Goal: Contribute content: Contribute content

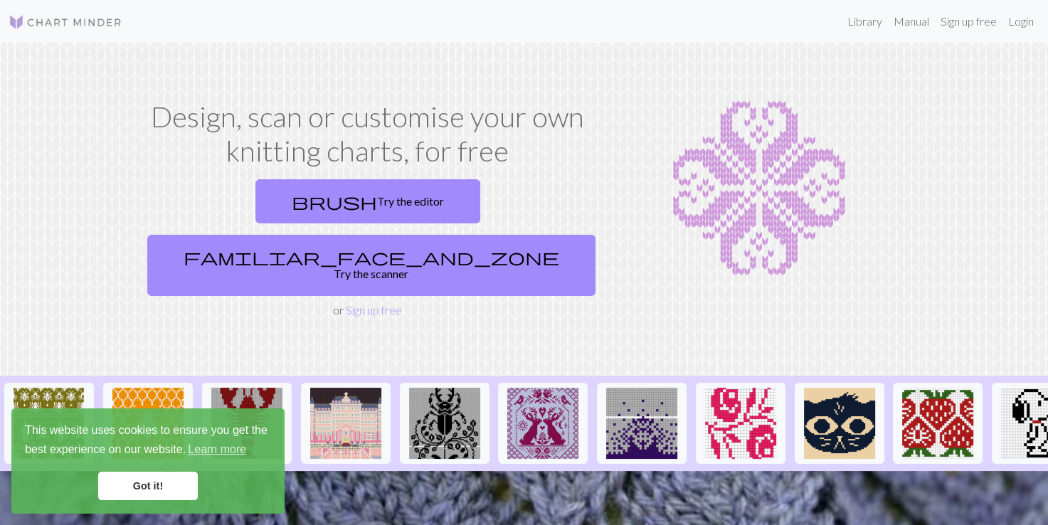
click at [174, 481] on link "Got it!" at bounding box center [148, 486] width 100 height 28
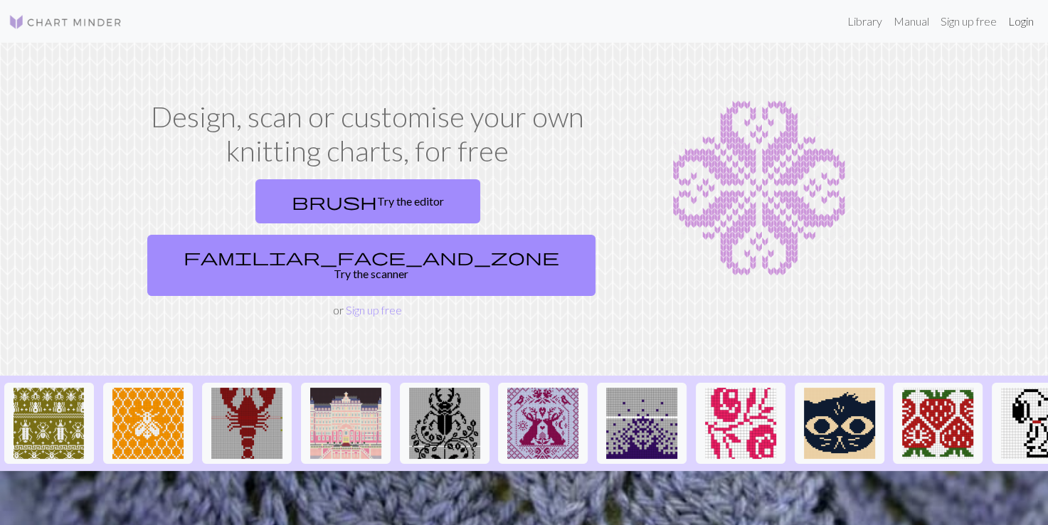
click at [1013, 23] on link "Login" at bounding box center [1021, 21] width 37 height 28
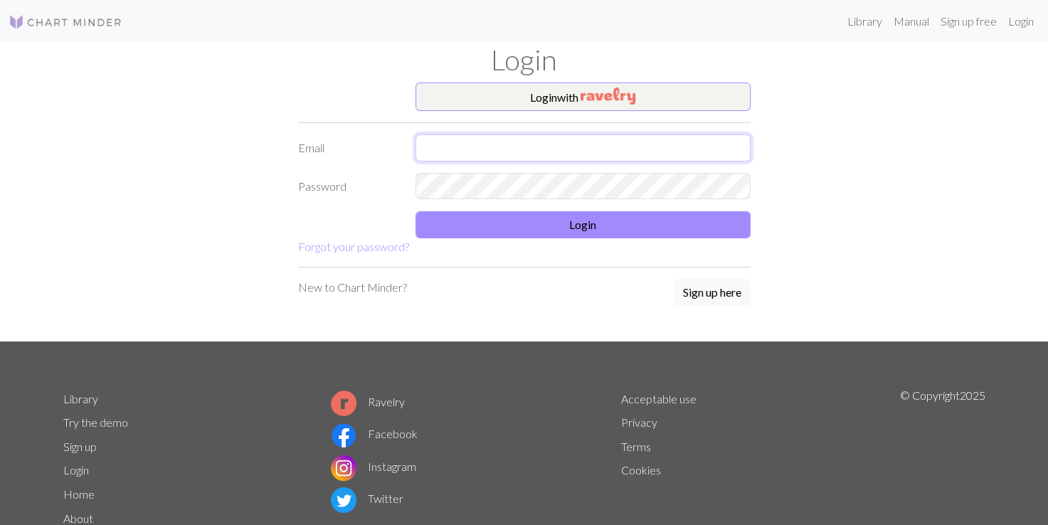
type input "m2385948@gmail.com"
click at [566, 221] on button "Login" at bounding box center [583, 224] width 335 height 27
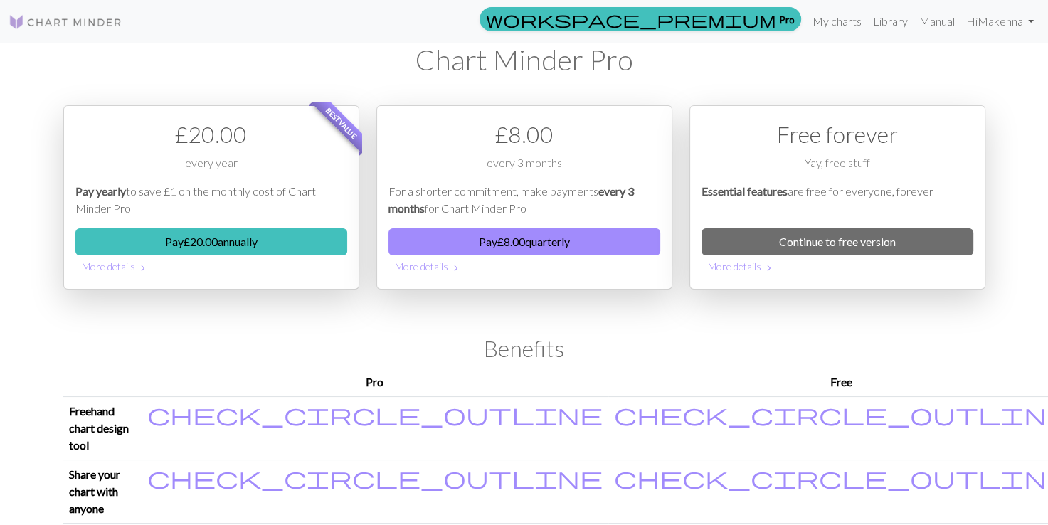
scroll to position [3, 0]
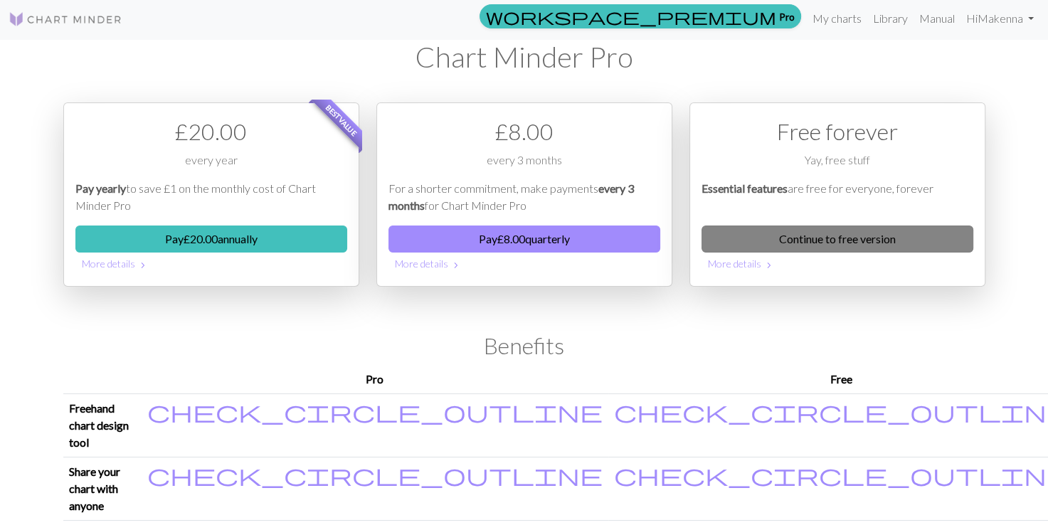
click at [805, 231] on link "Continue to free version" at bounding box center [838, 239] width 272 height 27
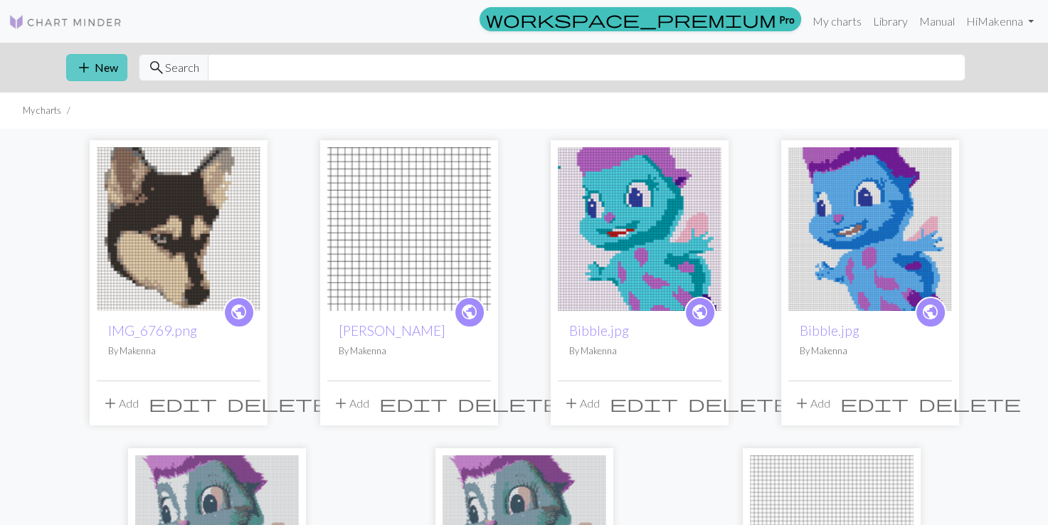
click at [79, 75] on span "add" at bounding box center [83, 68] width 17 height 20
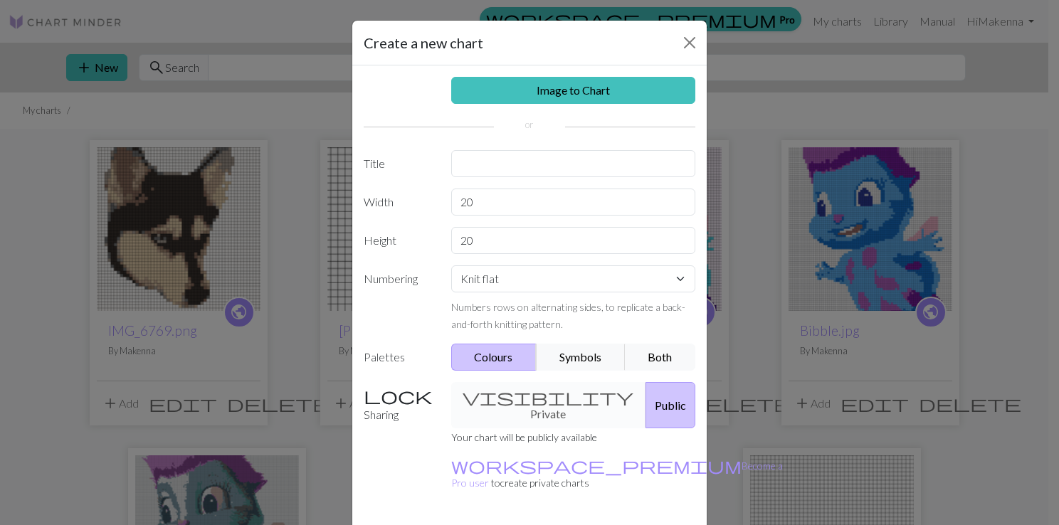
click at [675, 56] on div "Create a new chart" at bounding box center [529, 43] width 354 height 45
click at [678, 53] on button "Close" at bounding box center [689, 42] width 23 height 23
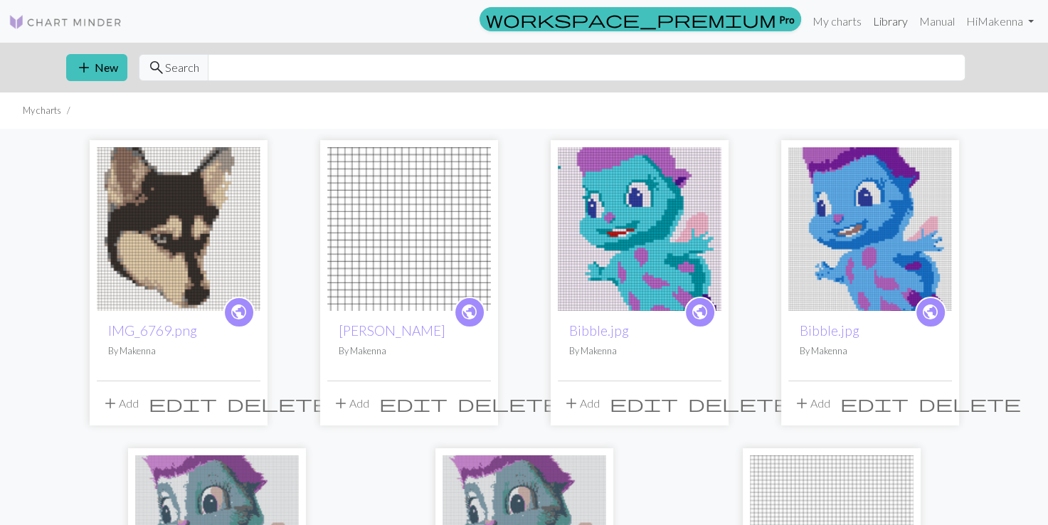
click at [874, 31] on link "Library" at bounding box center [890, 21] width 46 height 28
click at [880, 19] on link "Library" at bounding box center [890, 21] width 46 height 28
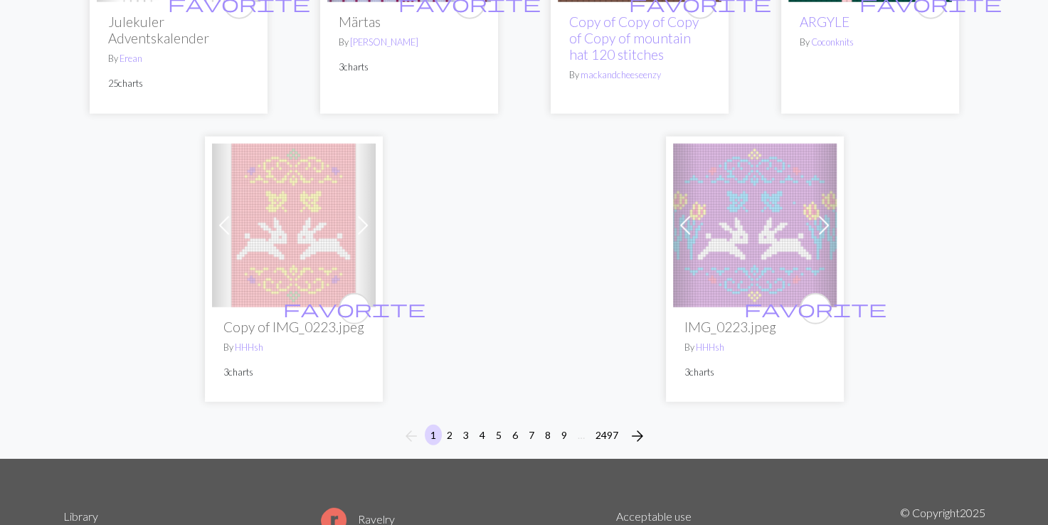
scroll to position [3578, 0]
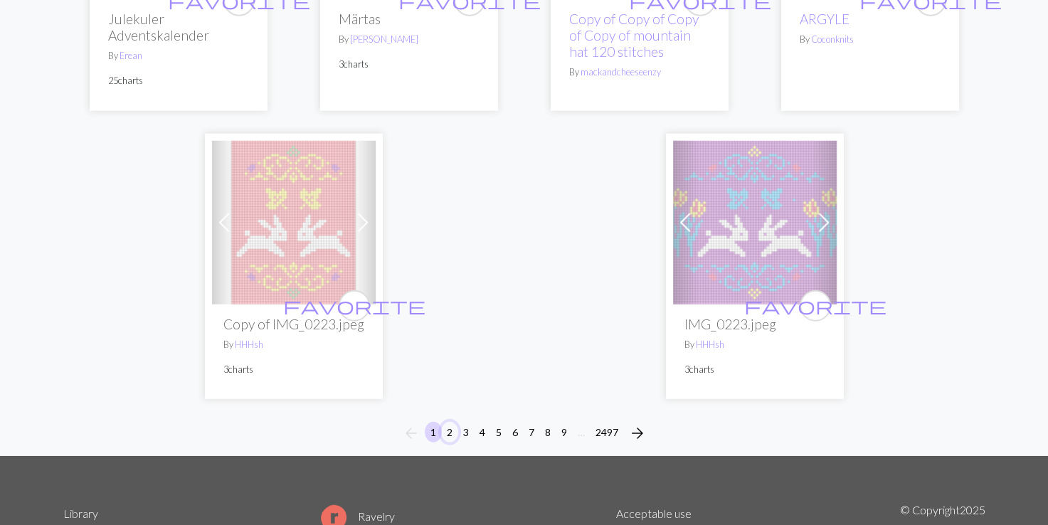
click at [449, 422] on button "2" at bounding box center [449, 432] width 17 height 21
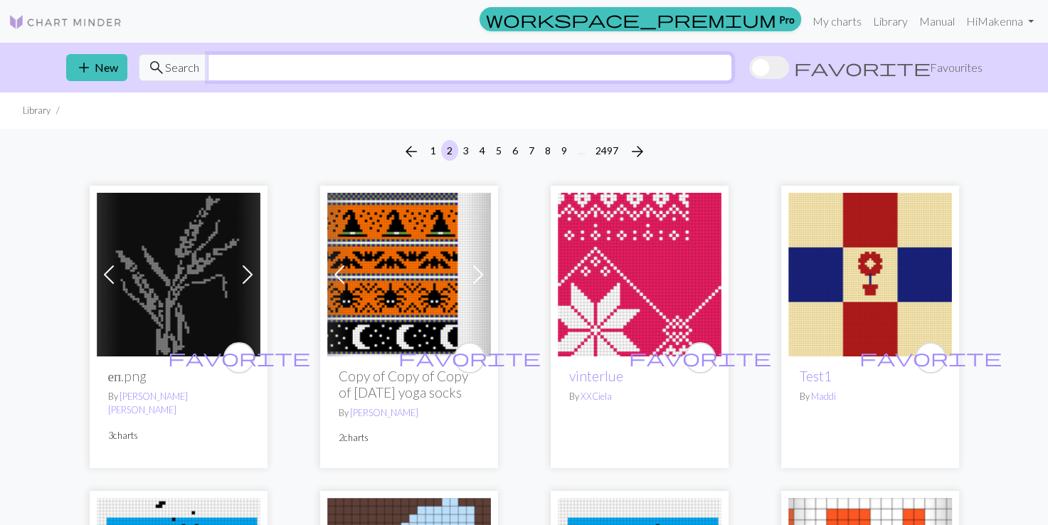
click at [276, 78] on input "text" at bounding box center [470, 67] width 524 height 27
type input "trees"
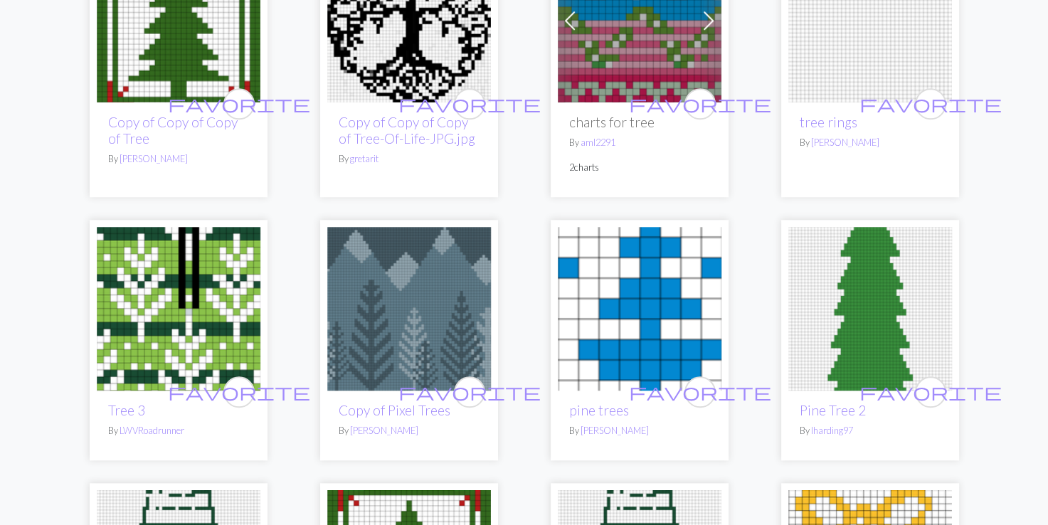
scroll to position [1241, 0]
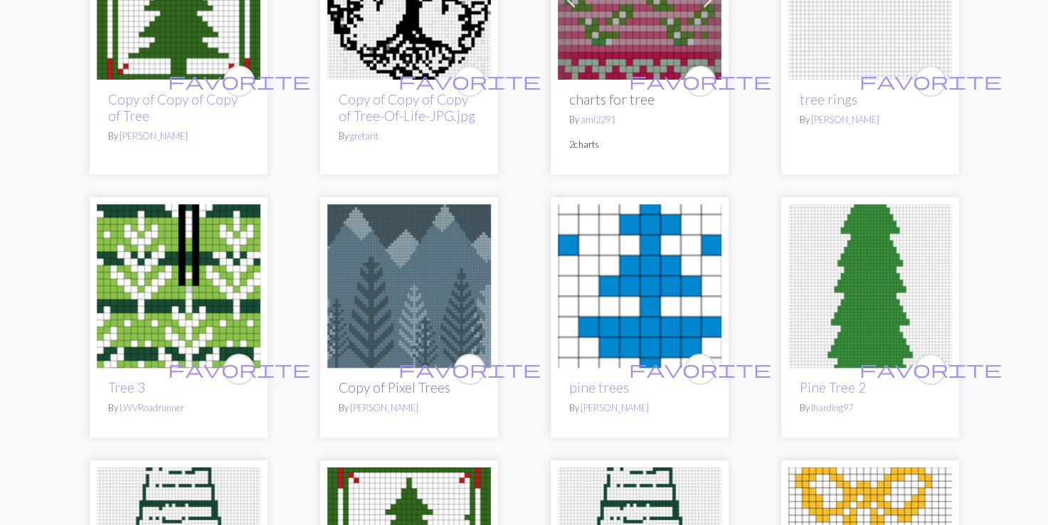
click at [396, 386] on link "Copy of Pixel Trees" at bounding box center [395, 387] width 112 height 16
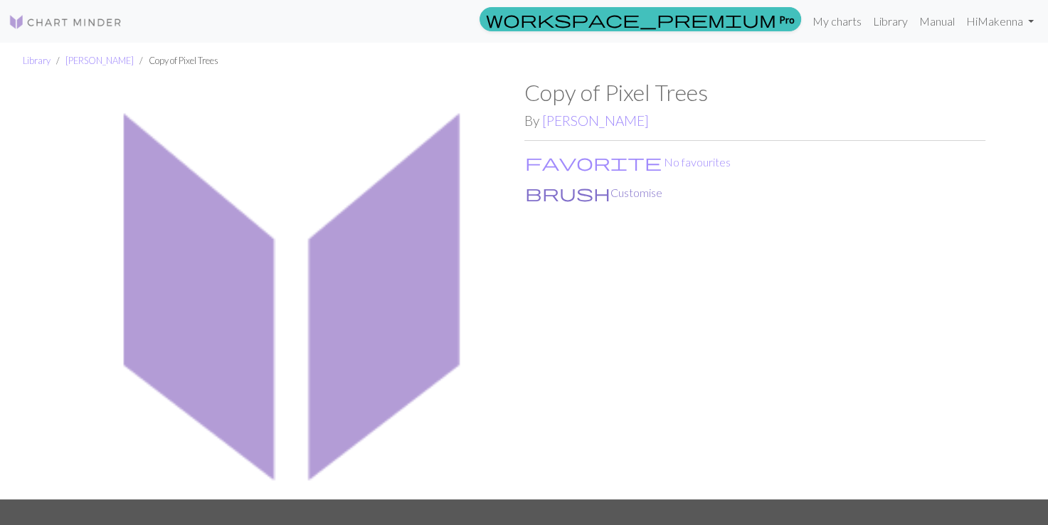
click at [545, 193] on button "brush Customise" at bounding box center [593, 193] width 139 height 19
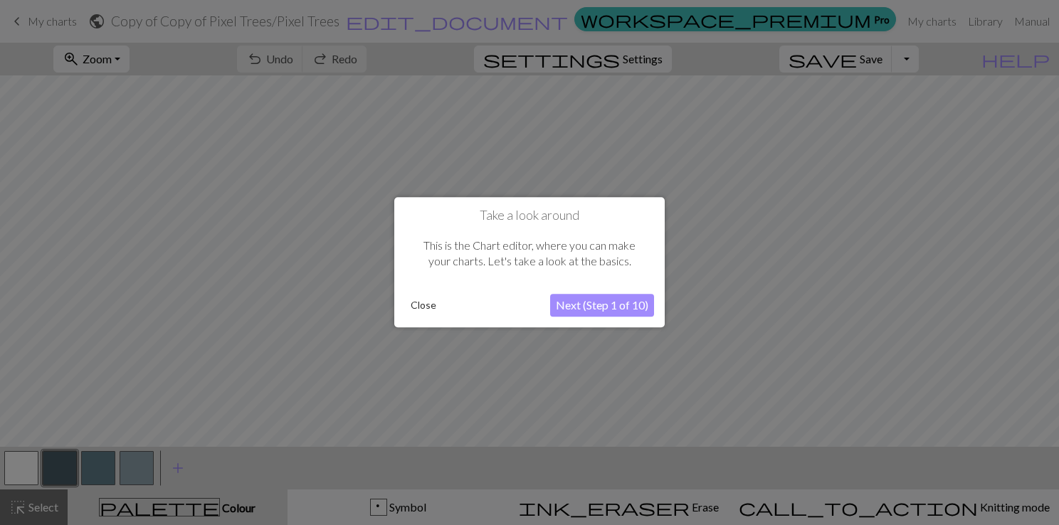
click at [581, 297] on button "Next (Step 1 of 10)" at bounding box center [602, 306] width 104 height 23
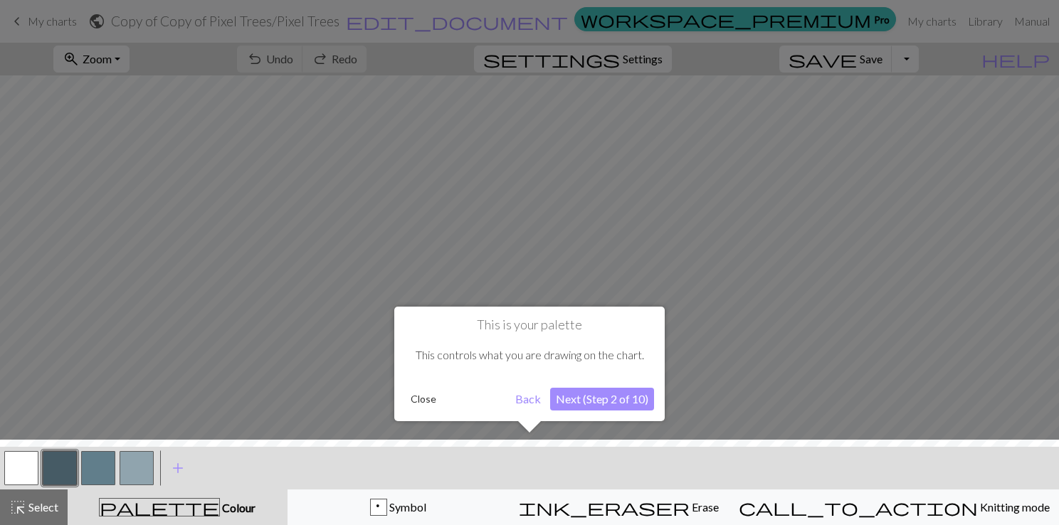
click at [598, 401] on button "Next (Step 2 of 10)" at bounding box center [602, 399] width 104 height 23
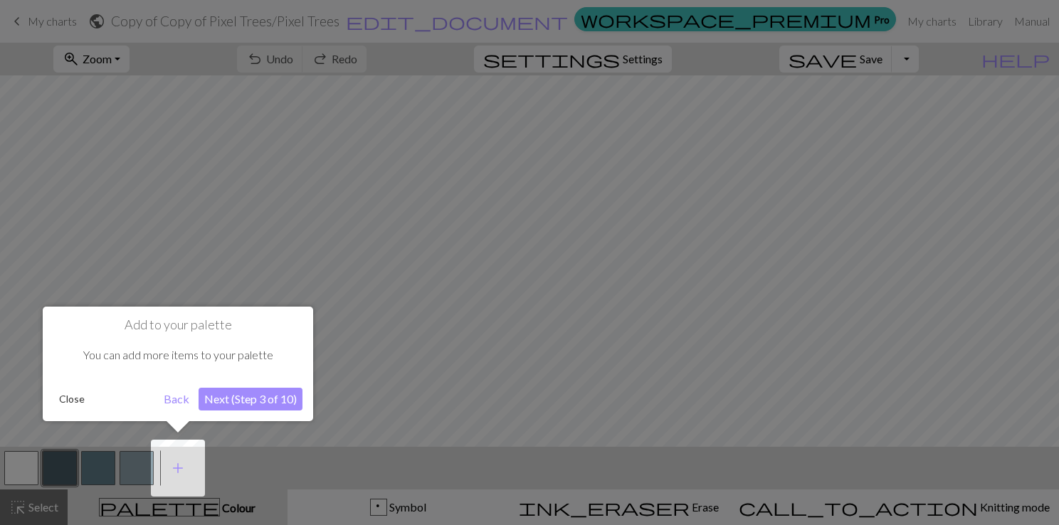
click at [270, 397] on button "Next (Step 3 of 10)" at bounding box center [251, 399] width 104 height 23
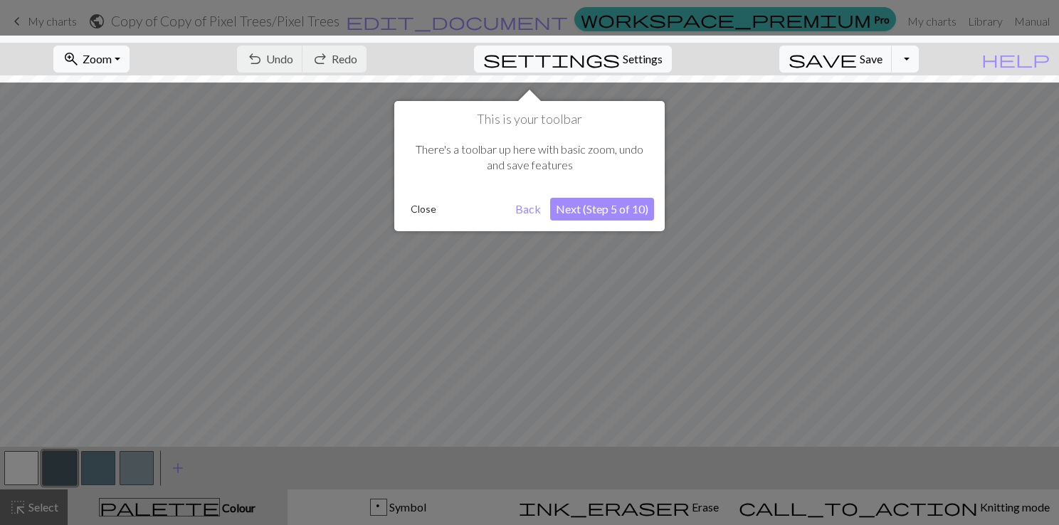
click at [615, 207] on button "Next (Step 5 of 10)" at bounding box center [602, 209] width 104 height 23
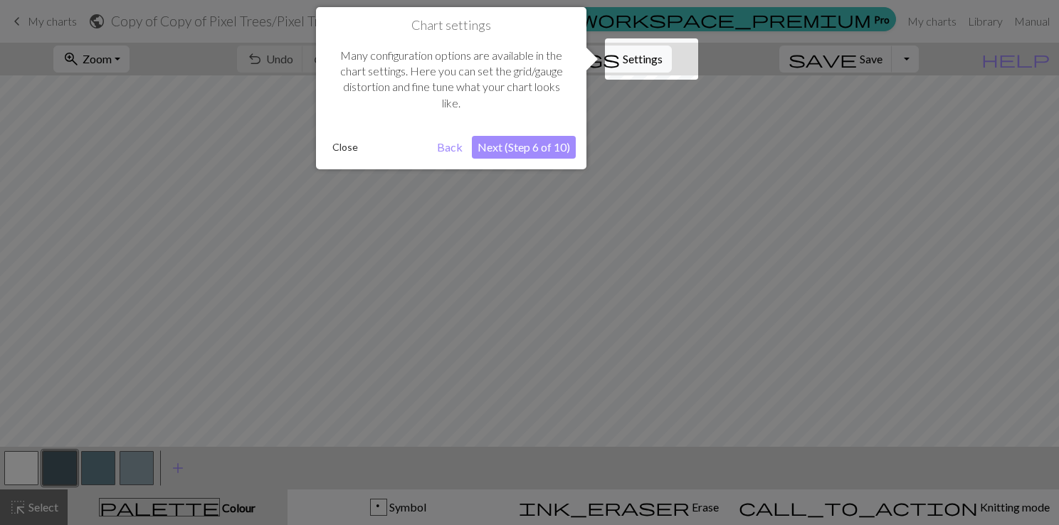
click at [538, 149] on button "Next (Step 6 of 10)" at bounding box center [524, 147] width 104 height 23
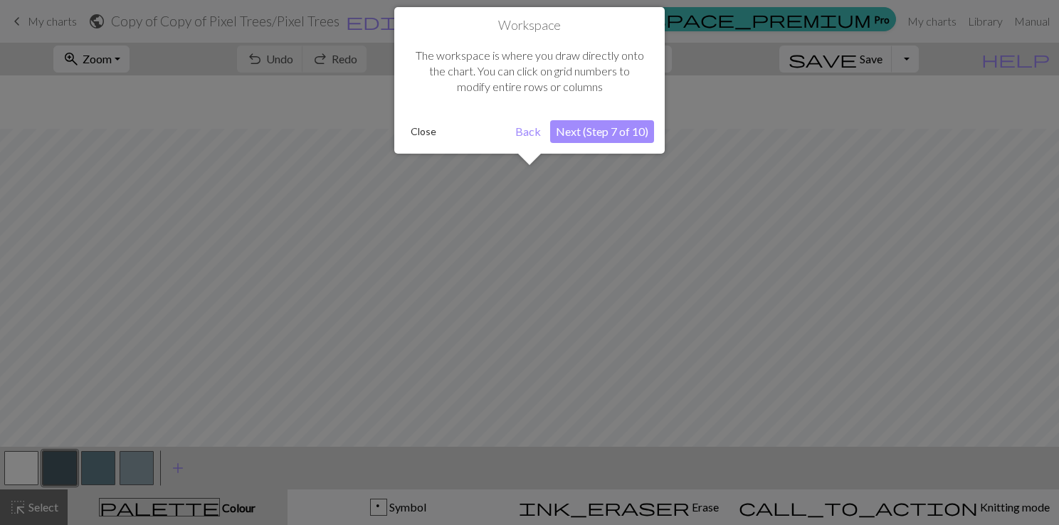
scroll to position [53, 0]
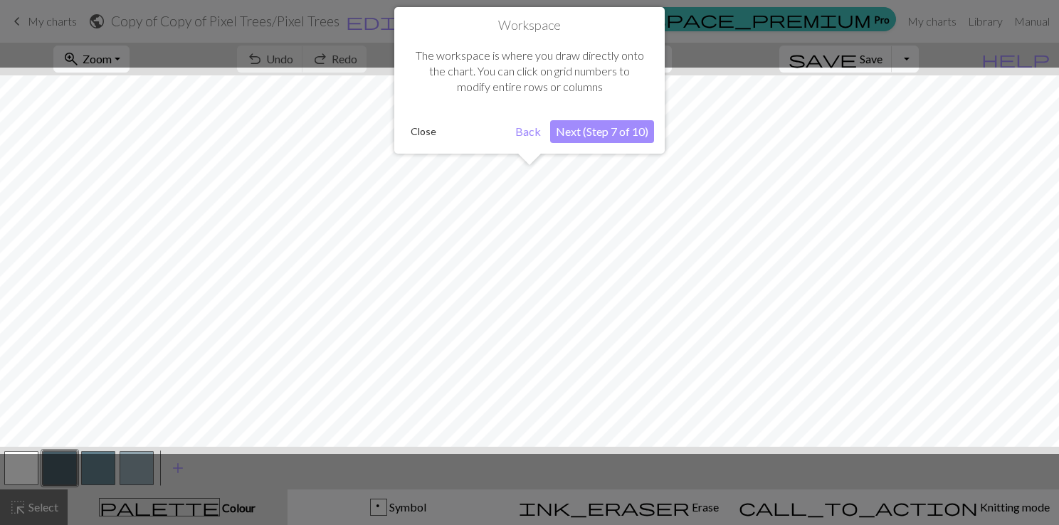
click at [590, 133] on button "Next (Step 7 of 10)" at bounding box center [602, 131] width 104 height 23
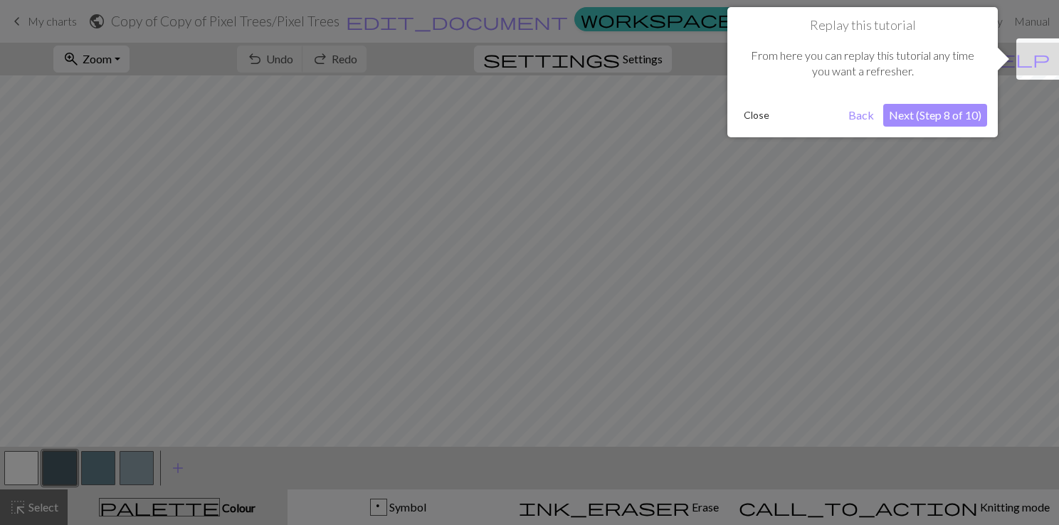
click at [943, 117] on button "Next (Step 8 of 10)" at bounding box center [935, 115] width 104 height 23
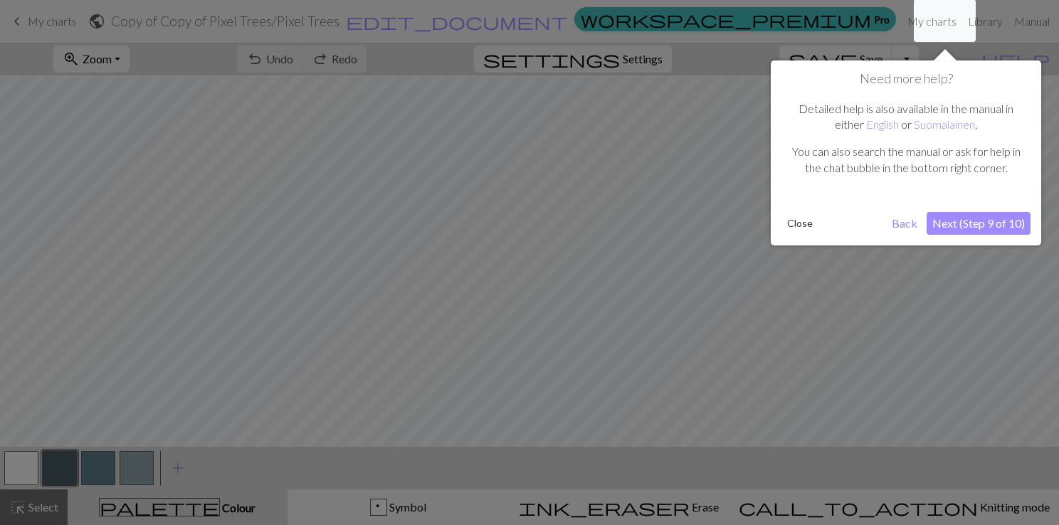
click at [971, 227] on button "Next (Step 9 of 10)" at bounding box center [979, 223] width 104 height 23
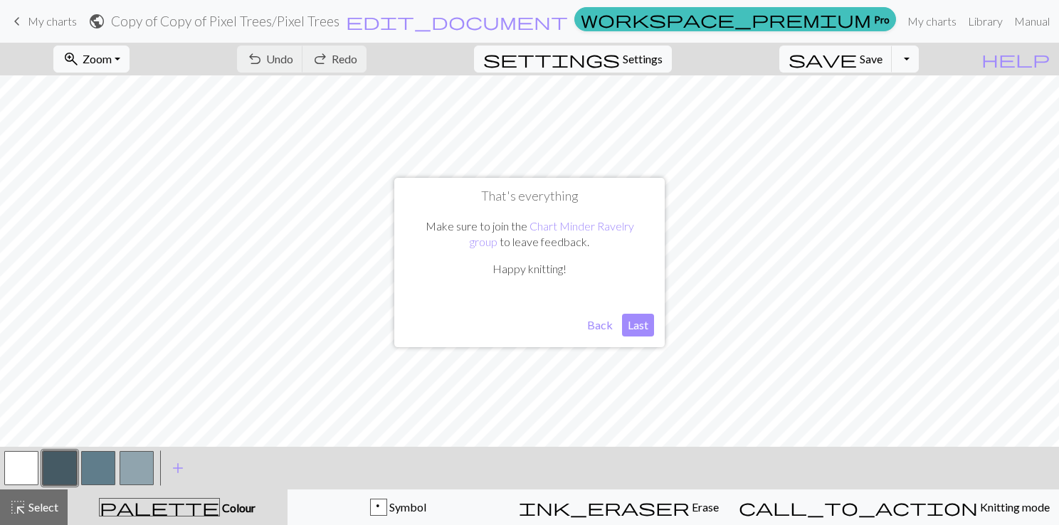
click at [643, 326] on button "Last" at bounding box center [638, 325] width 32 height 23
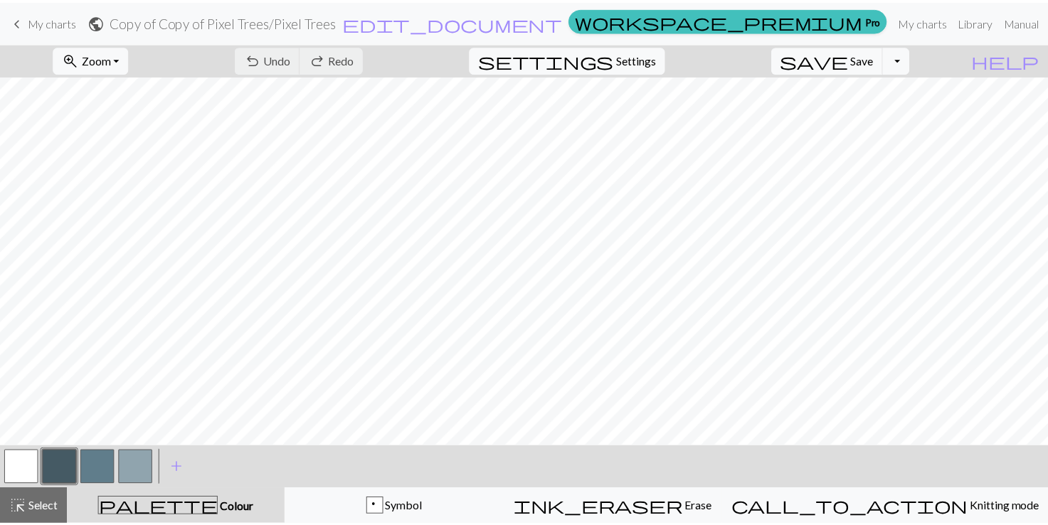
scroll to position [164, 0]
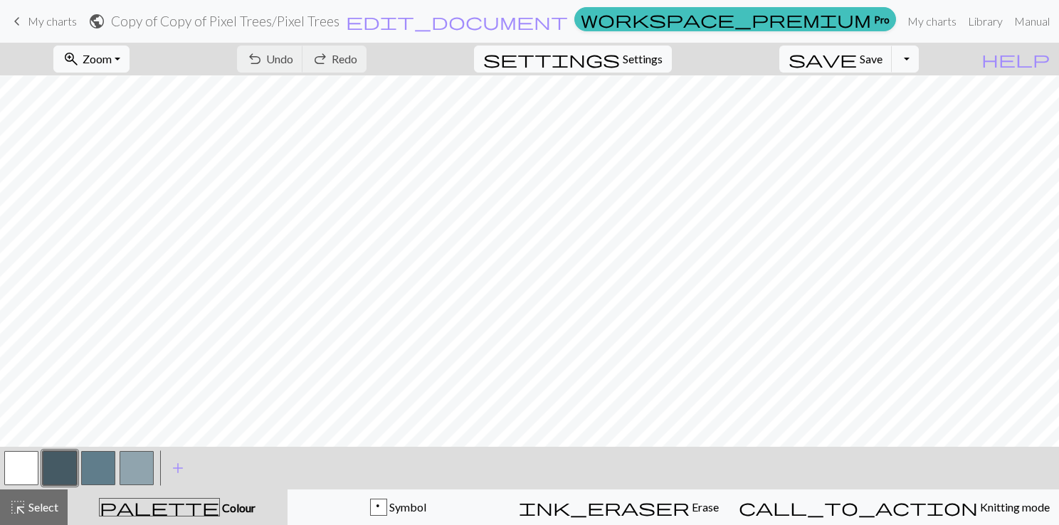
click at [28, 21] on span "My charts" at bounding box center [52, 21] width 49 height 14
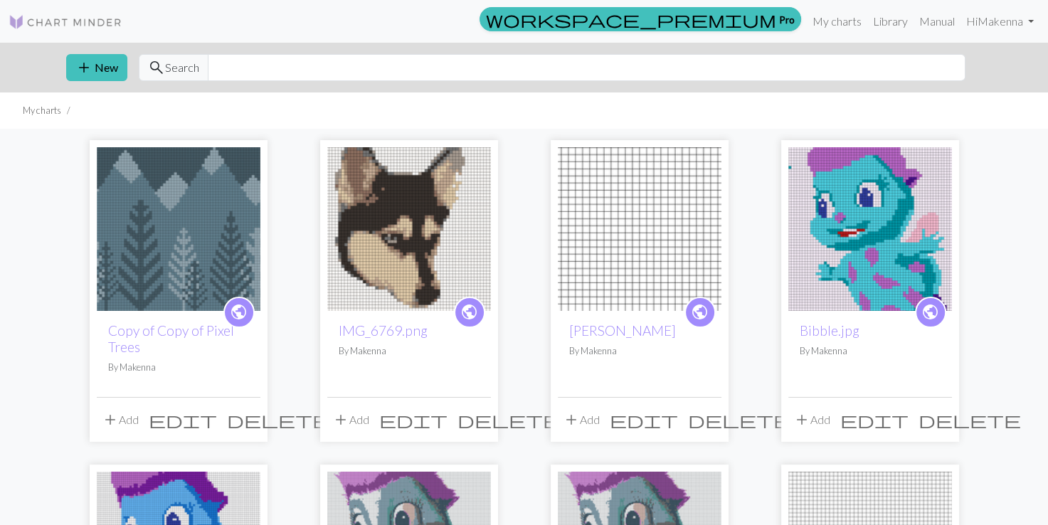
click at [477, 420] on span "delete" at bounding box center [509, 420] width 102 height 20
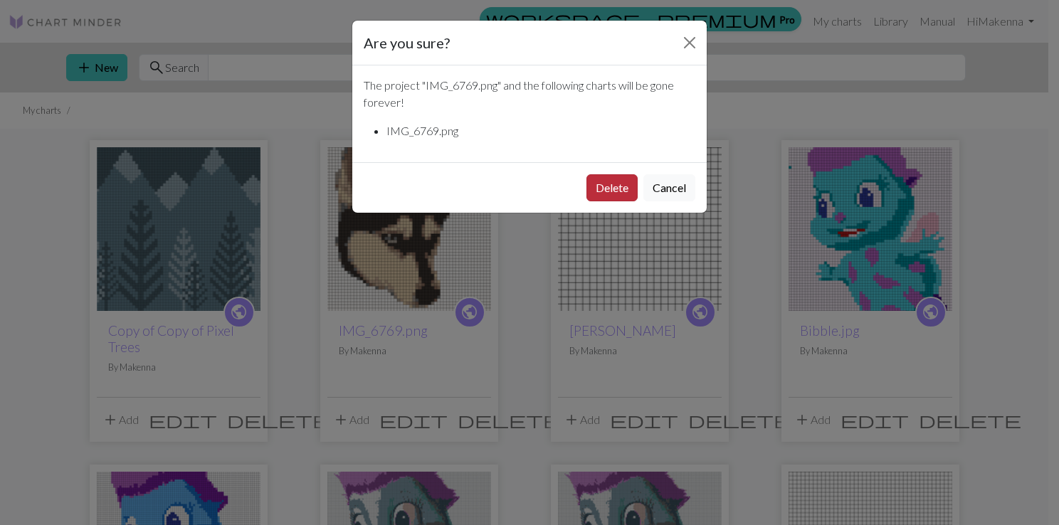
click at [632, 184] on button "Delete" at bounding box center [611, 187] width 51 height 27
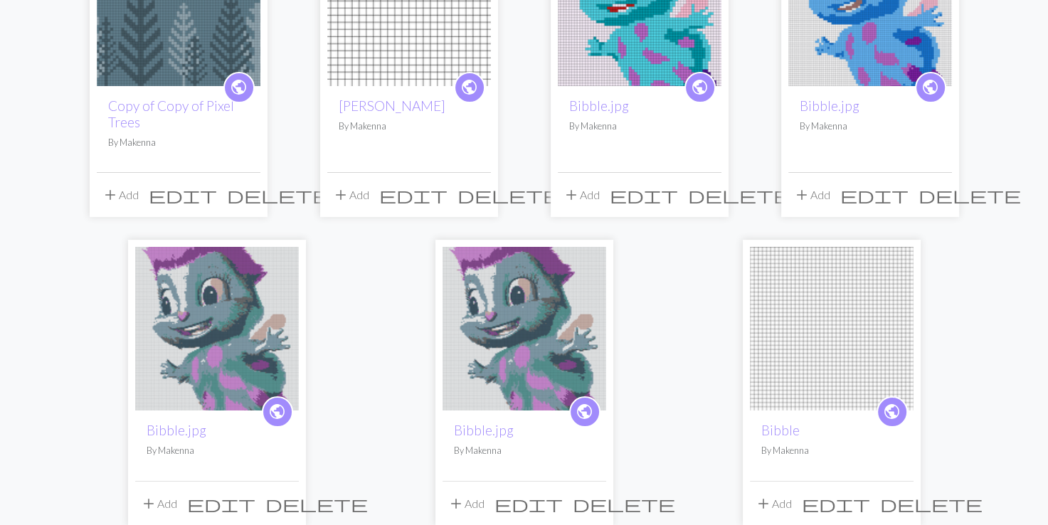
scroll to position [350, 0]
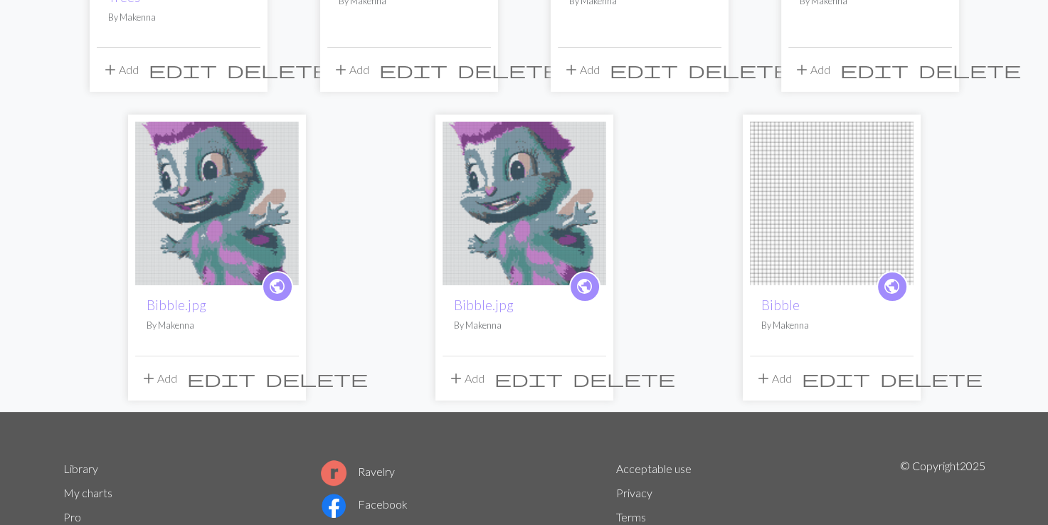
click at [594, 372] on span "delete" at bounding box center [624, 379] width 102 height 20
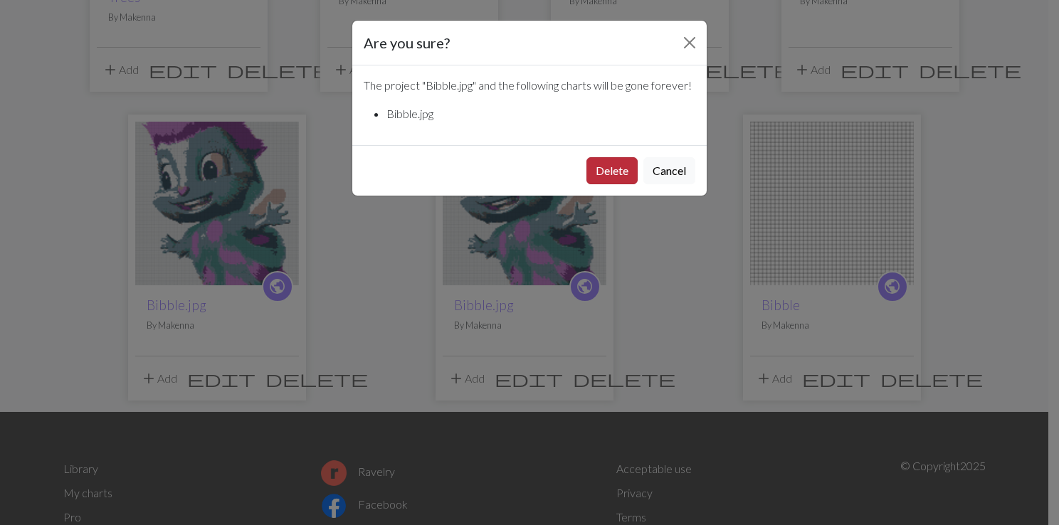
click at [615, 172] on button "Delete" at bounding box center [611, 170] width 51 height 27
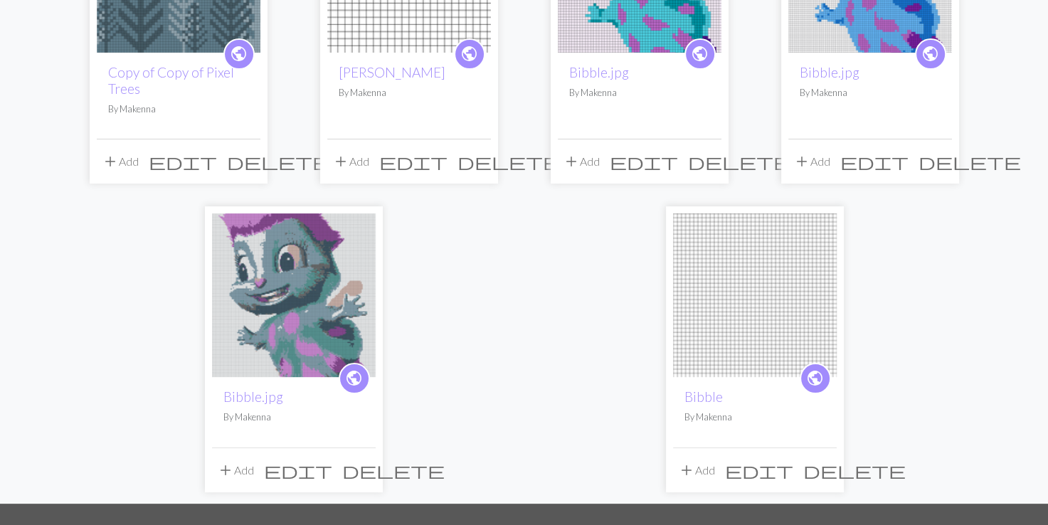
scroll to position [259, 0]
click at [356, 473] on span "delete" at bounding box center [393, 470] width 102 height 20
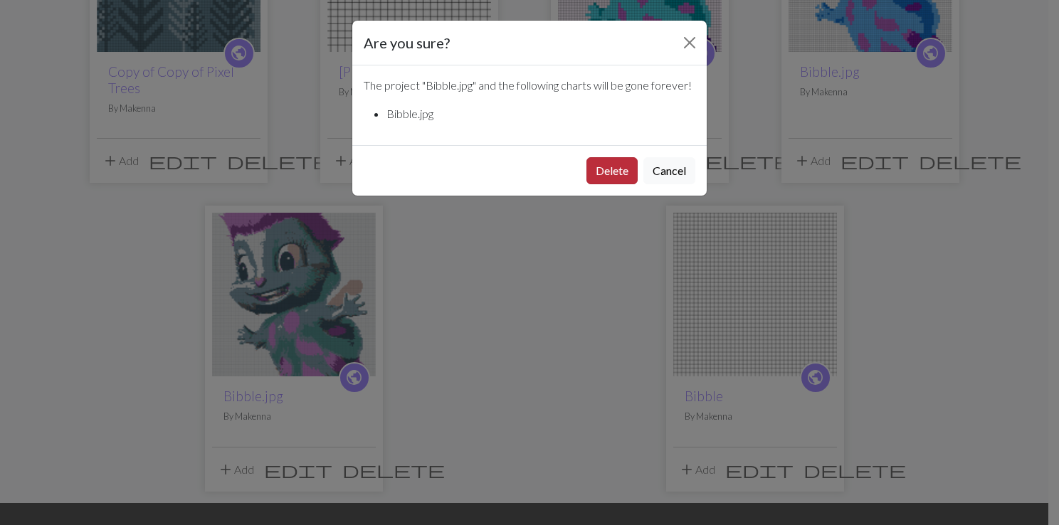
click at [617, 175] on button "Delete" at bounding box center [611, 170] width 51 height 27
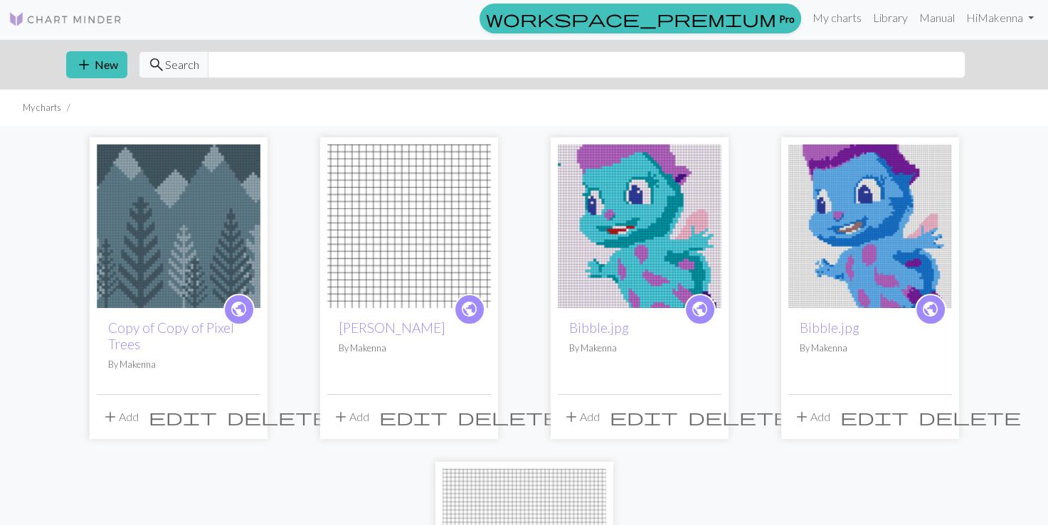
scroll to position [45, 0]
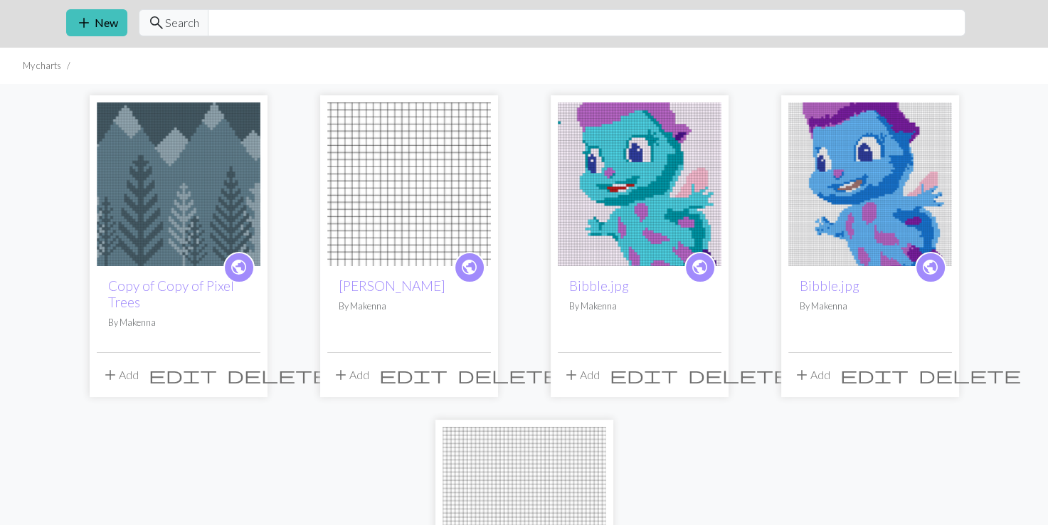
click at [936, 374] on span "delete" at bounding box center [970, 375] width 102 height 20
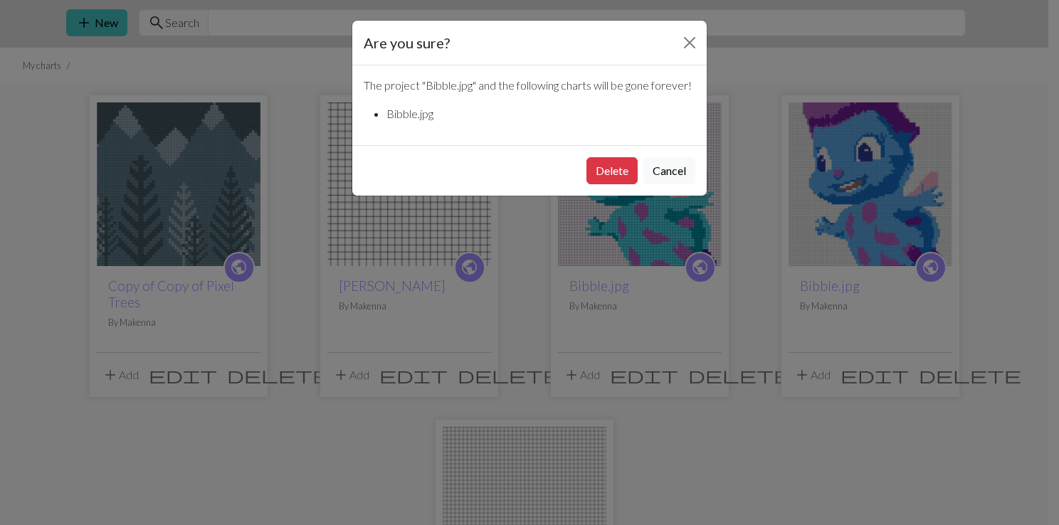
click at [768, 267] on div "Are you sure? The project " Bibble.jpg " and the following charts will be gone …" at bounding box center [529, 262] width 1059 height 525
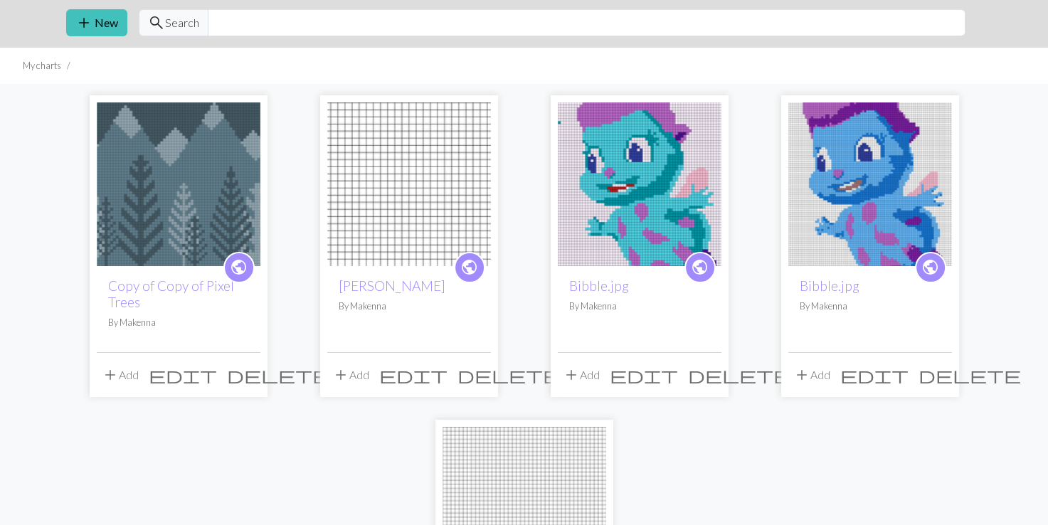
click at [697, 266] on span "public" at bounding box center [700, 267] width 18 height 22
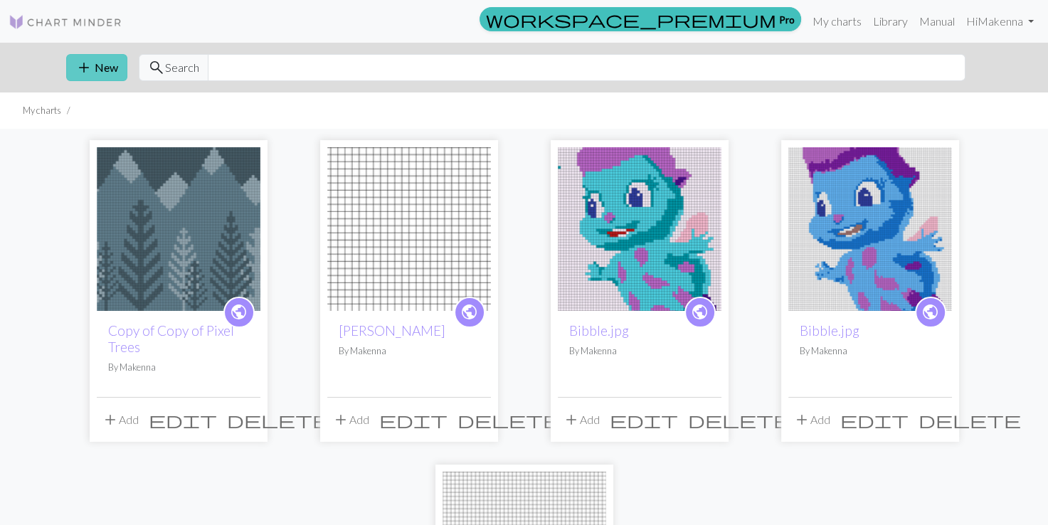
click at [111, 67] on button "add New" at bounding box center [96, 67] width 61 height 27
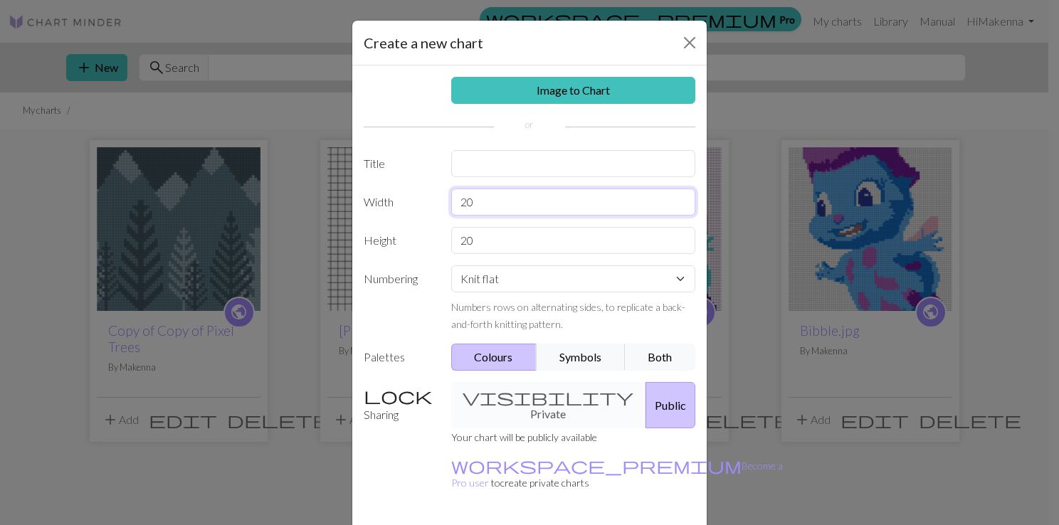
click at [461, 204] on input "20" at bounding box center [573, 202] width 245 height 27
type input "40"
click at [517, 281] on select "Knit flat Knit in the round Lace knitting Cross stitch" at bounding box center [573, 278] width 245 height 27
click at [451, 265] on select "Knit flat Knit in the round Lace knitting Cross stitch" at bounding box center [573, 278] width 245 height 27
click at [574, 273] on select "Knit flat Knit in the round Lace knitting Cross stitch" at bounding box center [573, 278] width 245 height 27
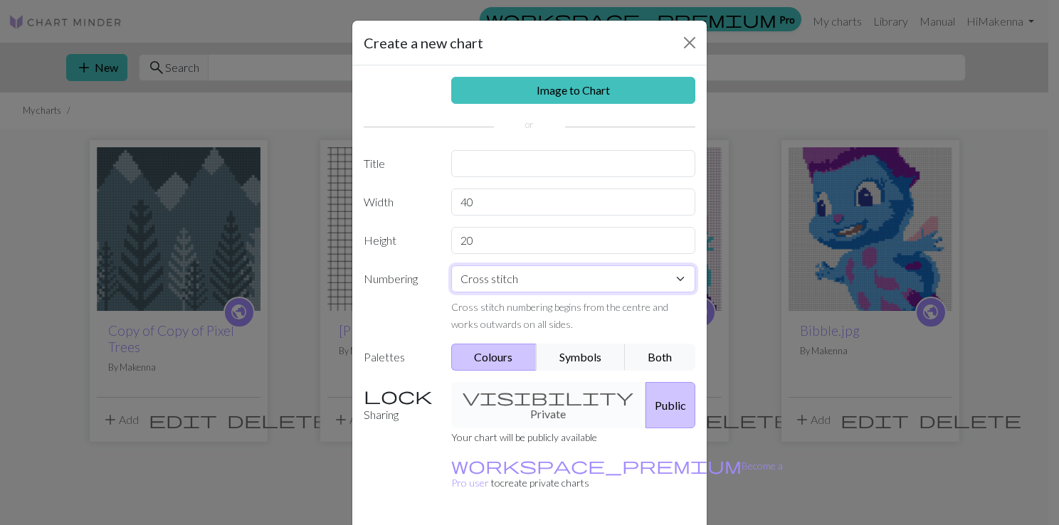
select select "flat"
click at [451, 265] on select "Knit flat Knit in the round Lace knitting Cross stitch" at bounding box center [573, 278] width 245 height 27
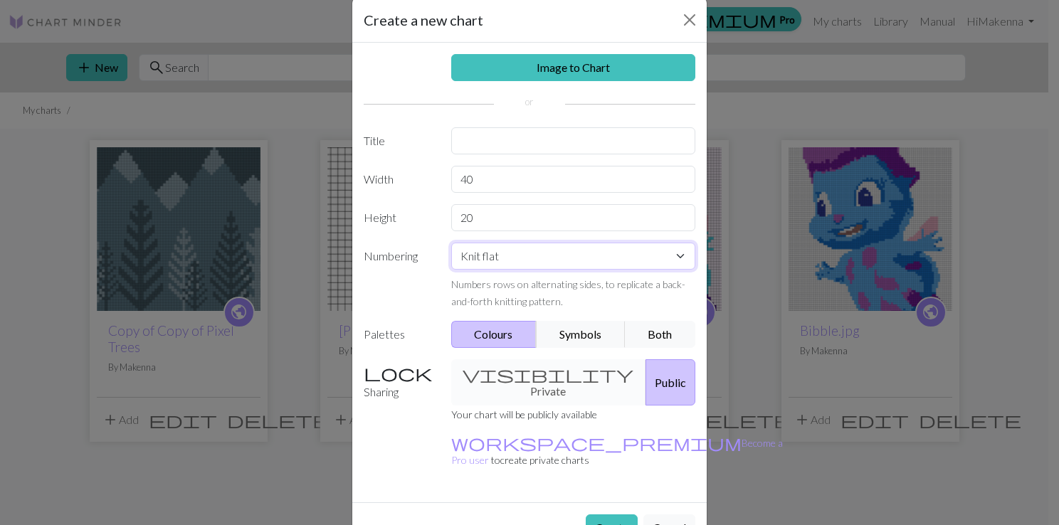
scroll to position [35, 0]
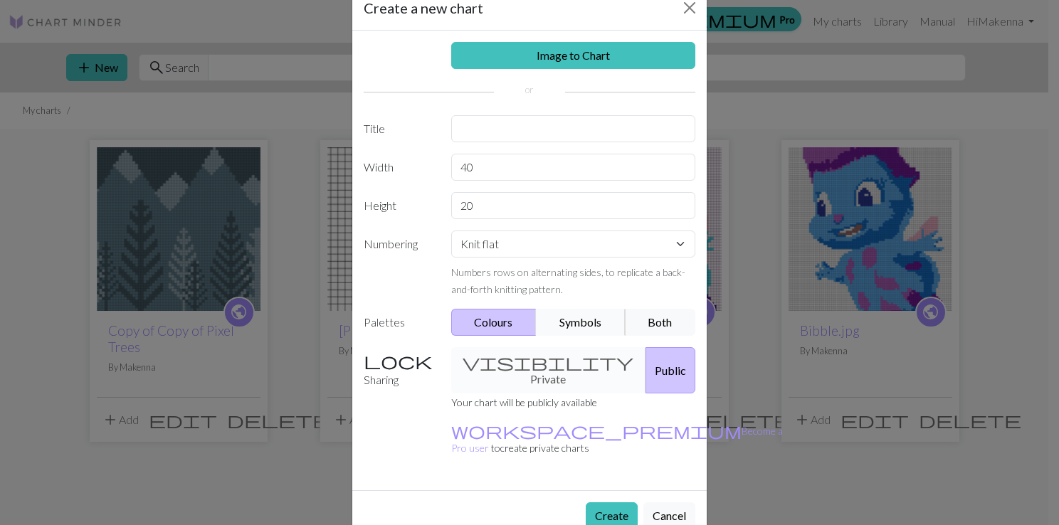
click at [566, 323] on button "Symbols" at bounding box center [581, 322] width 90 height 27
click at [524, 323] on button "Colours" at bounding box center [494, 322] width 86 height 27
click at [606, 502] on button "Create" at bounding box center [612, 515] width 52 height 27
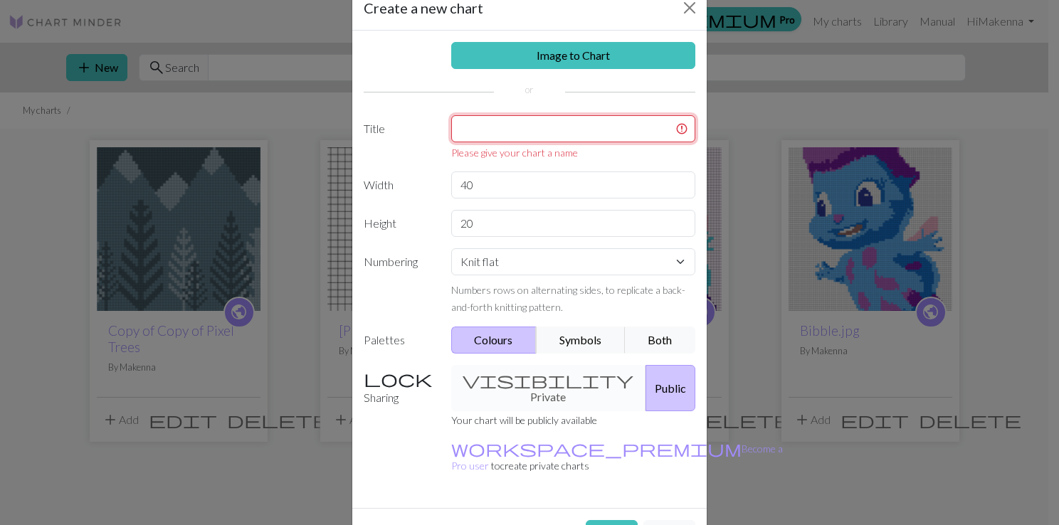
click at [532, 127] on input "text" at bounding box center [573, 128] width 245 height 27
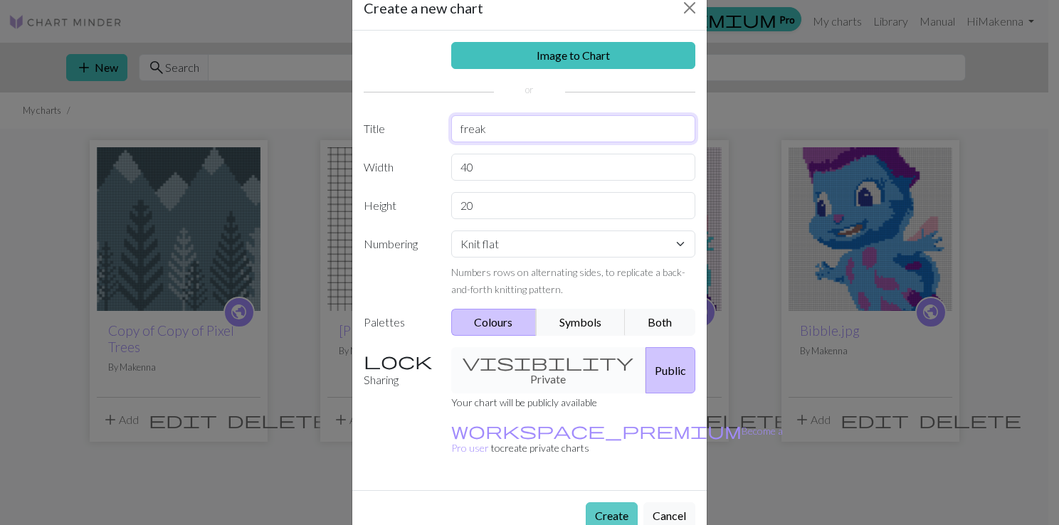
type input "freak"
click at [598, 502] on button "Create" at bounding box center [612, 515] width 52 height 27
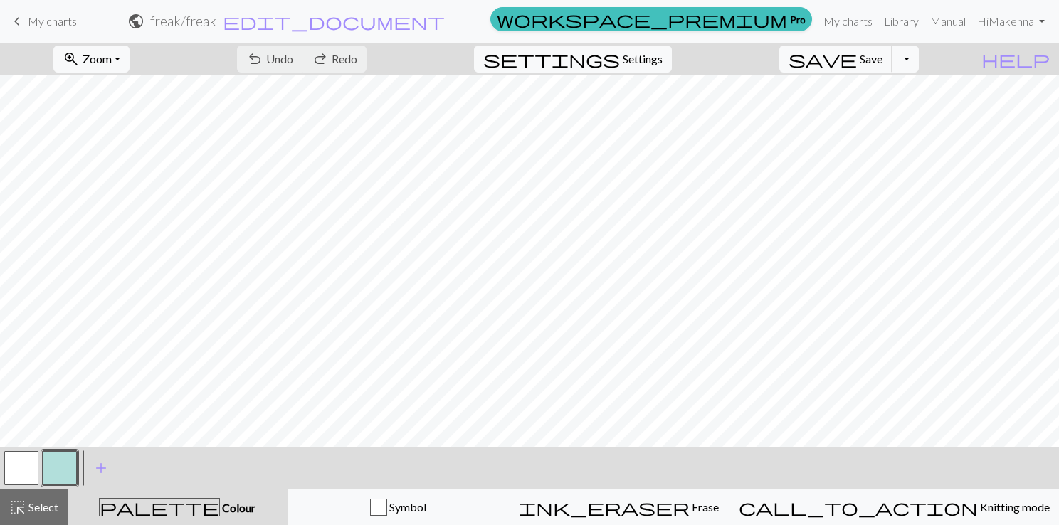
click at [46, 18] on span "My charts" at bounding box center [52, 21] width 49 height 14
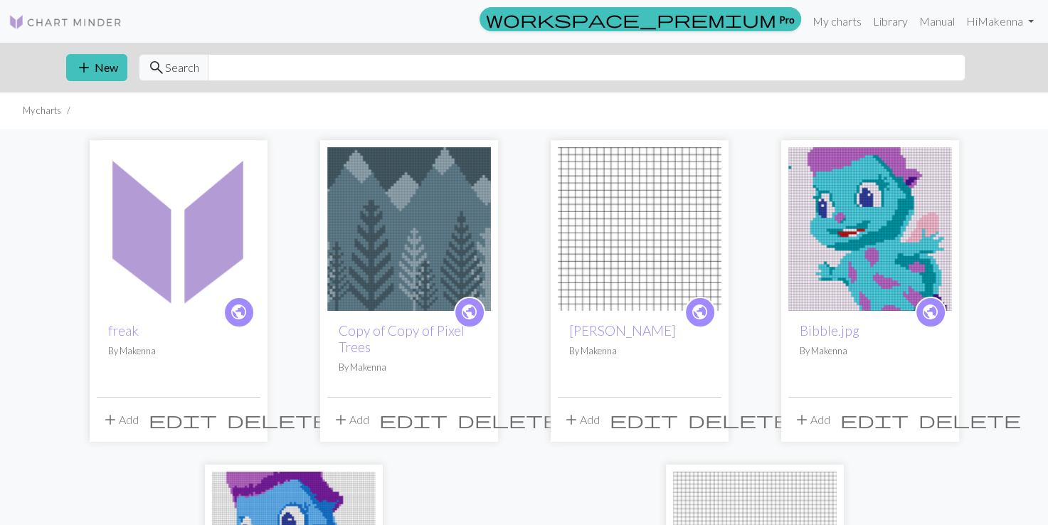
click at [241, 420] on span "delete" at bounding box center [278, 420] width 102 height 20
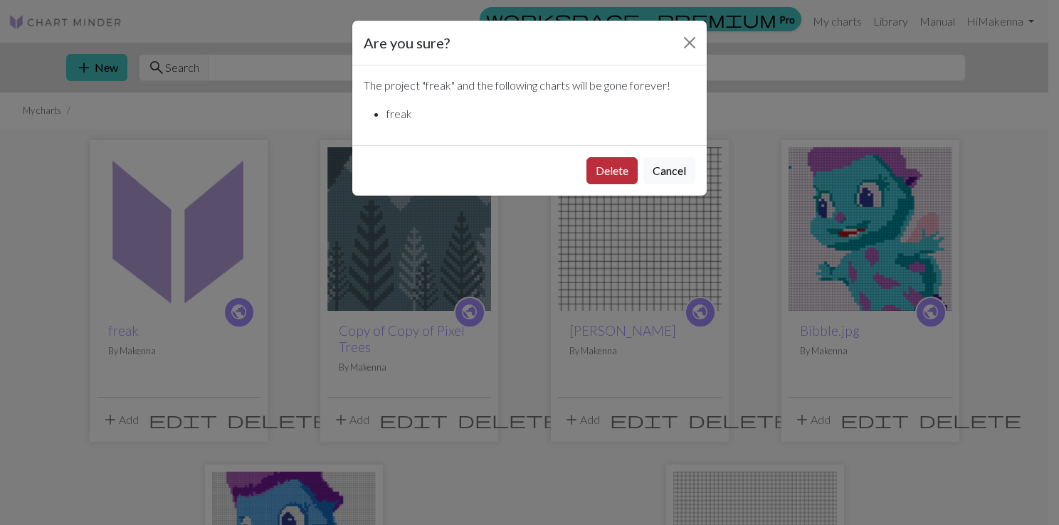
click at [606, 181] on button "Delete" at bounding box center [611, 170] width 51 height 27
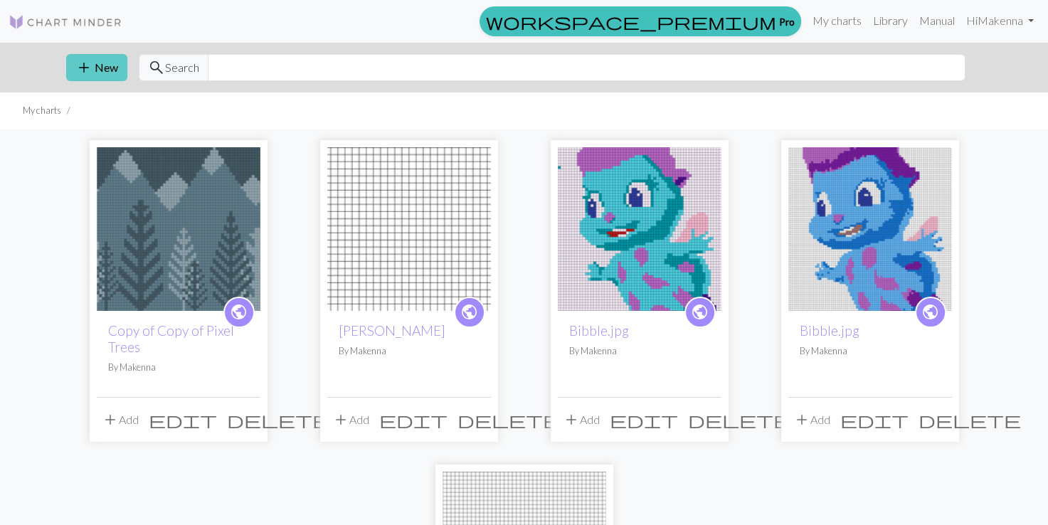
click at [117, 70] on button "add New" at bounding box center [96, 67] width 61 height 27
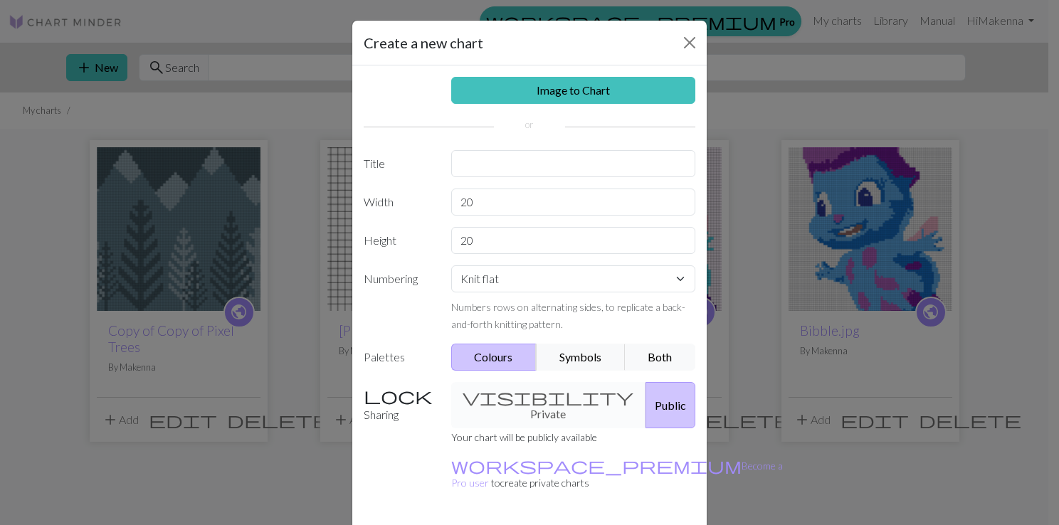
click at [537, 104] on div "Image to Chart Title Width 20 Height 20 Numbering Knit flat Knit in the round L…" at bounding box center [529, 295] width 354 height 460
click at [521, 93] on link "Image to Chart" at bounding box center [573, 90] width 245 height 27
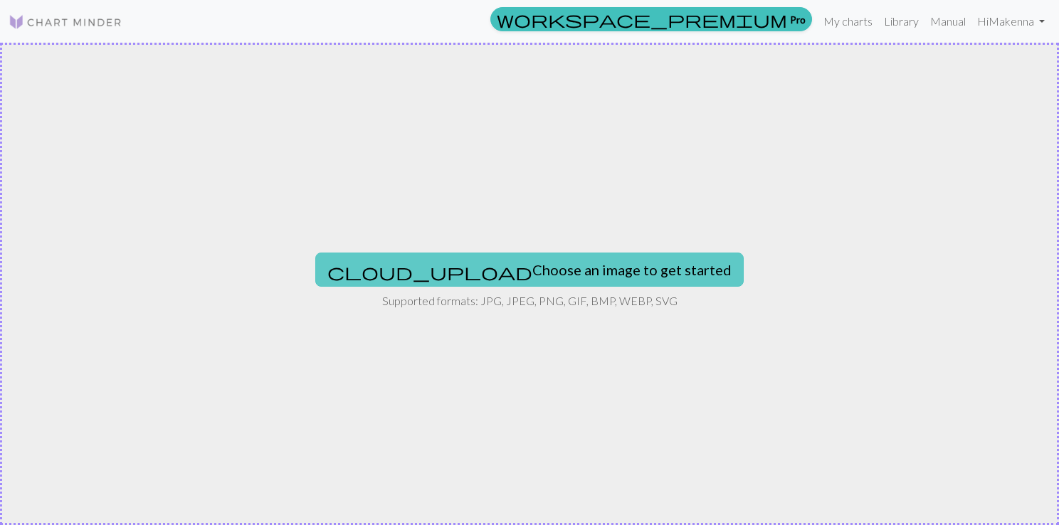
click at [538, 275] on button "cloud_upload Choose an image to get started" at bounding box center [529, 270] width 428 height 34
type input "C:\fakepath\3Z5A0113.jpg"
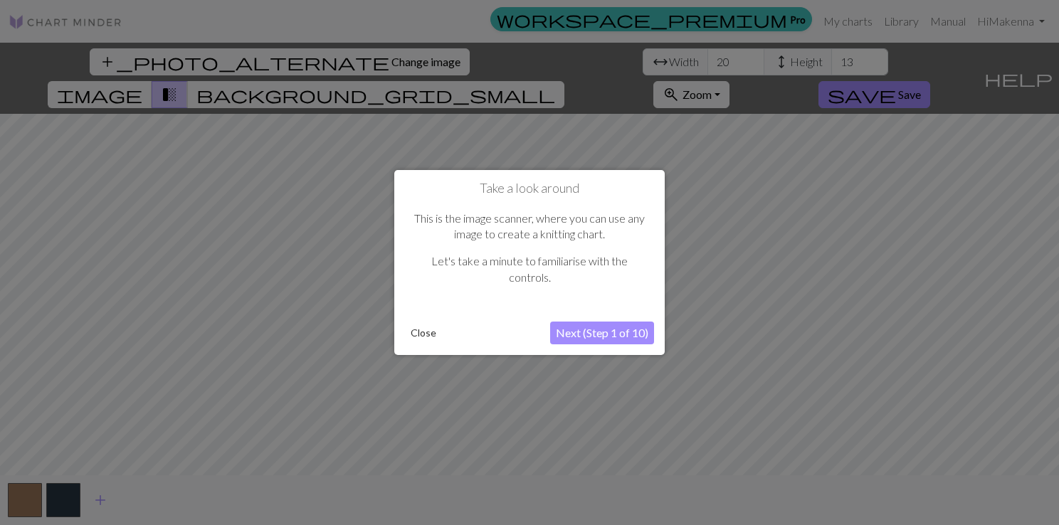
click at [419, 325] on button "Close" at bounding box center [423, 332] width 37 height 21
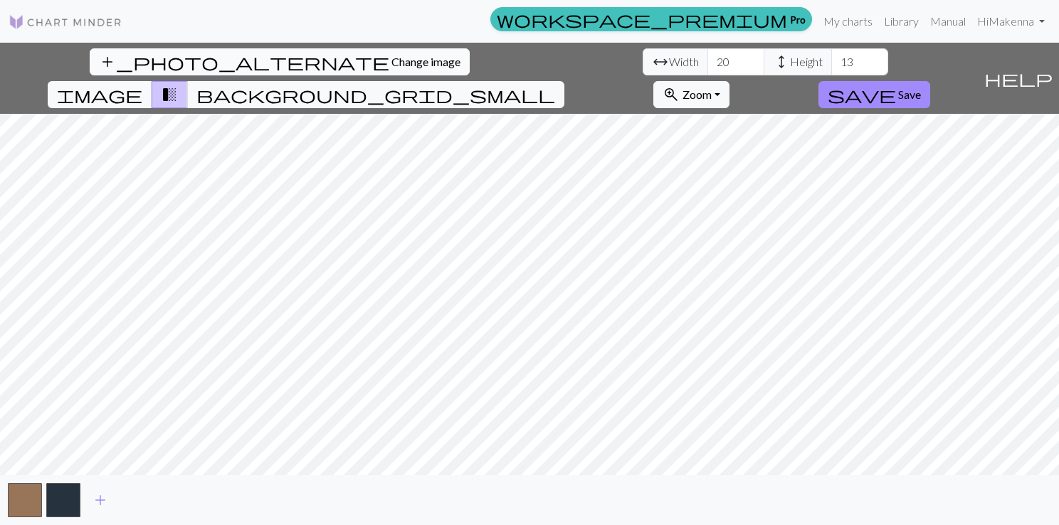
click at [391, 56] on span "Change image" at bounding box center [425, 62] width 69 height 14
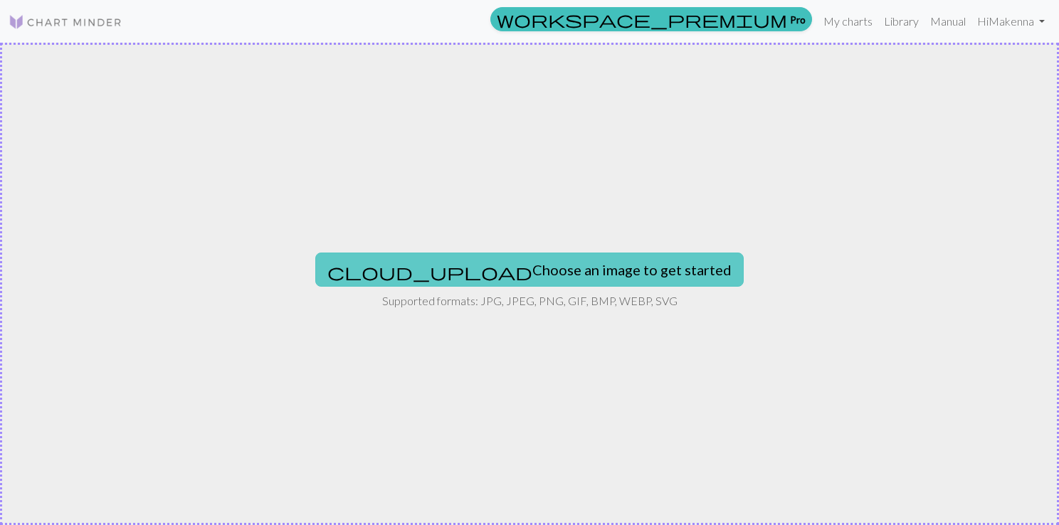
click at [446, 272] on button "cloud_upload Choose an image to get started" at bounding box center [529, 270] width 428 height 34
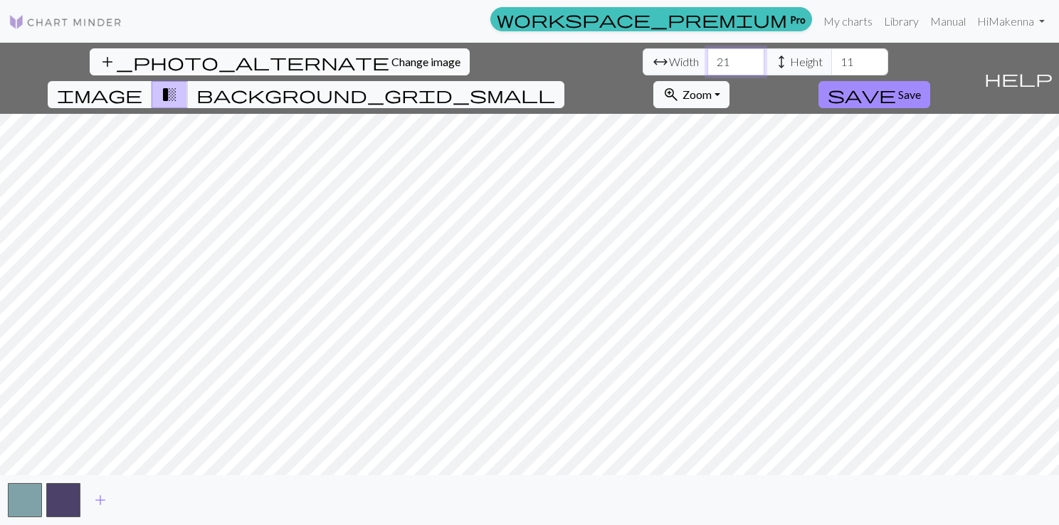
click at [707, 56] on input "21" at bounding box center [735, 61] width 57 height 27
click at [707, 56] on input "22" at bounding box center [735, 61] width 57 height 27
click at [707, 56] on input "23" at bounding box center [735, 61] width 57 height 27
click at [707, 56] on input "24" at bounding box center [735, 61] width 57 height 27
click at [707, 56] on input "25" at bounding box center [735, 61] width 57 height 27
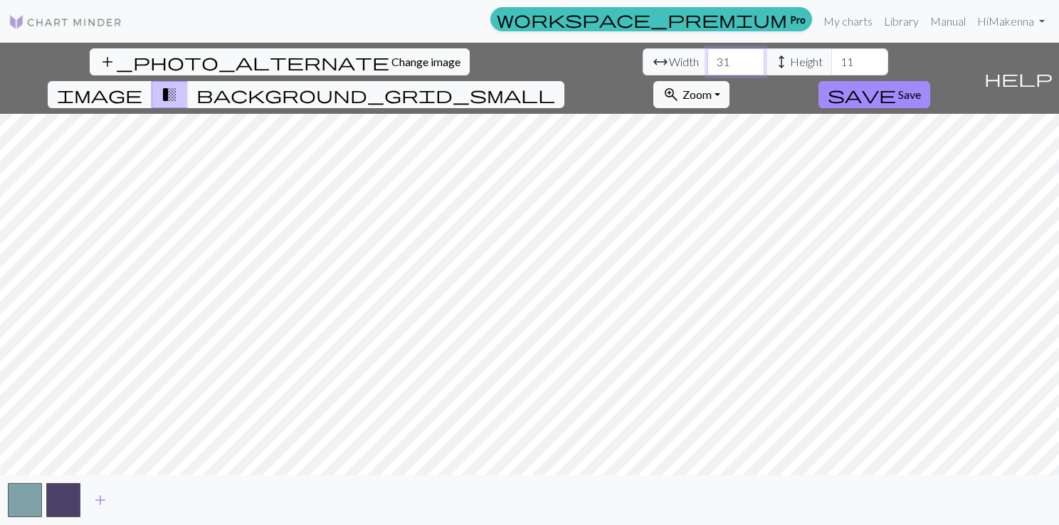
click at [707, 56] on input "31" at bounding box center [735, 61] width 57 height 27
click at [707, 56] on input "32" at bounding box center [735, 61] width 57 height 27
click at [707, 56] on input "33" at bounding box center [735, 61] width 57 height 27
click at [707, 56] on input "34" at bounding box center [735, 61] width 57 height 27
click at [707, 56] on input "35" at bounding box center [735, 61] width 57 height 27
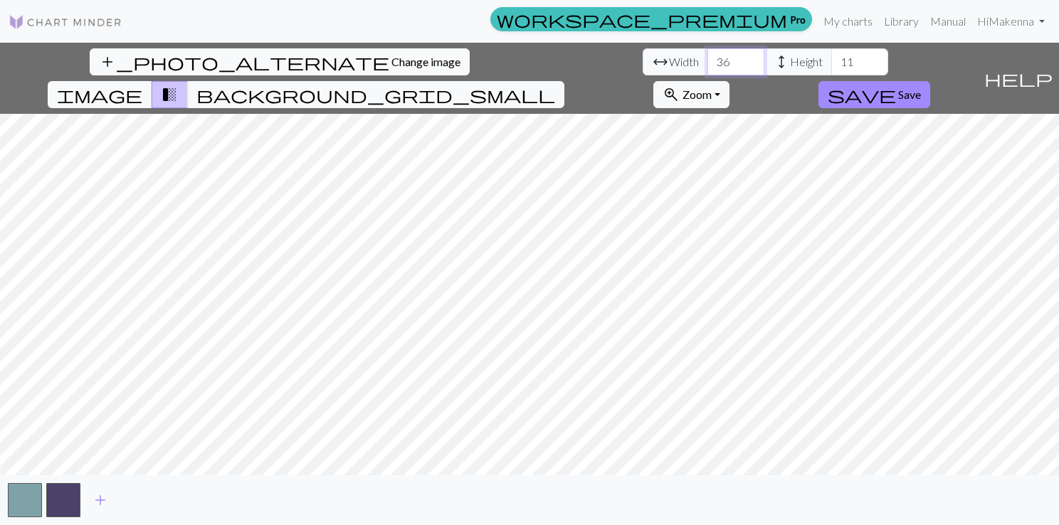
click at [707, 56] on input "36" at bounding box center [735, 61] width 57 height 27
click at [707, 56] on input "37" at bounding box center [735, 61] width 57 height 27
click at [707, 56] on input "38" at bounding box center [735, 61] width 57 height 27
click at [707, 56] on input "39" at bounding box center [735, 61] width 57 height 27
click at [707, 56] on input "40" at bounding box center [735, 61] width 57 height 27
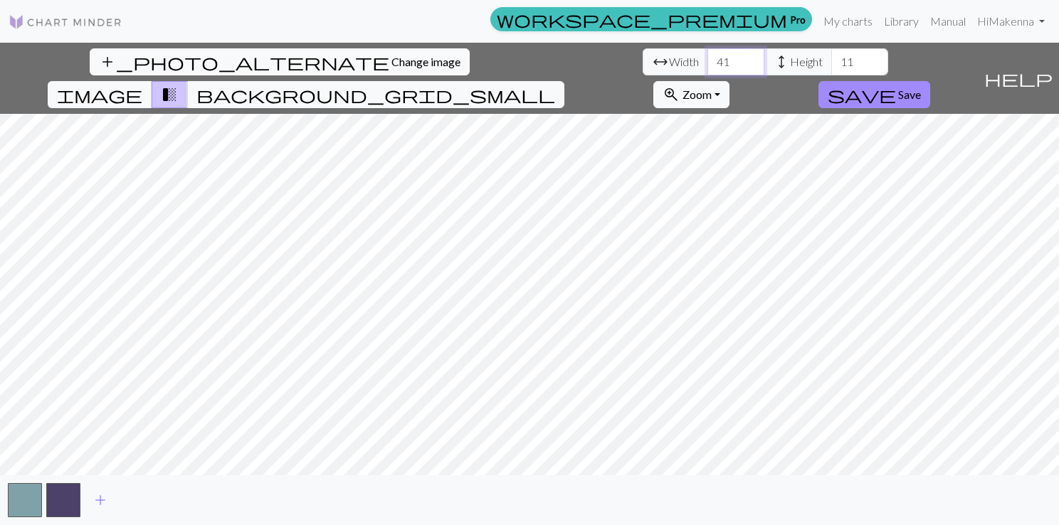
click at [707, 56] on input "41" at bounding box center [735, 61] width 57 height 27
click at [707, 56] on input "42" at bounding box center [735, 61] width 57 height 27
click at [707, 56] on input "43" at bounding box center [735, 61] width 57 height 27
click at [707, 56] on input "44" at bounding box center [735, 61] width 57 height 27
click at [707, 56] on input "45" at bounding box center [735, 61] width 57 height 27
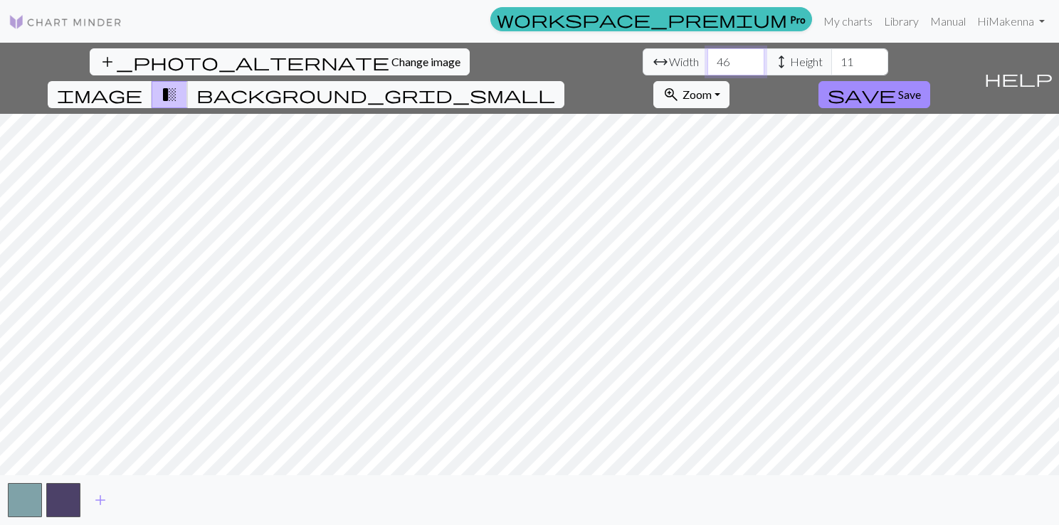
click at [707, 56] on input "46" at bounding box center [735, 61] width 57 height 27
click at [707, 56] on input "47" at bounding box center [735, 61] width 57 height 27
click at [707, 56] on input "48" at bounding box center [735, 61] width 57 height 27
click at [707, 56] on input "49" at bounding box center [735, 61] width 57 height 27
click at [707, 56] on input "50" at bounding box center [735, 61] width 57 height 27
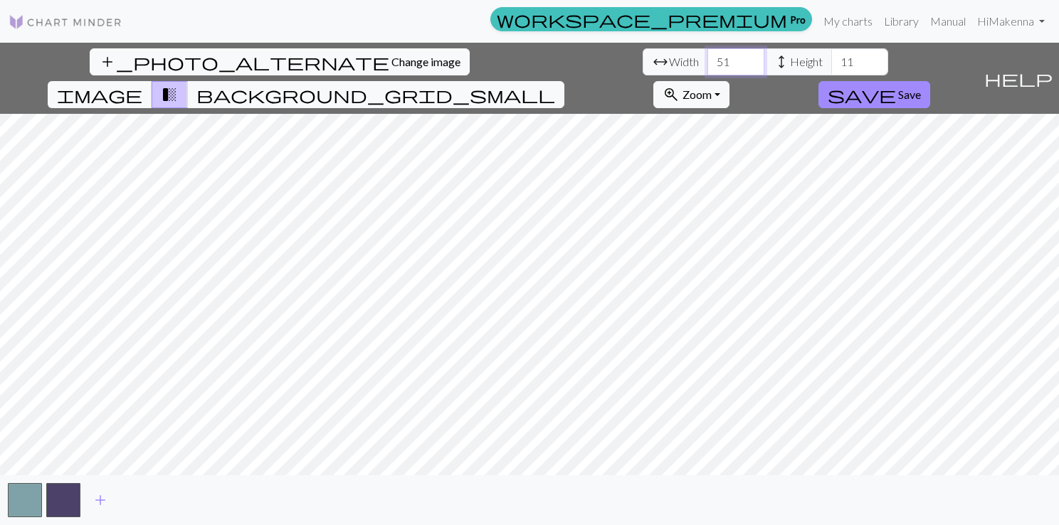
click at [707, 56] on input "51" at bounding box center [735, 61] width 57 height 27
click at [707, 56] on input "52" at bounding box center [735, 61] width 57 height 27
click at [707, 56] on input "53" at bounding box center [735, 61] width 57 height 27
click at [707, 56] on input "54" at bounding box center [735, 61] width 57 height 27
click at [707, 56] on input "55" at bounding box center [735, 61] width 57 height 27
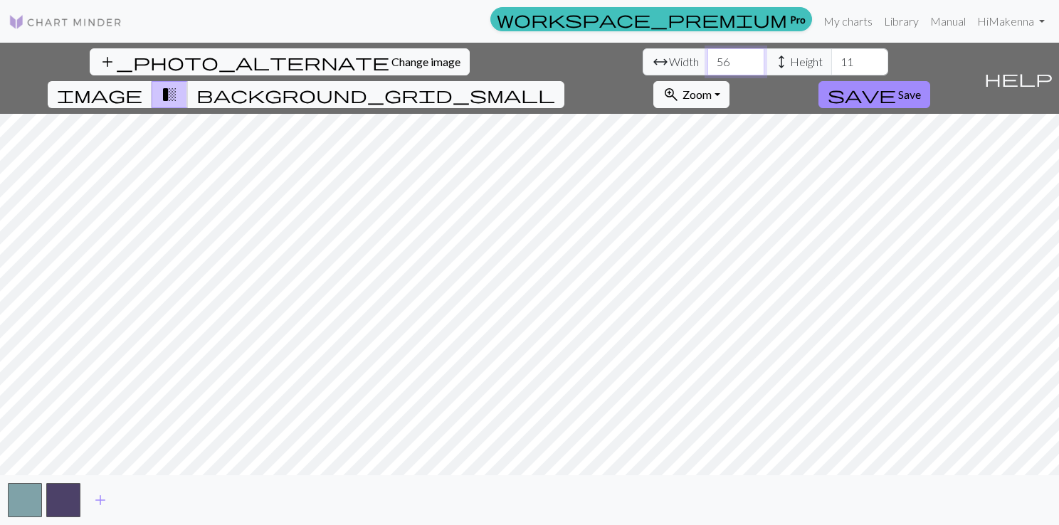
click at [707, 56] on input "56" at bounding box center [735, 61] width 57 height 27
click at [707, 56] on input "57" at bounding box center [735, 61] width 57 height 27
click at [707, 56] on input "58" at bounding box center [735, 61] width 57 height 27
click at [707, 56] on input "59" at bounding box center [735, 61] width 57 height 27
click at [707, 56] on input "60" at bounding box center [735, 61] width 57 height 27
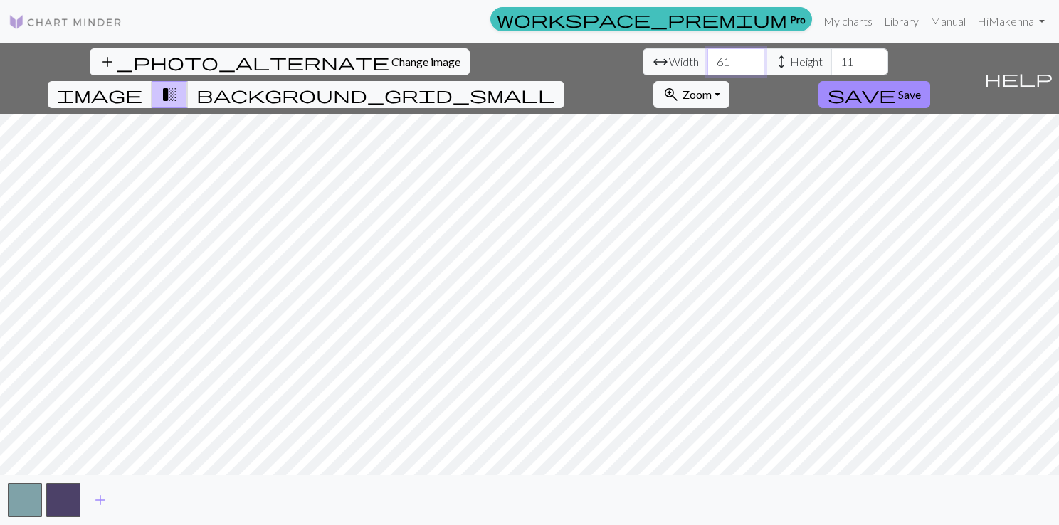
click at [707, 56] on input "61" at bounding box center [735, 61] width 57 height 27
click at [707, 56] on input "62" at bounding box center [735, 61] width 57 height 27
click at [707, 56] on input "63" at bounding box center [735, 61] width 57 height 27
click at [707, 56] on input "64" at bounding box center [735, 61] width 57 height 27
click at [707, 56] on input "65" at bounding box center [735, 61] width 57 height 27
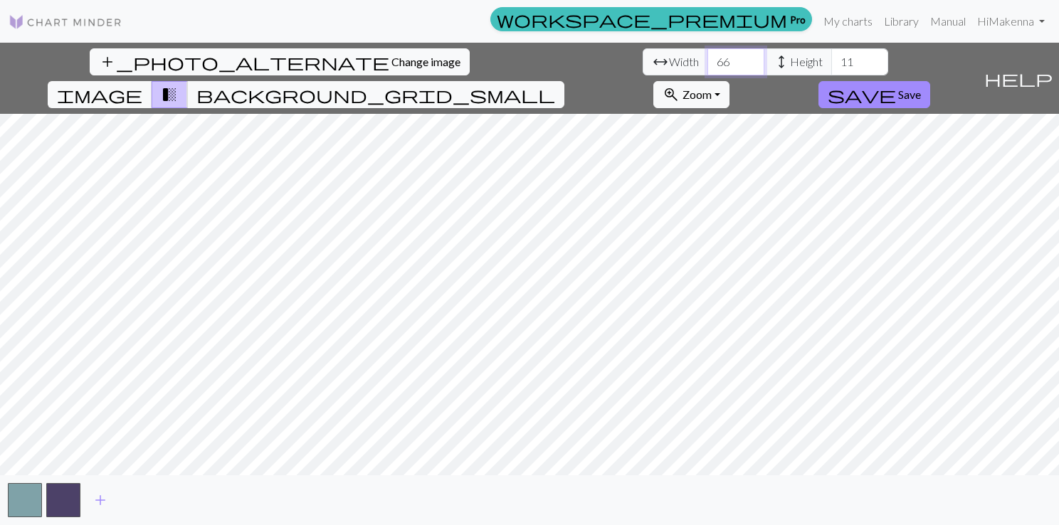
click at [707, 56] on input "66" at bounding box center [735, 61] width 57 height 27
type input "67"
click at [707, 56] on input "67" at bounding box center [735, 61] width 57 height 27
click at [773, 59] on span "height" at bounding box center [781, 62] width 17 height 20
click at [773, 55] on span "height" at bounding box center [781, 62] width 17 height 20
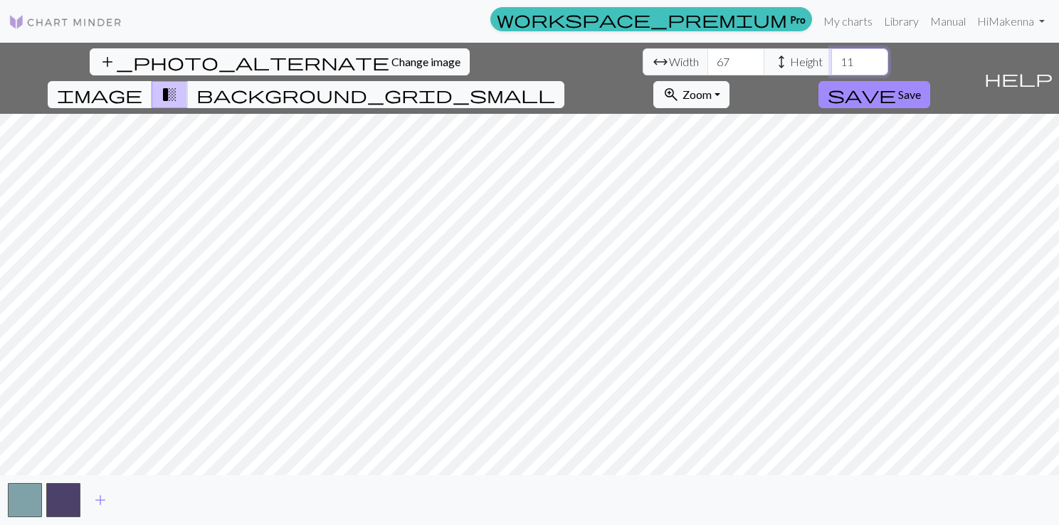
click at [831, 64] on input "11" at bounding box center [859, 61] width 57 height 27
drag, startPoint x: 450, startPoint y: 61, endPoint x: 424, endPoint y: 56, distance: 26.9
click at [643, 56] on div "arrow_range Width 67 height Height 11" at bounding box center [766, 61] width 246 height 27
type input "40"
click at [707, 60] on input "67" at bounding box center [735, 61] width 57 height 27
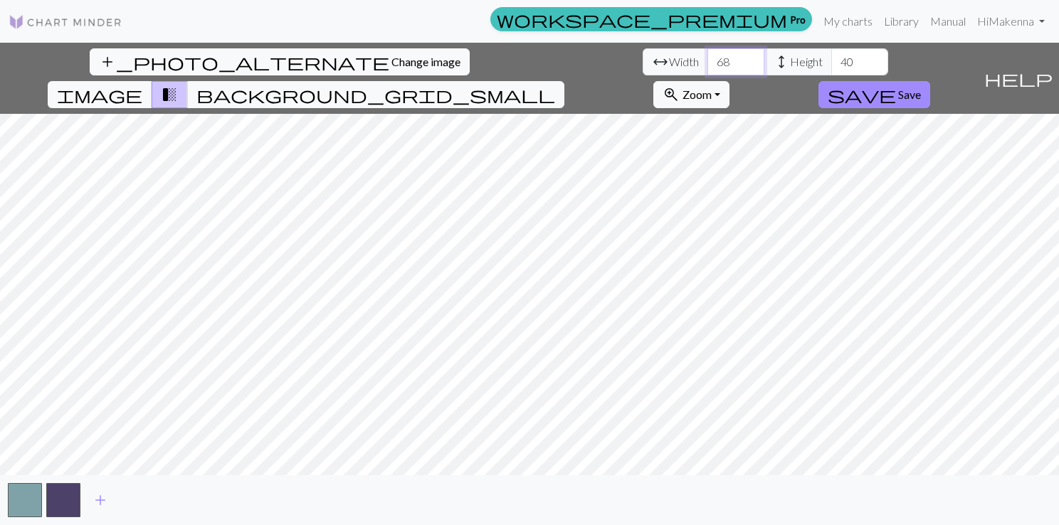
click at [707, 57] on input "68" at bounding box center [735, 61] width 57 height 27
click at [707, 57] on input "69" at bounding box center [735, 61] width 57 height 27
click at [707, 57] on input "70" at bounding box center [735, 61] width 57 height 27
click at [707, 57] on input "71" at bounding box center [735, 61] width 57 height 27
click at [707, 73] on input "71" at bounding box center [735, 61] width 57 height 27
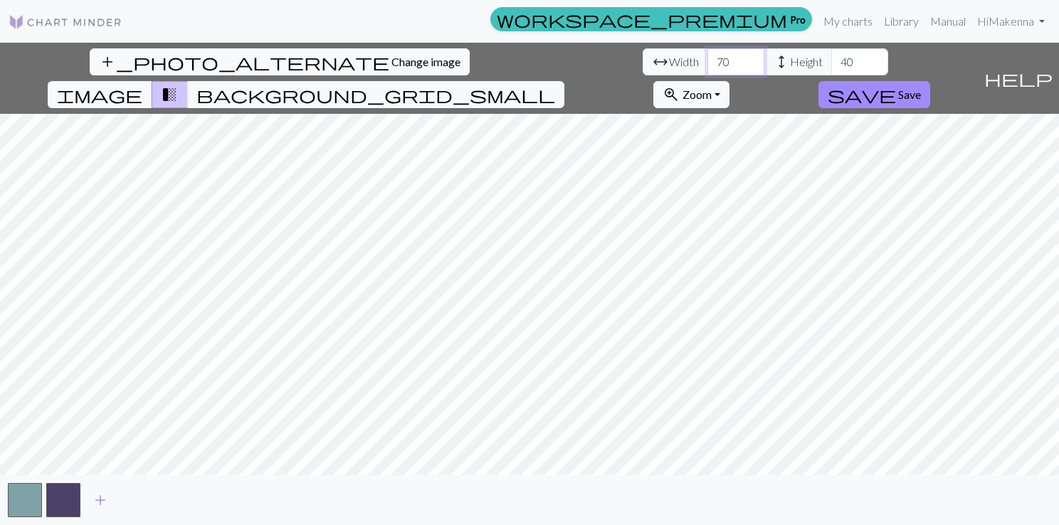
type input "70"
click at [707, 67] on input "70" at bounding box center [735, 61] width 57 height 27
click at [831, 64] on input "40" at bounding box center [859, 61] width 57 height 27
type input "50"
click at [555, 85] on span "background_grid_small" at bounding box center [375, 95] width 359 height 20
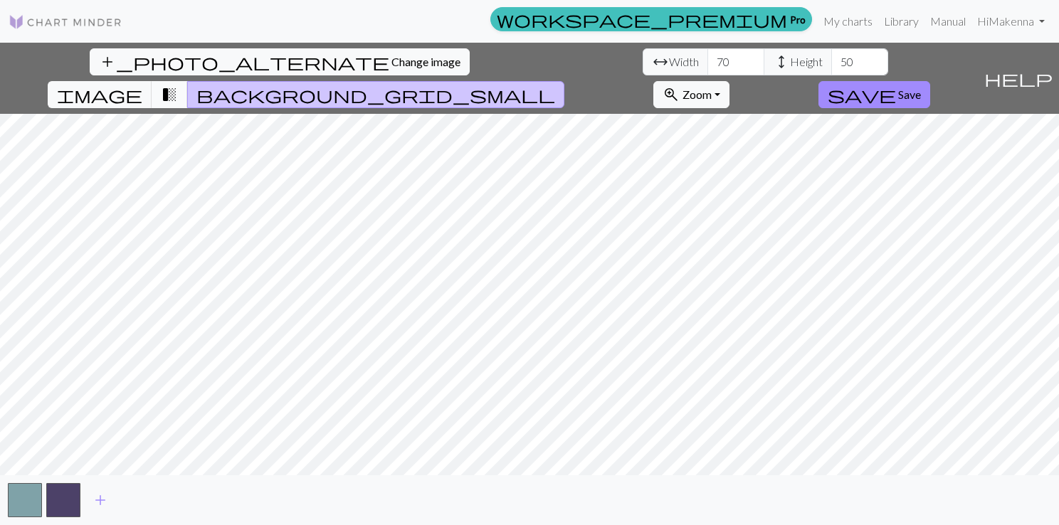
click at [178, 85] on span "transition_fade" at bounding box center [169, 95] width 17 height 20
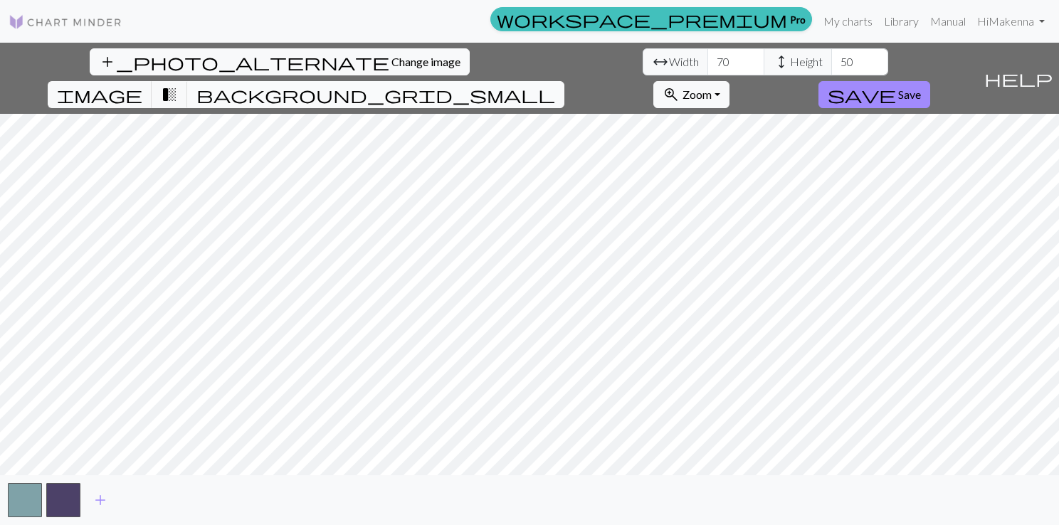
click at [555, 85] on span "background_grid_small" at bounding box center [375, 95] width 359 height 20
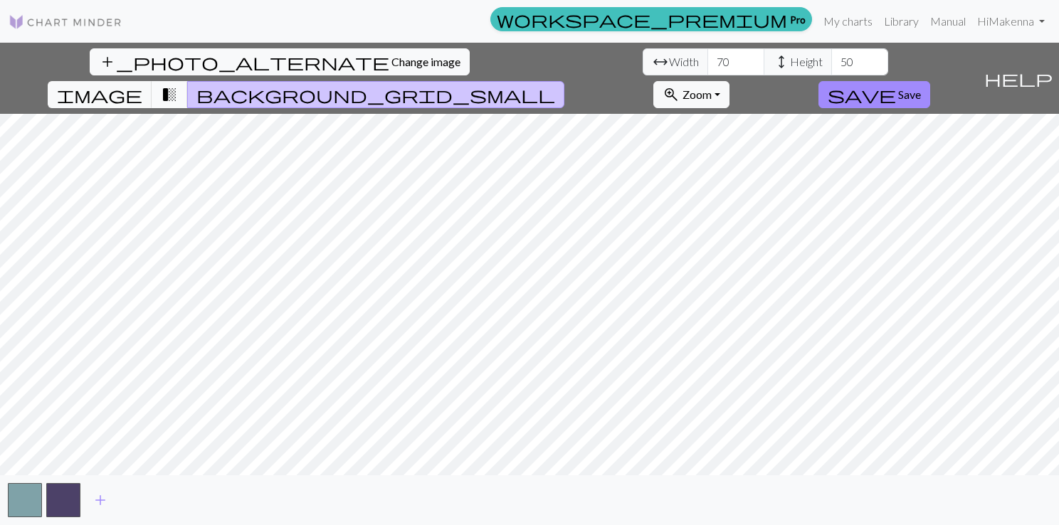
click at [188, 81] on button "transition_fade" at bounding box center [170, 94] width 36 height 27
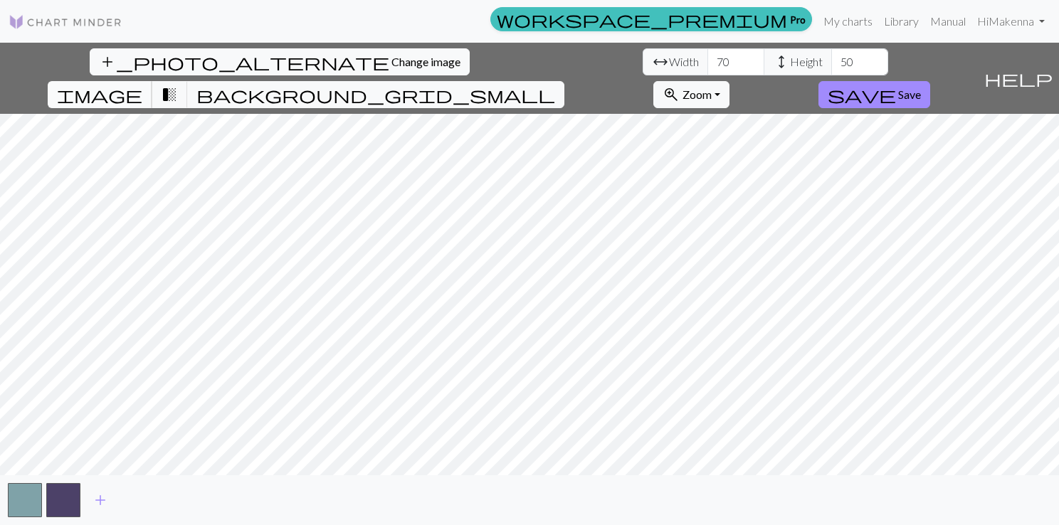
click at [152, 81] on button "image" at bounding box center [100, 94] width 105 height 27
click at [178, 85] on span "transition_fade" at bounding box center [169, 95] width 17 height 20
click at [707, 58] on input "71" at bounding box center [735, 61] width 57 height 27
click at [707, 58] on input "72" at bounding box center [735, 61] width 57 height 27
click at [707, 58] on input "73" at bounding box center [735, 61] width 57 height 27
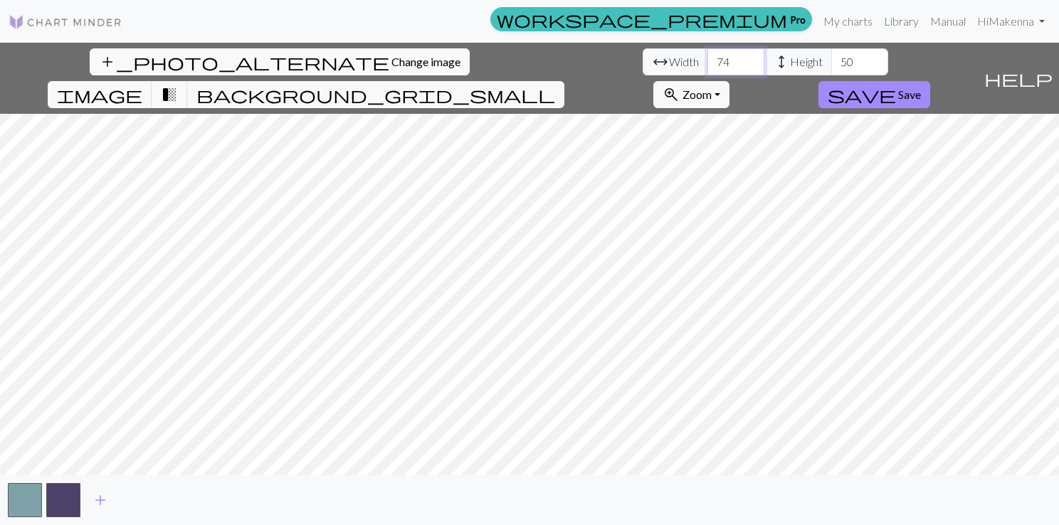
click at [707, 58] on input "74" at bounding box center [735, 61] width 57 height 27
click at [707, 58] on input "75" at bounding box center [735, 61] width 57 height 27
click at [707, 58] on input "76" at bounding box center [735, 61] width 57 height 27
click at [707, 58] on input "77" at bounding box center [735, 61] width 57 height 27
click at [707, 58] on input "78" at bounding box center [735, 61] width 57 height 27
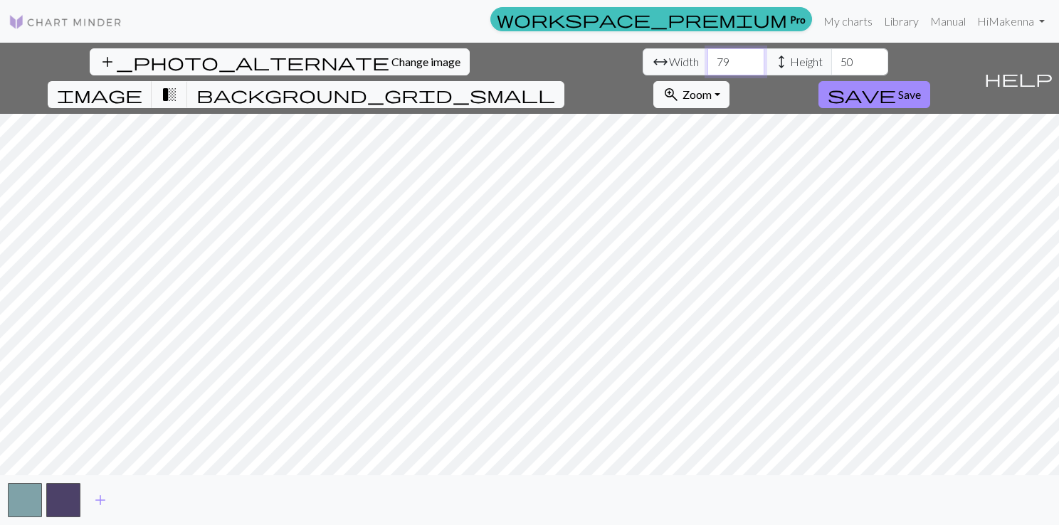
click at [707, 58] on input "79" at bounding box center [735, 61] width 57 height 27
click at [707, 58] on input "80" at bounding box center [735, 61] width 57 height 27
click at [707, 58] on input "81" at bounding box center [735, 61] width 57 height 27
click at [707, 58] on input "82" at bounding box center [735, 61] width 57 height 27
click at [707, 58] on input "83" at bounding box center [735, 61] width 57 height 27
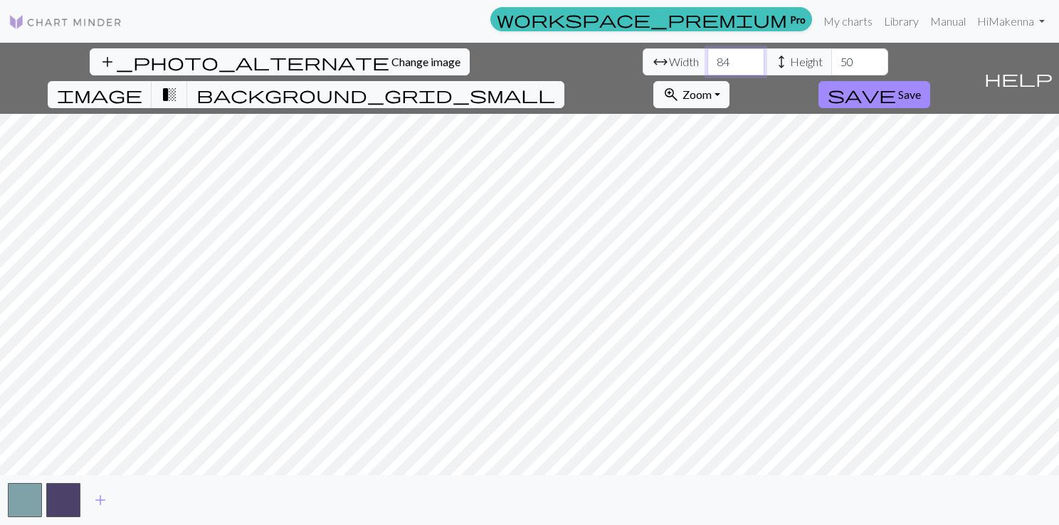
click at [707, 58] on input "84" at bounding box center [735, 61] width 57 height 27
click at [707, 58] on input "85" at bounding box center [735, 61] width 57 height 27
click at [707, 58] on input "86" at bounding box center [735, 61] width 57 height 27
click at [707, 58] on input "87" at bounding box center [735, 61] width 57 height 27
click at [707, 58] on input "88" at bounding box center [735, 61] width 57 height 27
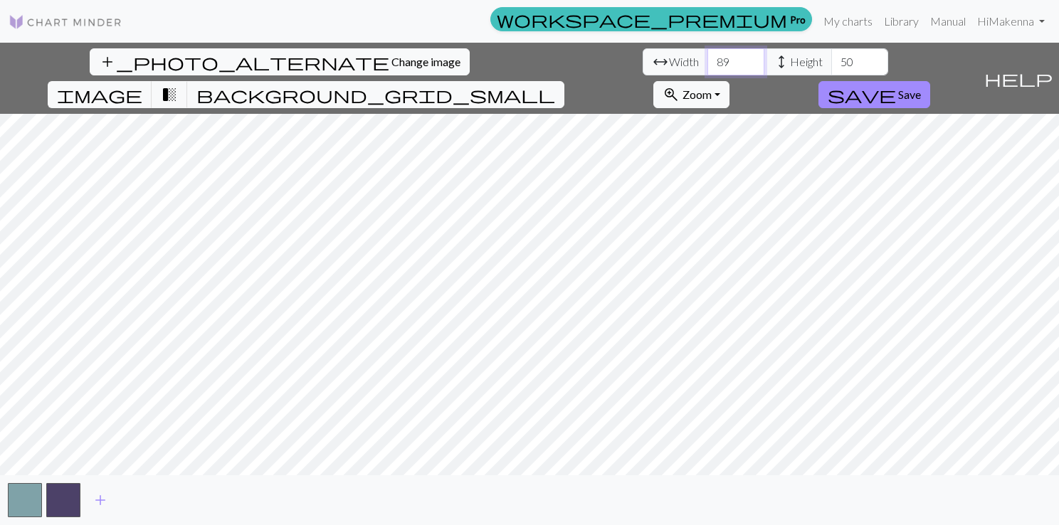
click at [707, 58] on input "89" at bounding box center [735, 61] width 57 height 27
click at [707, 58] on input "90" at bounding box center [735, 61] width 57 height 27
click at [707, 58] on input "91" at bounding box center [735, 61] width 57 height 27
click at [707, 58] on input "92" at bounding box center [735, 61] width 57 height 27
click at [707, 58] on input "93" at bounding box center [735, 61] width 57 height 27
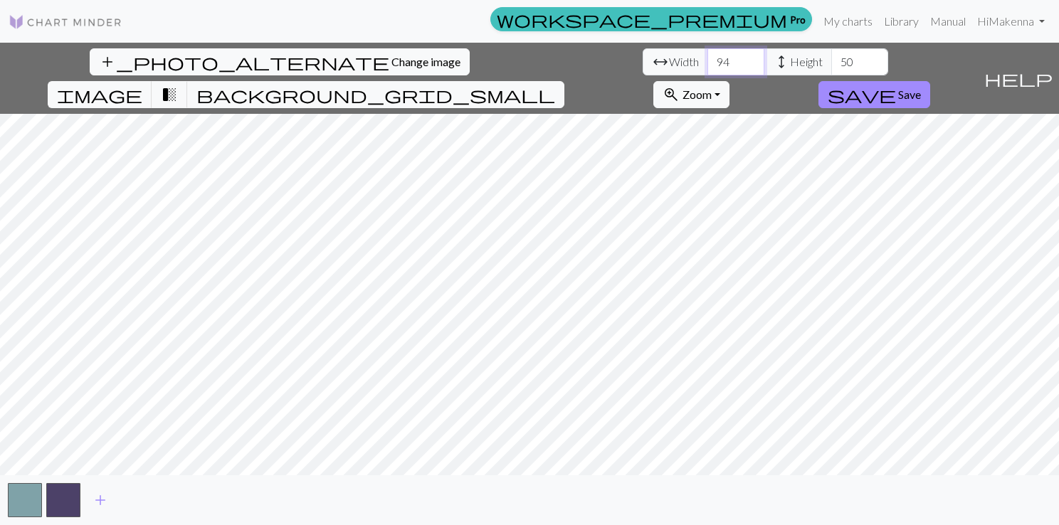
click at [707, 58] on input "94" at bounding box center [735, 61] width 57 height 27
click at [707, 58] on input "95" at bounding box center [735, 61] width 57 height 27
click at [707, 58] on input "96" at bounding box center [735, 61] width 57 height 27
click at [707, 58] on input "97" at bounding box center [735, 61] width 57 height 27
click at [707, 58] on input "98" at bounding box center [735, 61] width 57 height 27
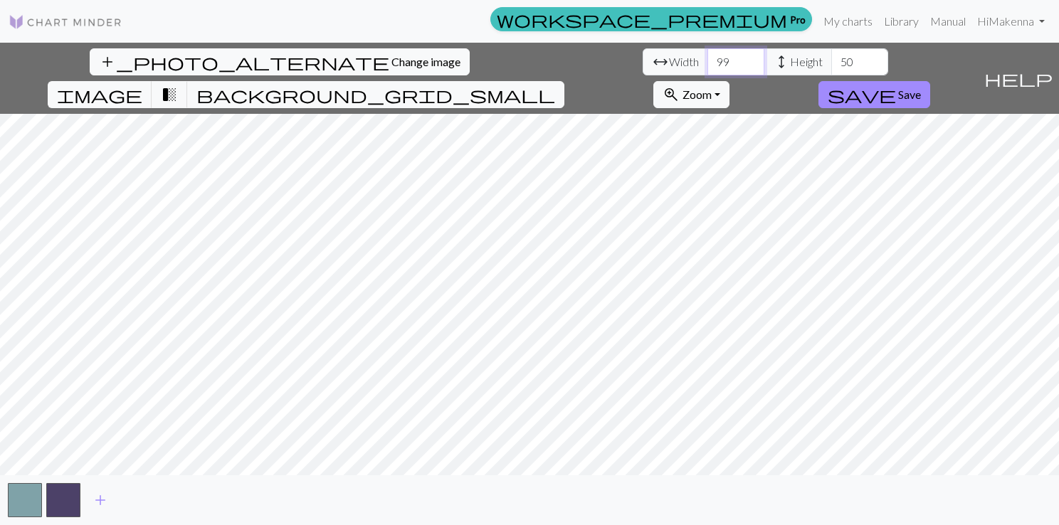
click at [707, 58] on input "99" at bounding box center [735, 61] width 57 height 27
type input "100"
click at [707, 58] on input "100" at bounding box center [735, 61] width 57 height 27
click at [831, 57] on input "51" at bounding box center [859, 61] width 57 height 27
click at [831, 57] on input "52" at bounding box center [859, 61] width 57 height 27
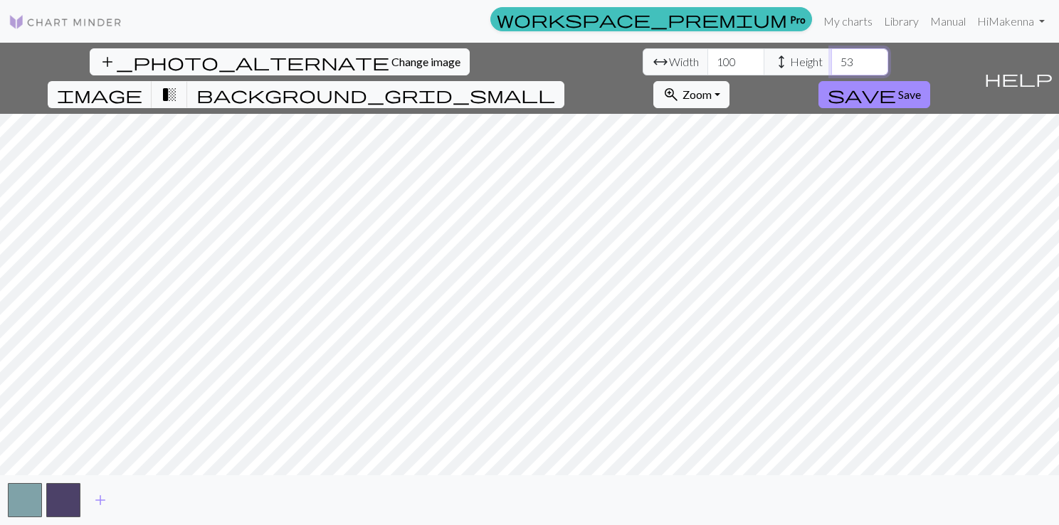
click at [831, 57] on input "53" at bounding box center [859, 61] width 57 height 27
click at [831, 57] on input "54" at bounding box center [859, 61] width 57 height 27
click at [831, 57] on input "55" at bounding box center [859, 61] width 57 height 27
click at [831, 57] on input "56" at bounding box center [859, 61] width 57 height 27
click at [831, 57] on input "57" at bounding box center [859, 61] width 57 height 27
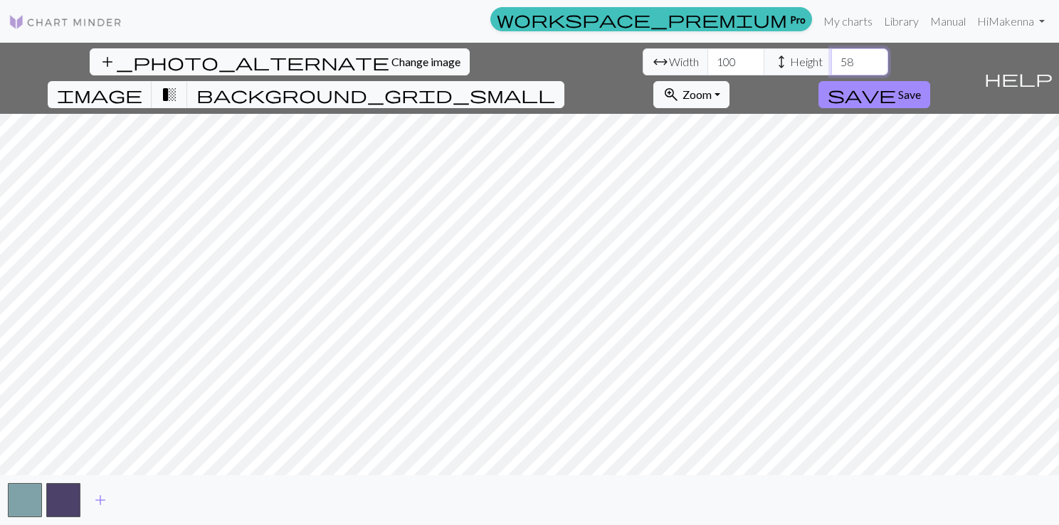
click at [831, 57] on input "58" at bounding box center [859, 61] width 57 height 27
click at [831, 57] on input "59" at bounding box center [859, 61] width 57 height 27
click at [831, 57] on input "60" at bounding box center [859, 61] width 57 height 27
click at [831, 57] on input "61" at bounding box center [859, 61] width 57 height 27
click at [831, 57] on input "62" at bounding box center [859, 61] width 57 height 27
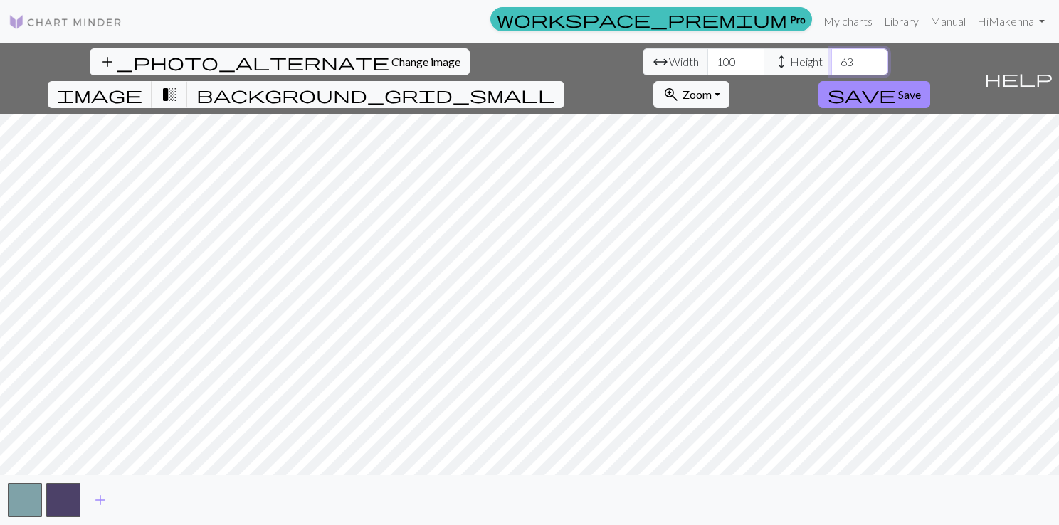
click at [831, 58] on input "63" at bounding box center [859, 61] width 57 height 27
click at [831, 58] on input "64" at bounding box center [859, 61] width 57 height 27
click at [831, 58] on input "65" at bounding box center [859, 61] width 57 height 27
click at [831, 58] on input "66" at bounding box center [859, 61] width 57 height 27
click at [831, 58] on input "67" at bounding box center [859, 61] width 57 height 27
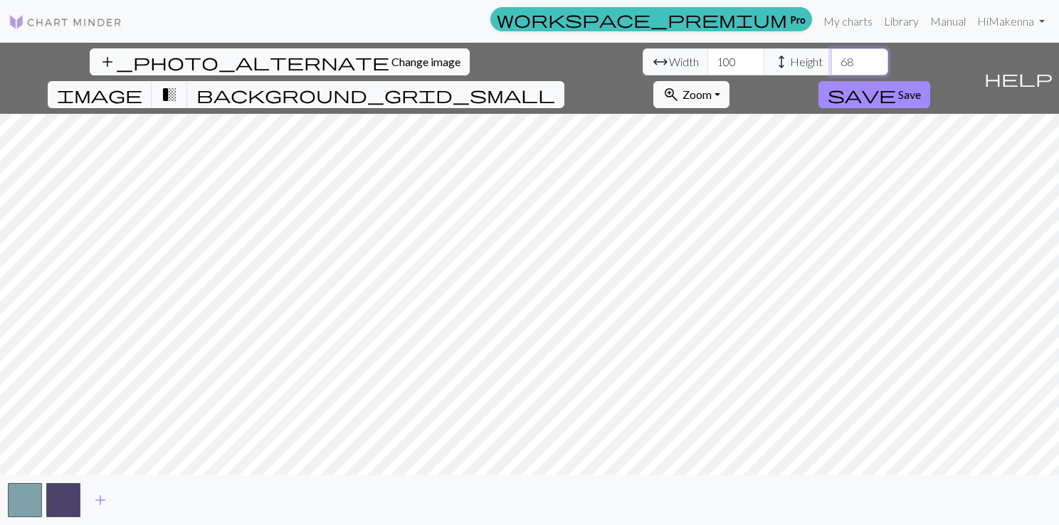
click at [831, 58] on input "68" at bounding box center [859, 61] width 57 height 27
click at [831, 58] on input "69" at bounding box center [859, 61] width 57 height 27
type input "70"
click at [831, 58] on input "70" at bounding box center [859, 61] width 57 height 27
click at [391, 65] on span "Change image" at bounding box center [425, 62] width 69 height 14
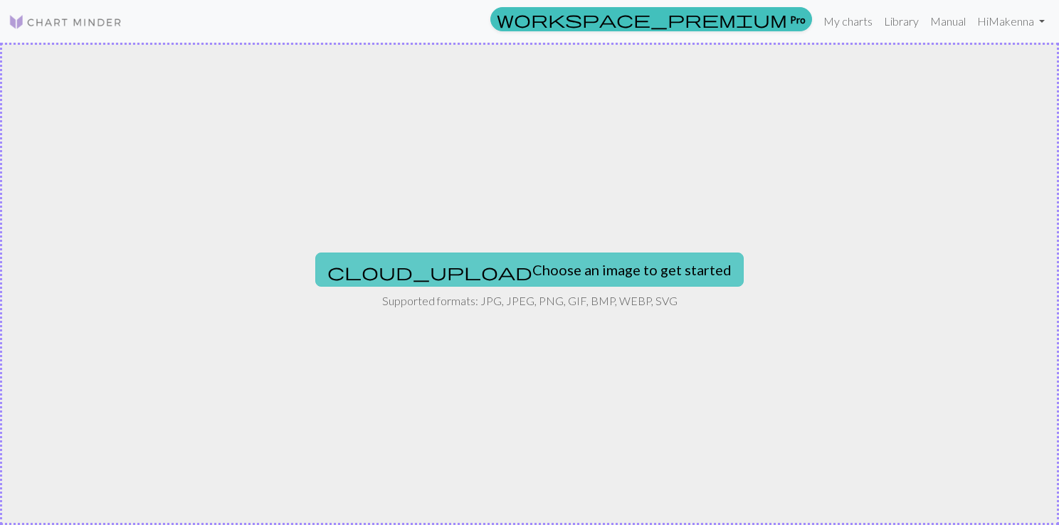
click at [535, 276] on button "cloud_upload Choose an image to get started" at bounding box center [529, 270] width 428 height 34
click at [528, 264] on button "cloud_upload Choose an image to get started" at bounding box center [529, 270] width 428 height 34
click at [497, 258] on button "cloud_upload Choose an image to get started" at bounding box center [529, 270] width 428 height 34
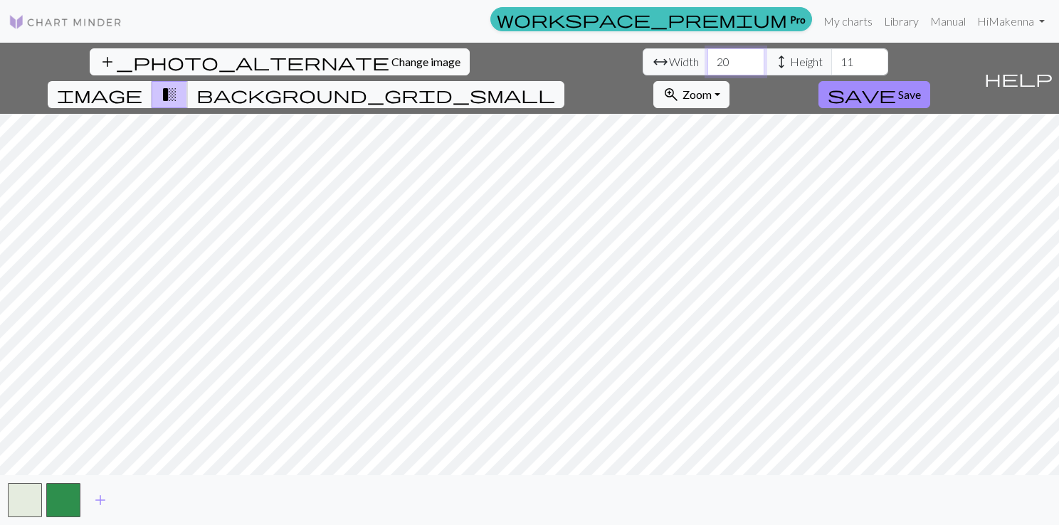
click at [707, 61] on input "20" at bounding box center [735, 61] width 57 height 27
type input "90"
click at [831, 60] on input "11" at bounding box center [859, 61] width 57 height 27
type input "1"
type input "60"
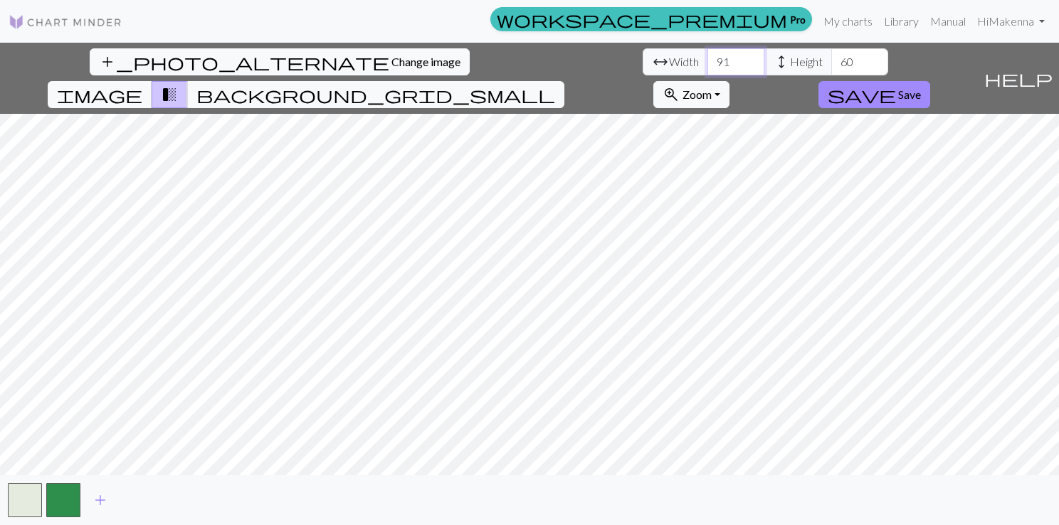
click at [707, 56] on input "91" at bounding box center [735, 61] width 57 height 27
click at [707, 56] on input "92" at bounding box center [735, 61] width 57 height 27
click at [707, 56] on input "93" at bounding box center [735, 61] width 57 height 27
click at [707, 56] on input "94" at bounding box center [735, 61] width 57 height 27
click at [707, 56] on input "95" at bounding box center [735, 61] width 57 height 27
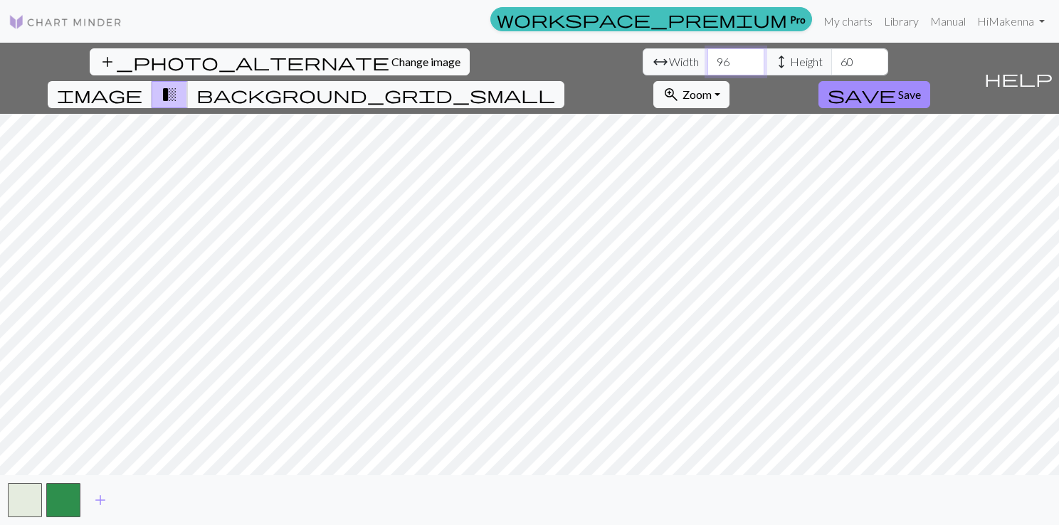
click at [707, 56] on input "96" at bounding box center [735, 61] width 57 height 27
click at [707, 56] on input "97" at bounding box center [735, 61] width 57 height 27
click at [707, 56] on input "98" at bounding box center [735, 61] width 57 height 27
click at [707, 56] on input "99" at bounding box center [735, 61] width 57 height 27
click at [707, 56] on input "100" at bounding box center [735, 61] width 57 height 27
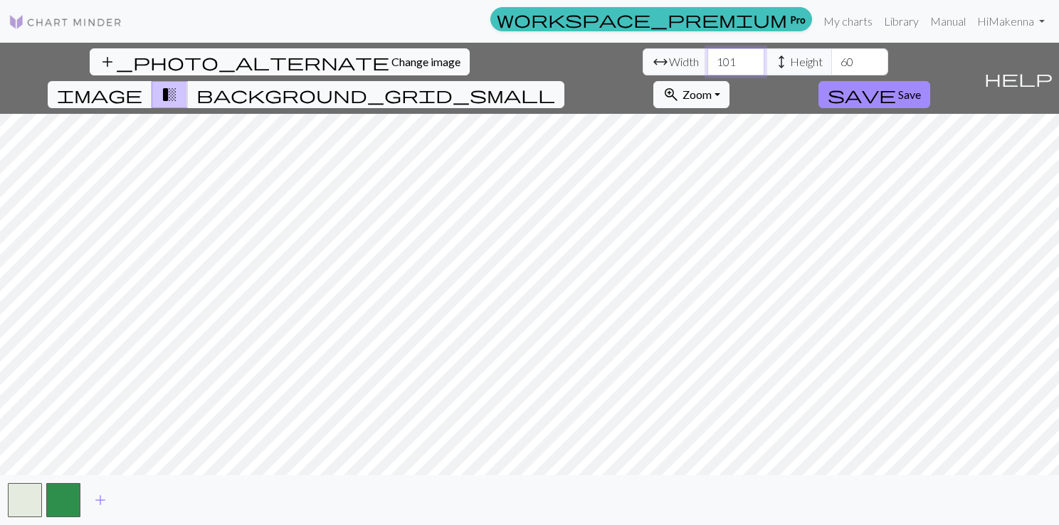
click at [707, 56] on input "101" at bounding box center [735, 61] width 57 height 27
click at [707, 65] on input "100" at bounding box center [735, 61] width 57 height 27
click at [707, 72] on input "100" at bounding box center [735, 61] width 57 height 27
click at [707, 73] on input "100" at bounding box center [735, 61] width 57 height 27
click at [707, 67] on input "99" at bounding box center [735, 61] width 57 height 27
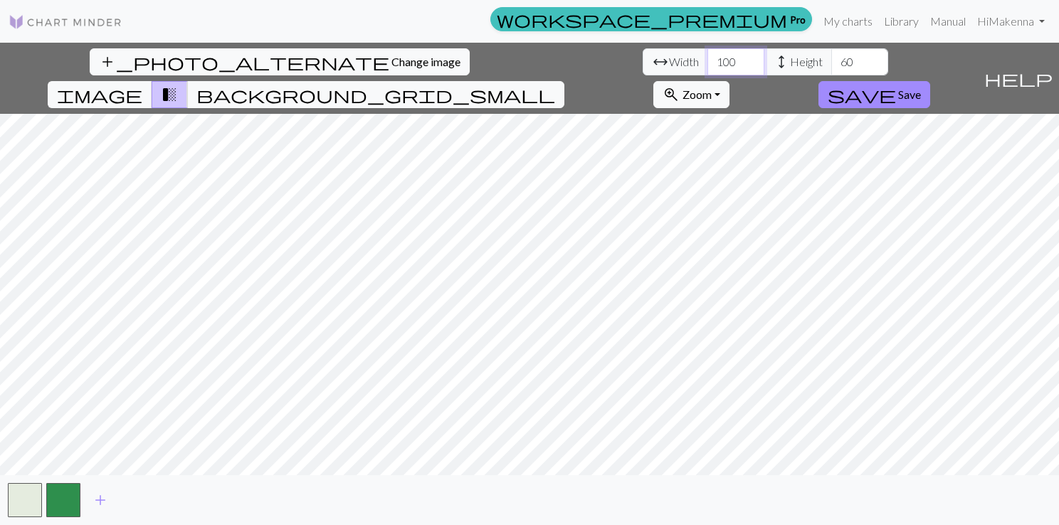
click at [707, 56] on input "100" at bounding box center [735, 61] width 57 height 27
type input "101"
click at [707, 56] on input "101" at bounding box center [735, 61] width 57 height 27
click at [831, 55] on input "61" at bounding box center [859, 61] width 57 height 27
click at [831, 57] on input "62" at bounding box center [859, 61] width 57 height 27
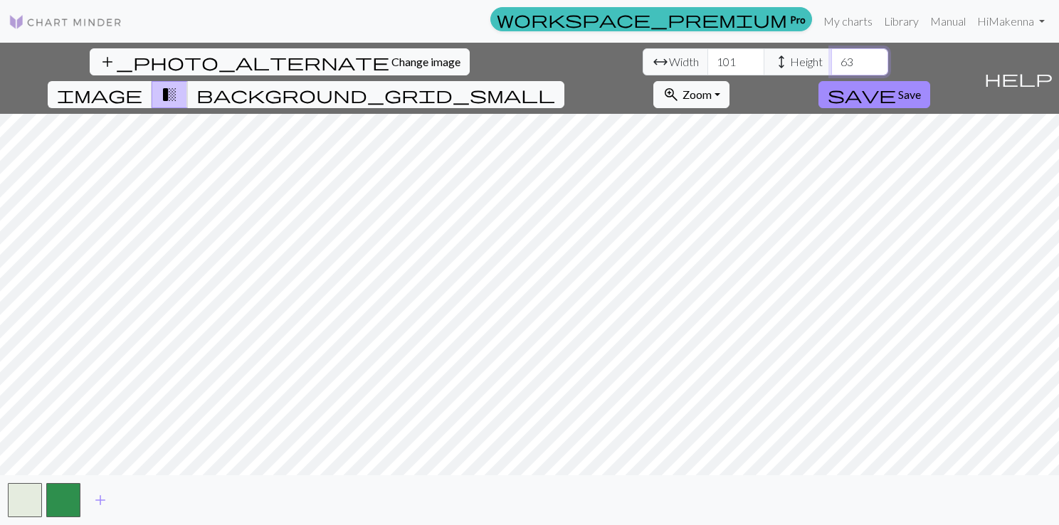
click at [831, 58] on input "63" at bounding box center [859, 61] width 57 height 27
click at [831, 58] on input "64" at bounding box center [859, 61] width 57 height 27
click at [831, 58] on input "65" at bounding box center [859, 61] width 57 height 27
click at [831, 58] on input "66" at bounding box center [859, 61] width 57 height 27
click at [831, 58] on input "67" at bounding box center [859, 61] width 57 height 27
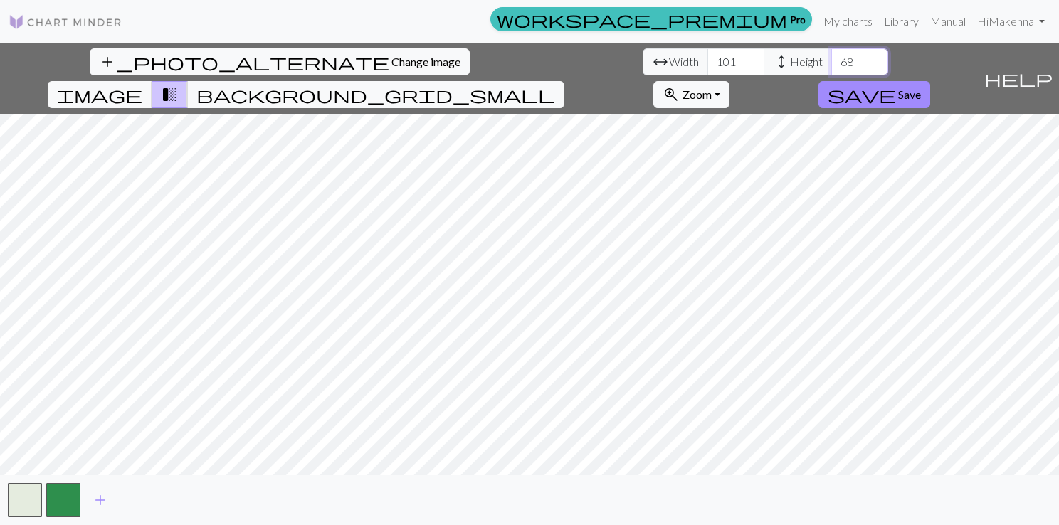
click at [831, 58] on input "68" at bounding box center [859, 61] width 57 height 27
click at [831, 61] on input "69" at bounding box center [859, 61] width 57 height 27
type input "70"
click at [831, 61] on input "70" at bounding box center [859, 61] width 57 height 27
click at [555, 85] on span "background_grid_small" at bounding box center [375, 95] width 359 height 20
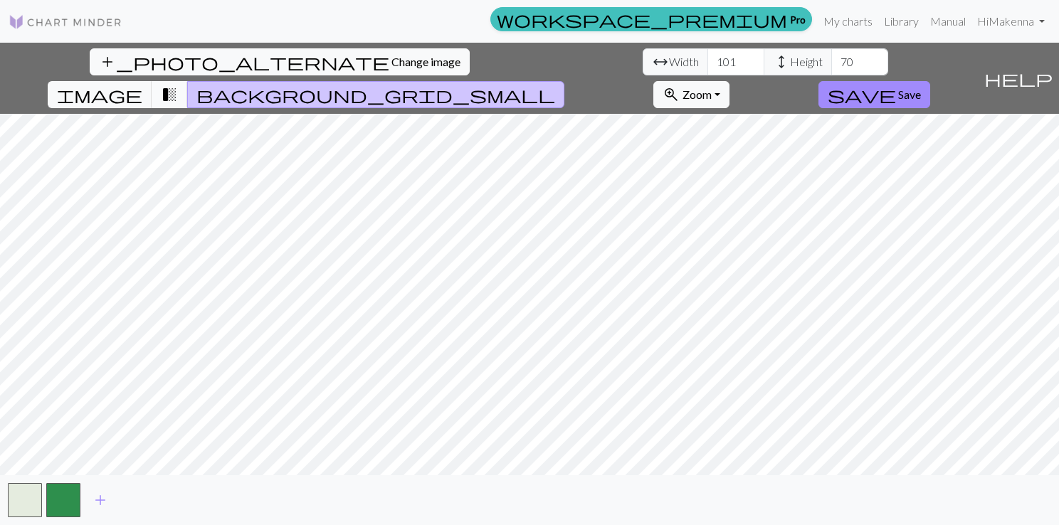
click at [178, 85] on span "transition_fade" at bounding box center [169, 95] width 17 height 20
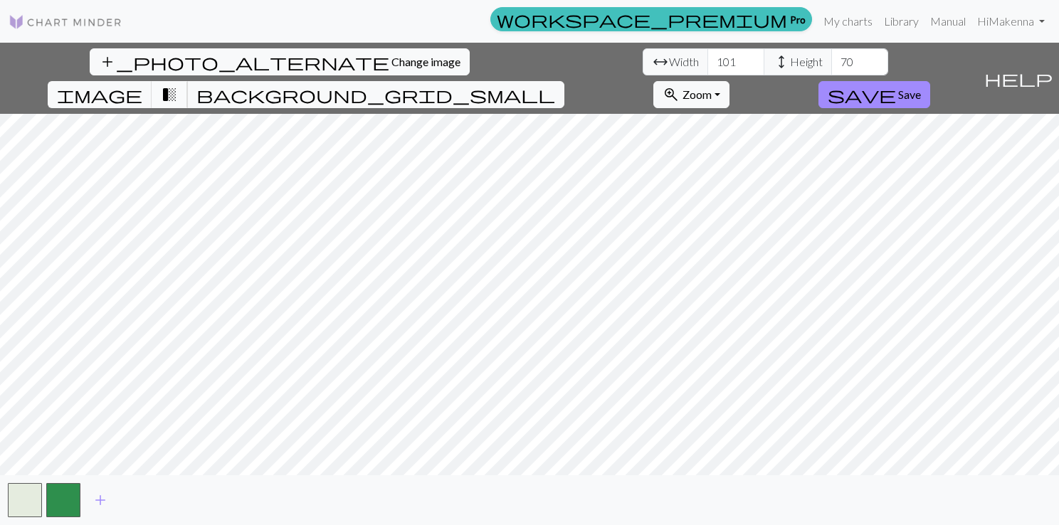
click at [188, 81] on button "transition_fade" at bounding box center [170, 94] width 36 height 27
click at [178, 85] on span "transition_fade" at bounding box center [169, 95] width 17 height 20
click at [565, 58] on div "add_photo_alternate Change image arrow_range Width 101 height Height 70 image t…" at bounding box center [489, 78] width 978 height 71
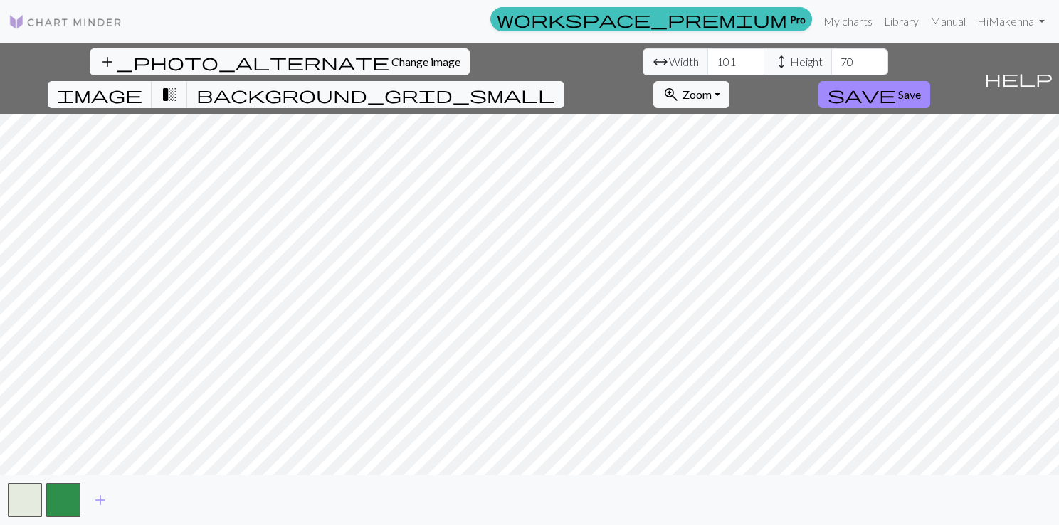
click at [142, 85] on span "image" at bounding box center [99, 95] width 85 height 20
click at [178, 85] on span "transition_fade" at bounding box center [169, 95] width 17 height 20
click at [107, 505] on span "add" at bounding box center [100, 500] width 17 height 20
click at [137, 499] on span "add" at bounding box center [138, 500] width 17 height 20
click at [182, 497] on span "add" at bounding box center [177, 500] width 17 height 20
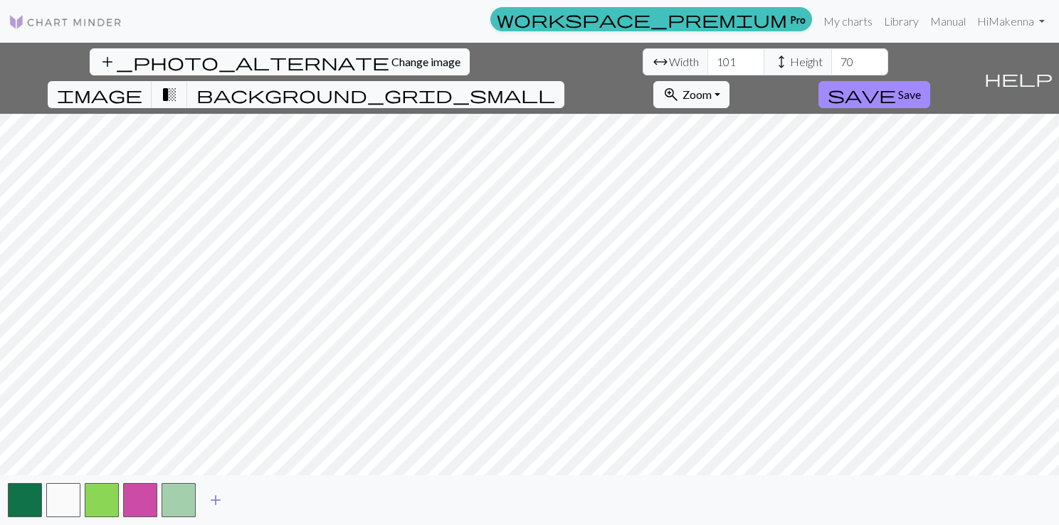
click at [218, 497] on span "add" at bounding box center [215, 500] width 17 height 20
click at [250, 497] on span "add" at bounding box center [254, 500] width 17 height 20
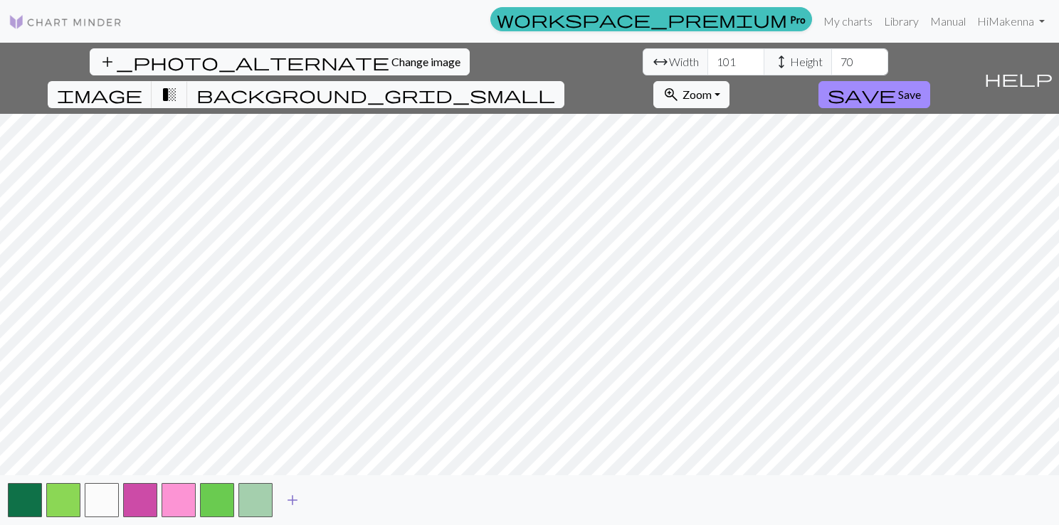
click at [287, 497] on span "add" at bounding box center [292, 500] width 17 height 20
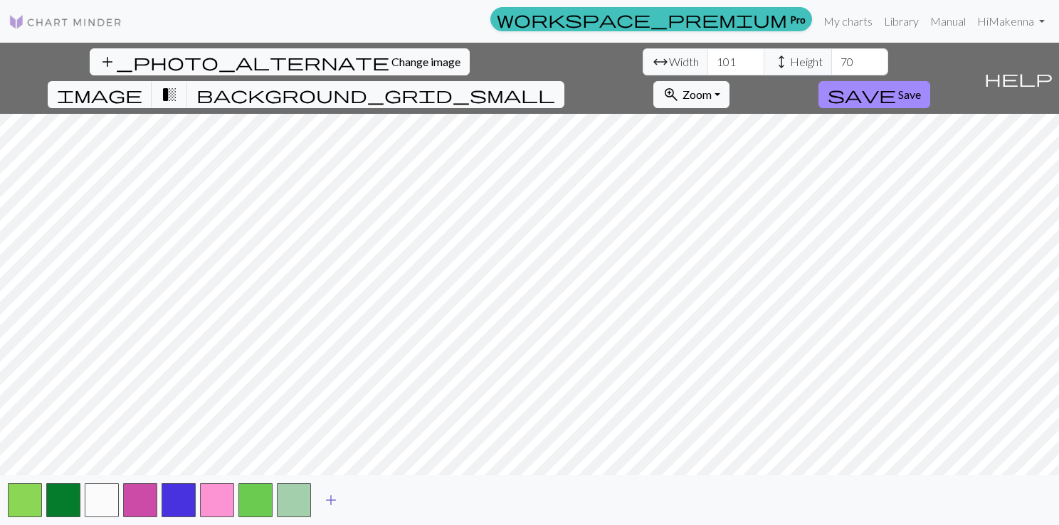
click at [324, 498] on span "add" at bounding box center [330, 500] width 17 height 20
click at [367, 497] on span "add" at bounding box center [369, 500] width 17 height 20
click at [401, 496] on span "add" at bounding box center [407, 500] width 17 height 20
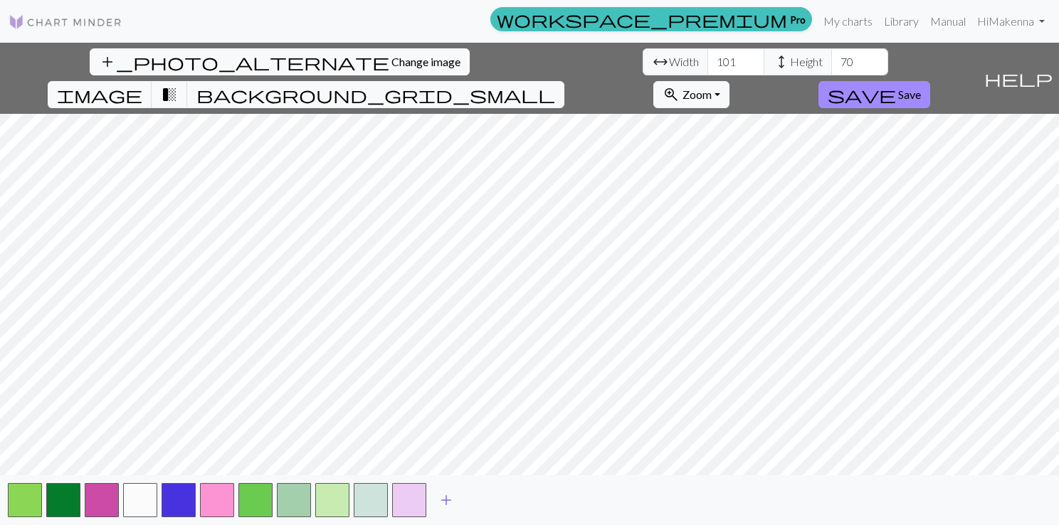
click at [441, 499] on span "add" at bounding box center [446, 500] width 17 height 20
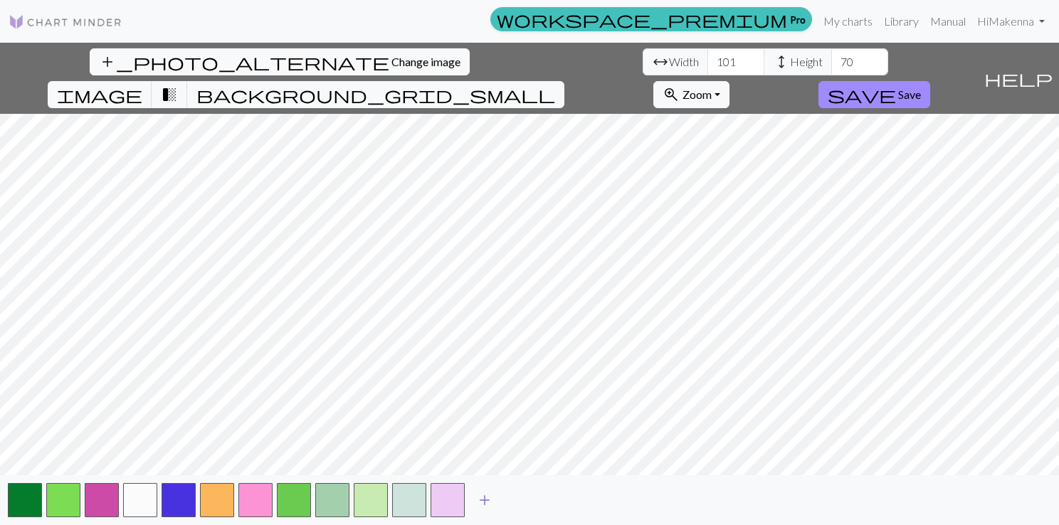
click at [482, 500] on span "add" at bounding box center [484, 500] width 17 height 20
click at [522, 500] on span "add" at bounding box center [522, 500] width 17 height 20
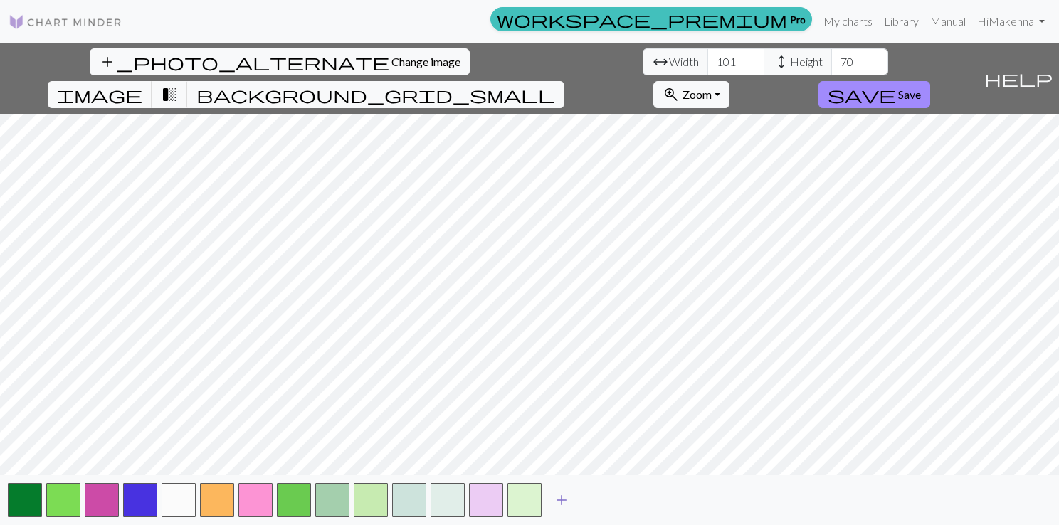
click at [554, 502] on span "add" at bounding box center [561, 500] width 17 height 20
click at [597, 500] on span "add" at bounding box center [599, 500] width 17 height 20
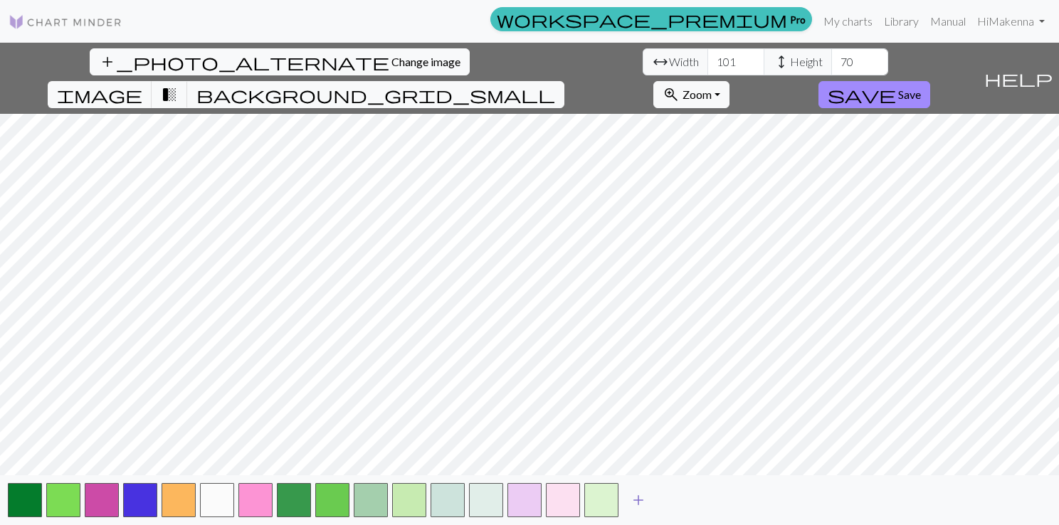
click at [639, 500] on span "add" at bounding box center [638, 500] width 17 height 20
click at [685, 505] on button "add" at bounding box center [677, 500] width 36 height 27
click at [714, 503] on span "add" at bounding box center [715, 500] width 17 height 20
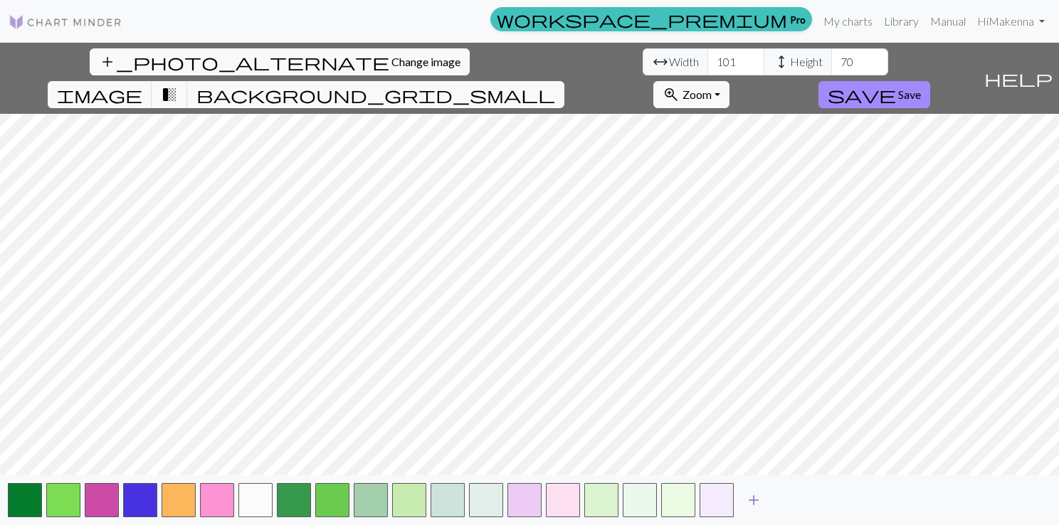
click at [751, 502] on span "add" at bounding box center [753, 500] width 17 height 20
click at [790, 500] on span "add" at bounding box center [791, 500] width 17 height 20
click at [834, 499] on span "add" at bounding box center [830, 500] width 17 height 20
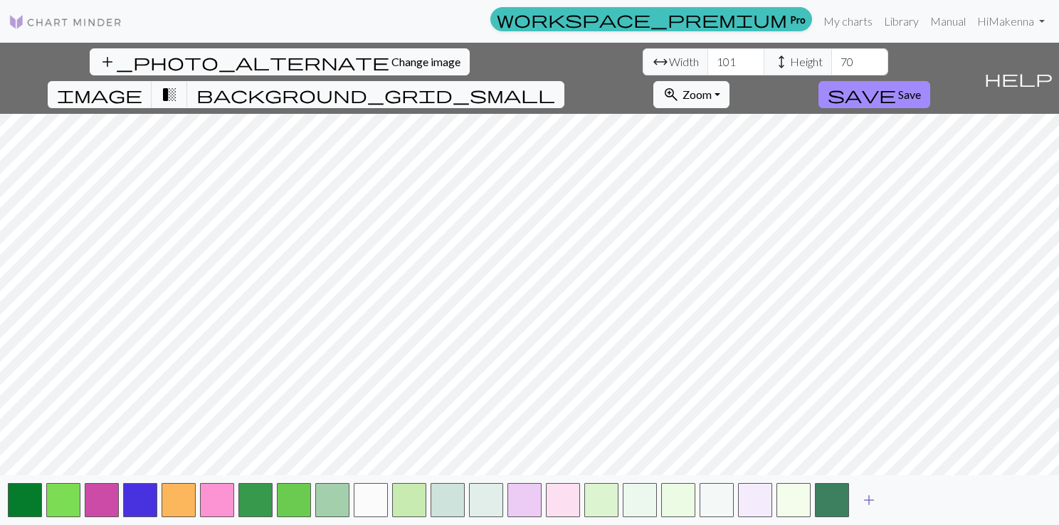
click at [860, 499] on button "add" at bounding box center [869, 500] width 36 height 27
click at [900, 500] on span "add" at bounding box center [907, 500] width 17 height 20
click at [936, 500] on button "add" at bounding box center [946, 500] width 36 height 27
click at [979, 494] on span "add" at bounding box center [984, 500] width 17 height 20
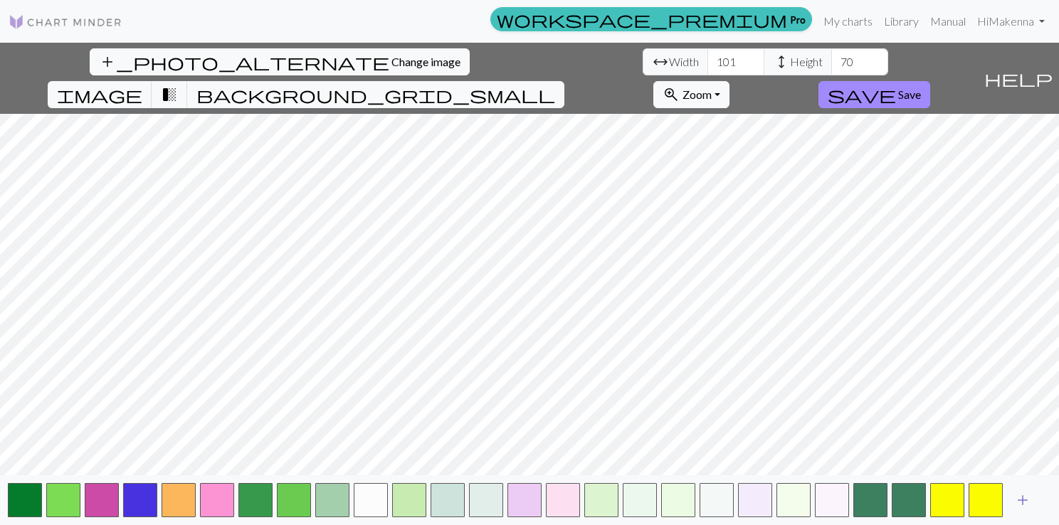
click at [1016, 500] on span "add" at bounding box center [1022, 500] width 17 height 20
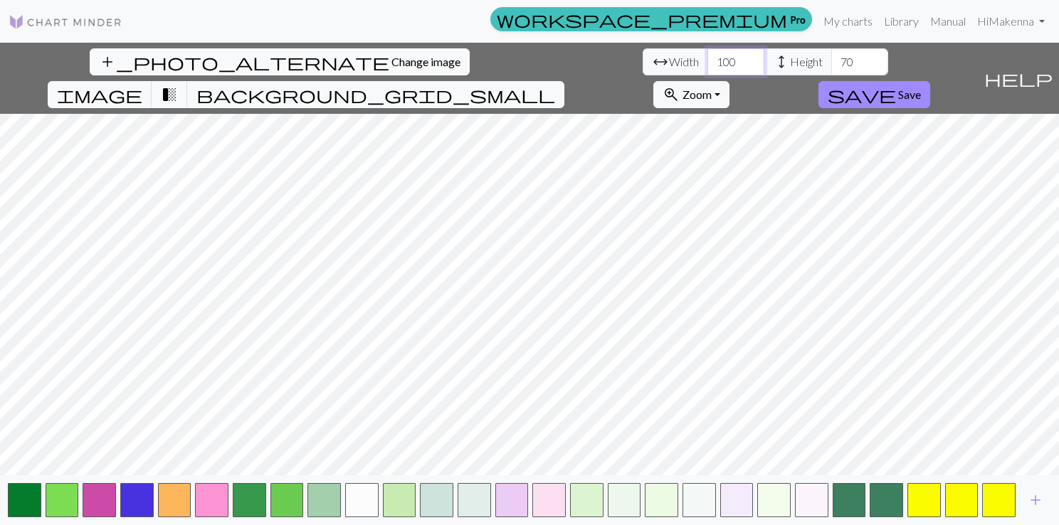
click at [707, 68] on input "100" at bounding box center [735, 61] width 57 height 27
type input "101"
click at [707, 57] on input "101" at bounding box center [735, 61] width 57 height 27
type input "69"
click at [831, 68] on input "69" at bounding box center [859, 61] width 57 height 27
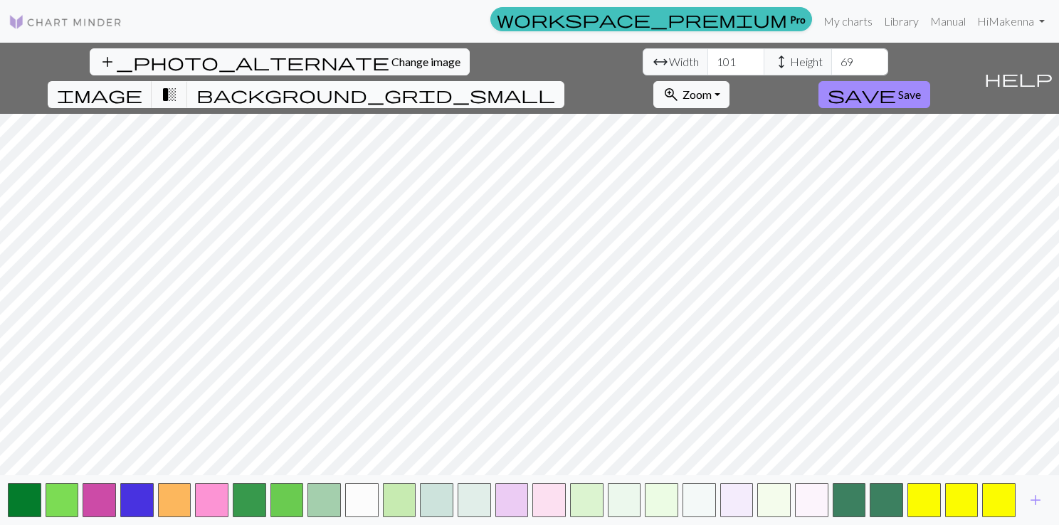
click at [555, 85] on span "background_grid_small" at bounding box center [375, 95] width 359 height 20
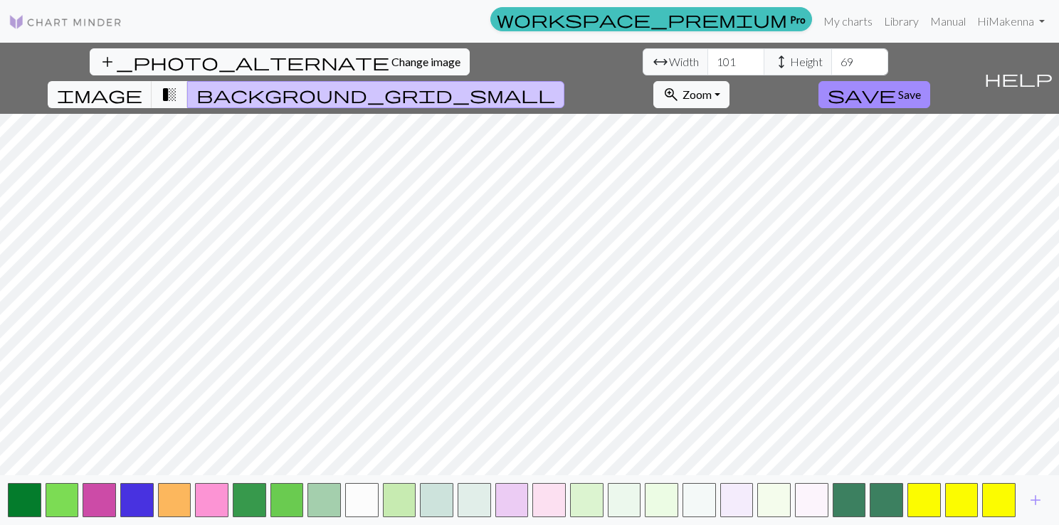
click at [555, 85] on span "background_grid_small" at bounding box center [375, 95] width 359 height 20
click at [178, 85] on span "transition_fade" at bounding box center [169, 95] width 17 height 20
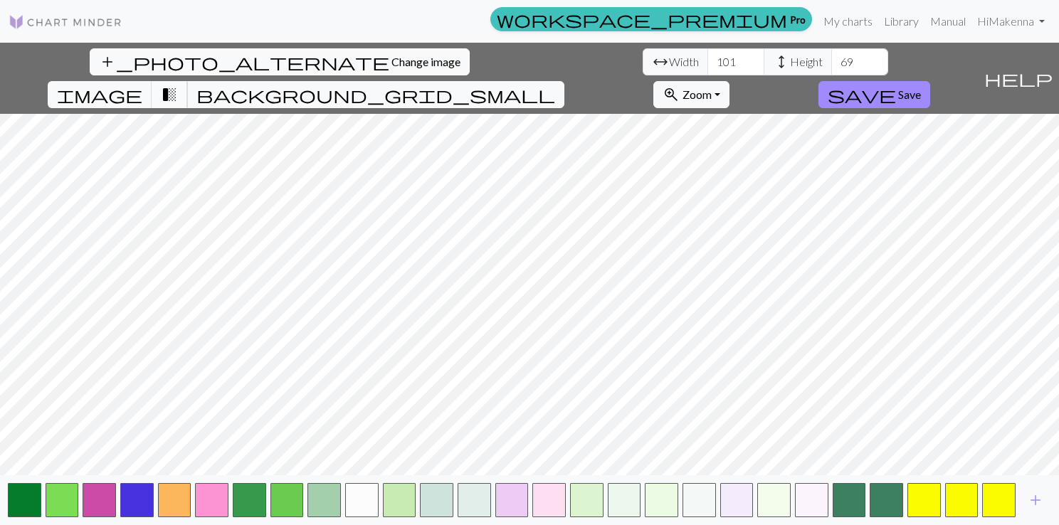
click at [178, 85] on span "transition_fade" at bounding box center [169, 95] width 17 height 20
click at [142, 85] on span "image" at bounding box center [99, 95] width 85 height 20
click at [178, 85] on span "transition_fade" at bounding box center [169, 95] width 17 height 20
click at [564, 81] on button "background_grid_small" at bounding box center [375, 94] width 377 height 27
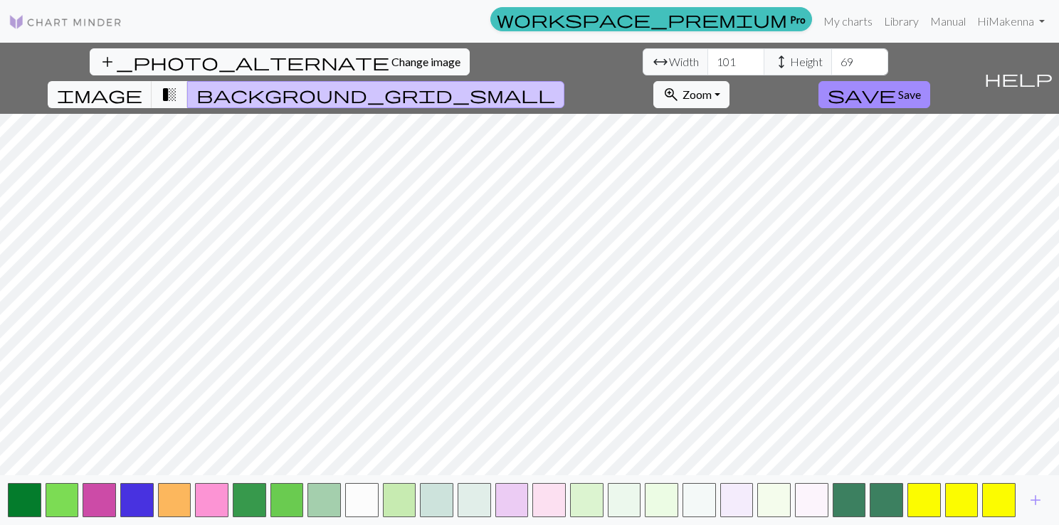
click at [555, 85] on span "background_grid_small" at bounding box center [375, 95] width 359 height 20
click at [178, 85] on span "transition_fade" at bounding box center [169, 95] width 17 height 20
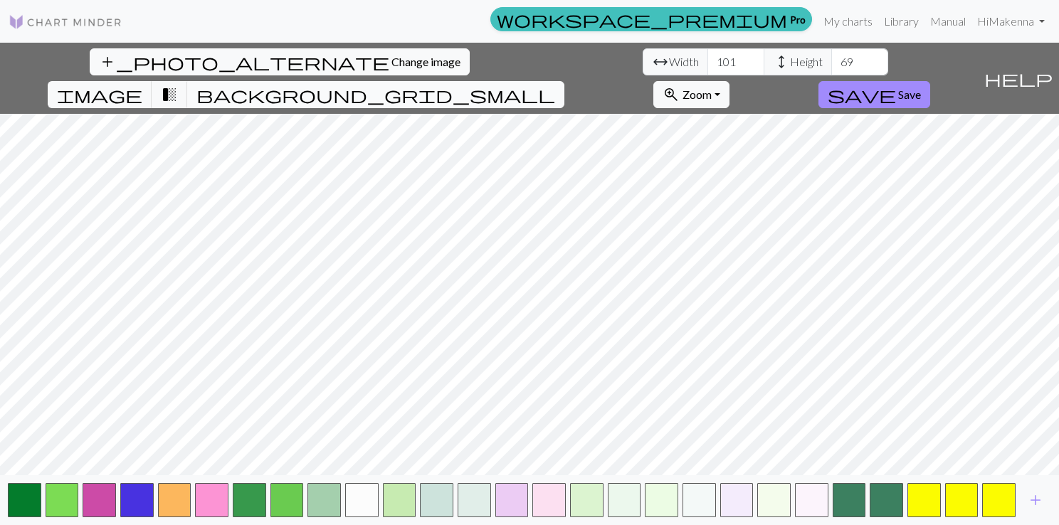
click at [564, 81] on button "background_grid_small" at bounding box center [375, 94] width 377 height 27
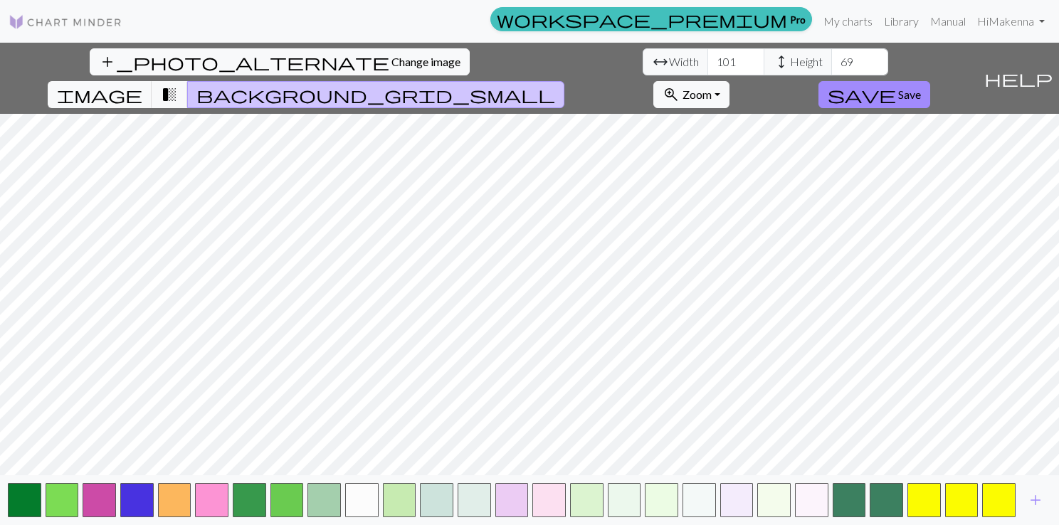
click at [555, 85] on span "background_grid_small" at bounding box center [375, 95] width 359 height 20
click at [930, 81] on button "save Save" at bounding box center [874, 94] width 112 height 27
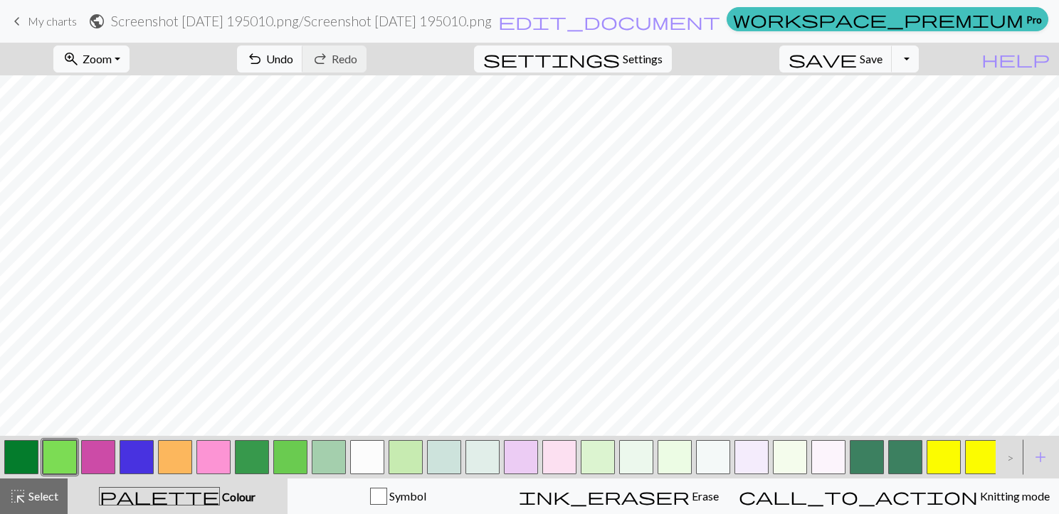
click at [357, 450] on button "button" at bounding box center [367, 457] width 34 height 34
click at [372, 454] on button "button" at bounding box center [367, 457] width 34 height 34
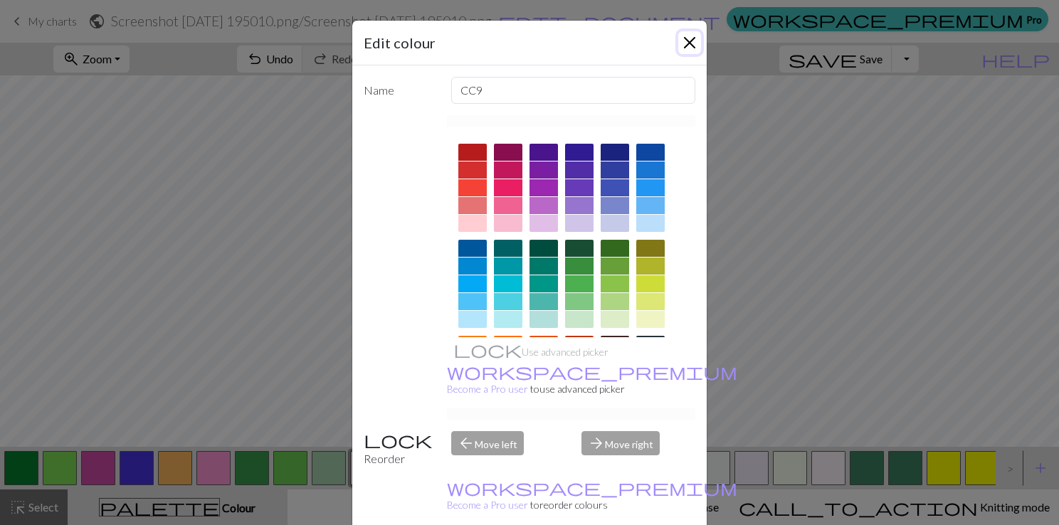
click at [686, 41] on button "Close" at bounding box center [689, 42] width 23 height 23
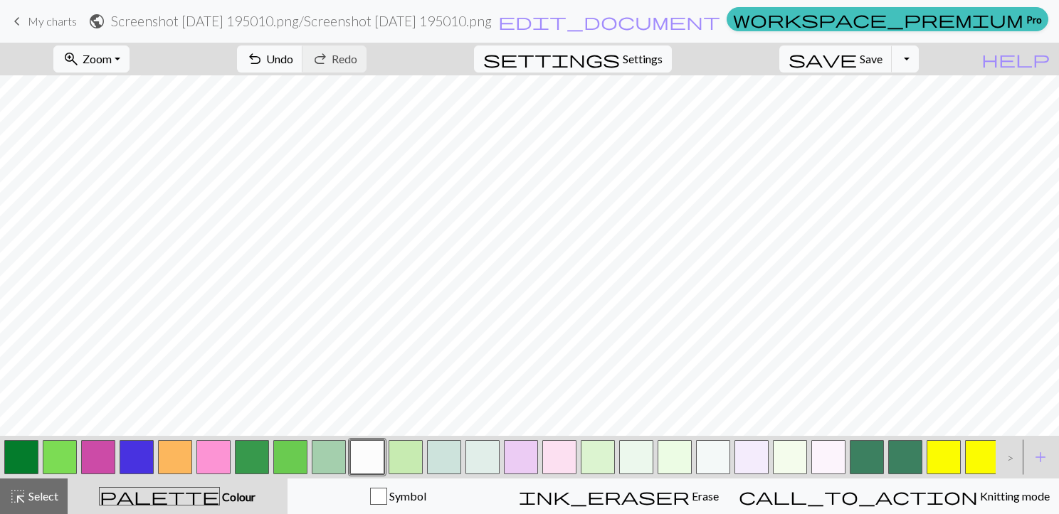
click at [293, 458] on button "button" at bounding box center [290, 457] width 34 height 34
click at [68, 448] on button "button" at bounding box center [60, 457] width 34 height 34
click at [118, 444] on div at bounding box center [136, 457] width 38 height 38
click at [137, 446] on button "button" at bounding box center [137, 457] width 34 height 34
click at [370, 445] on button "button" at bounding box center [367, 457] width 34 height 34
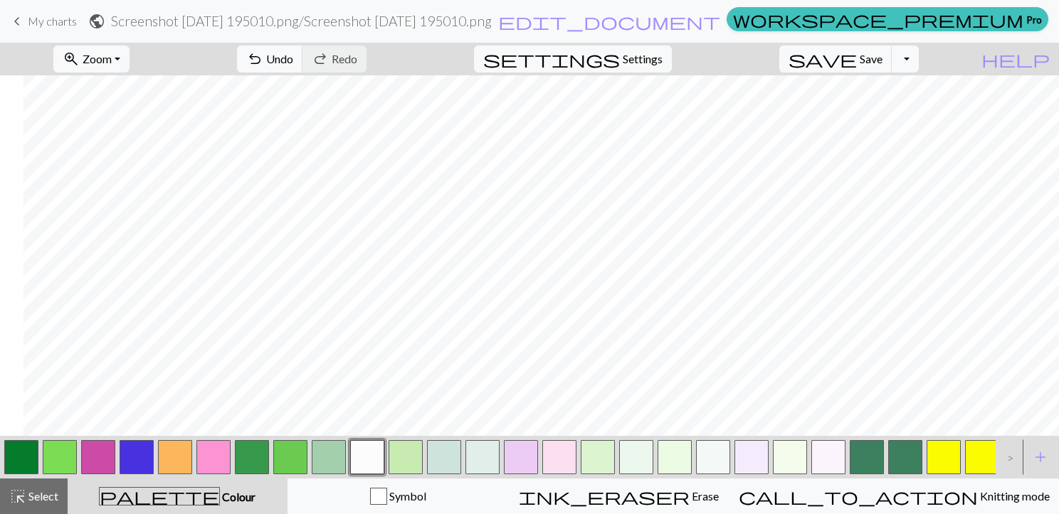
scroll to position [0, 23]
click at [117, 451] on div at bounding box center [98, 457] width 38 height 38
click at [485, 451] on button "button" at bounding box center [482, 457] width 34 height 34
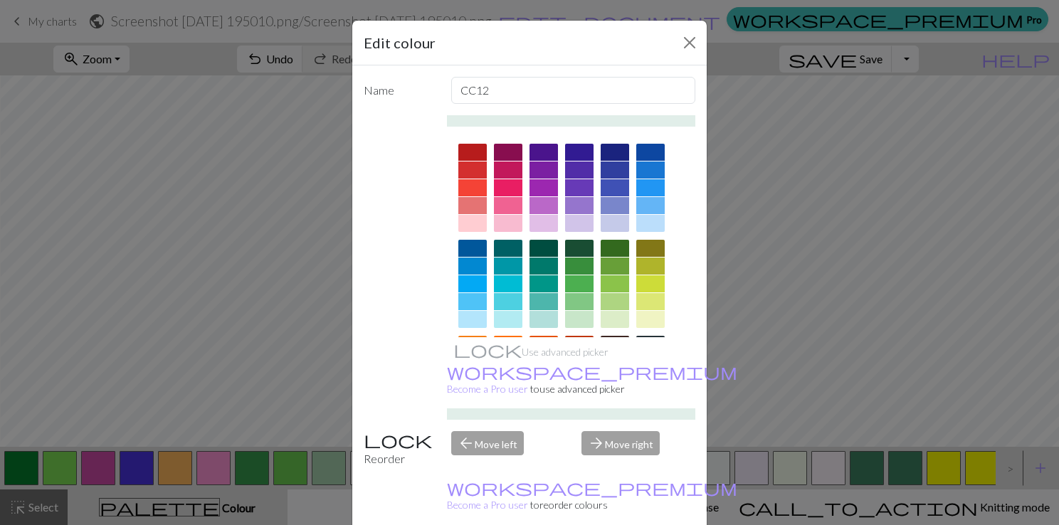
click at [475, 182] on div at bounding box center [472, 187] width 28 height 17
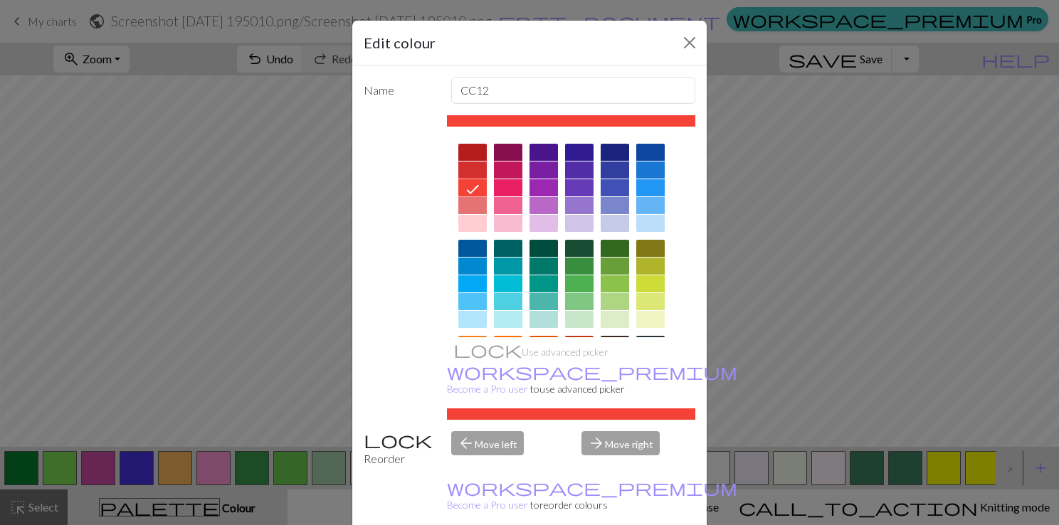
click at [475, 180] on div at bounding box center [475, 188] width 23 height 19
click at [470, 171] on div at bounding box center [472, 170] width 28 height 17
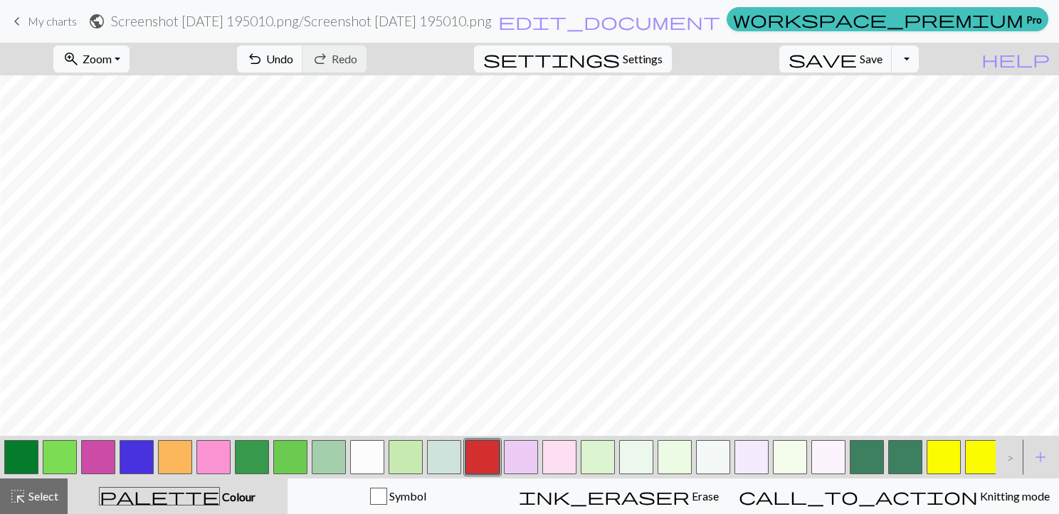
click at [369, 460] on button "button" at bounding box center [367, 457] width 34 height 34
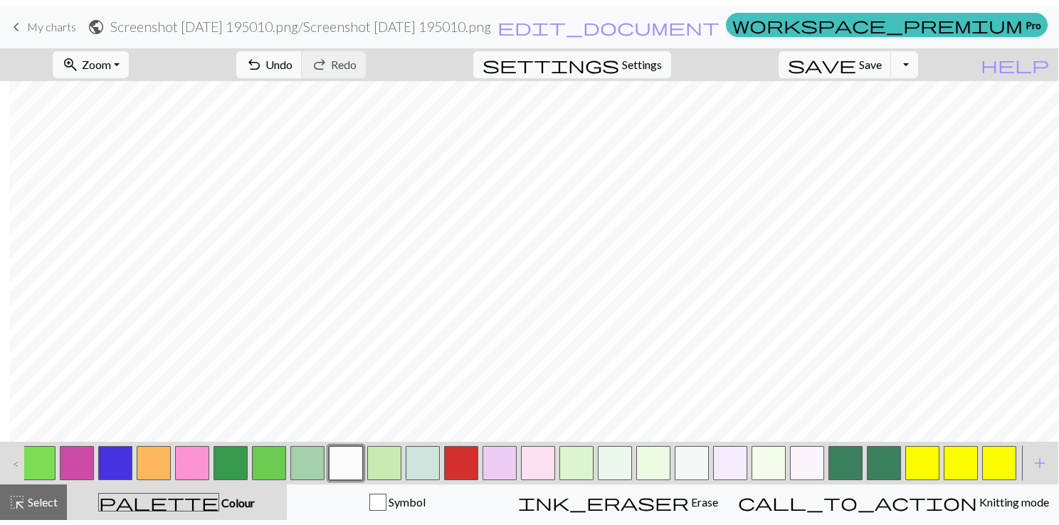
scroll to position [0, 0]
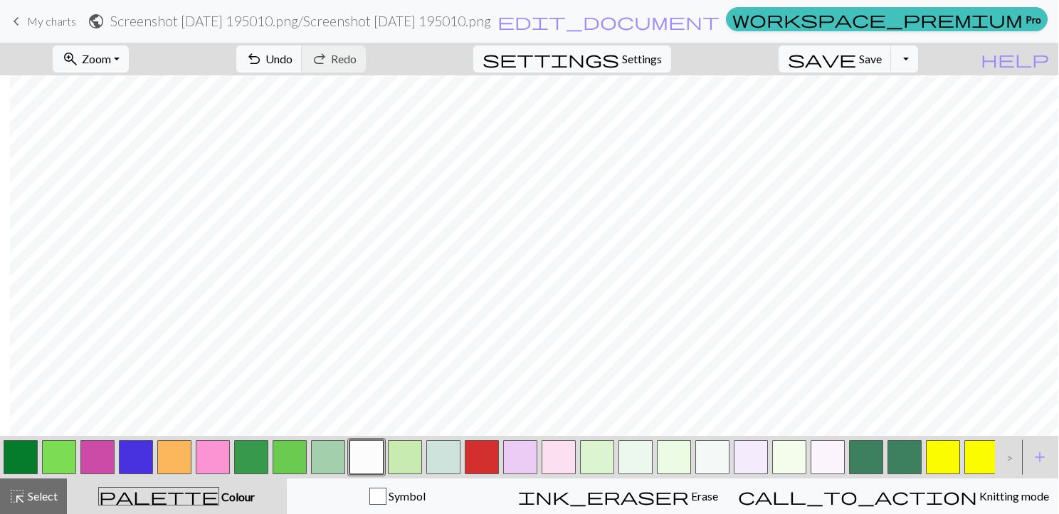
click at [448, 457] on button "button" at bounding box center [443, 457] width 34 height 34
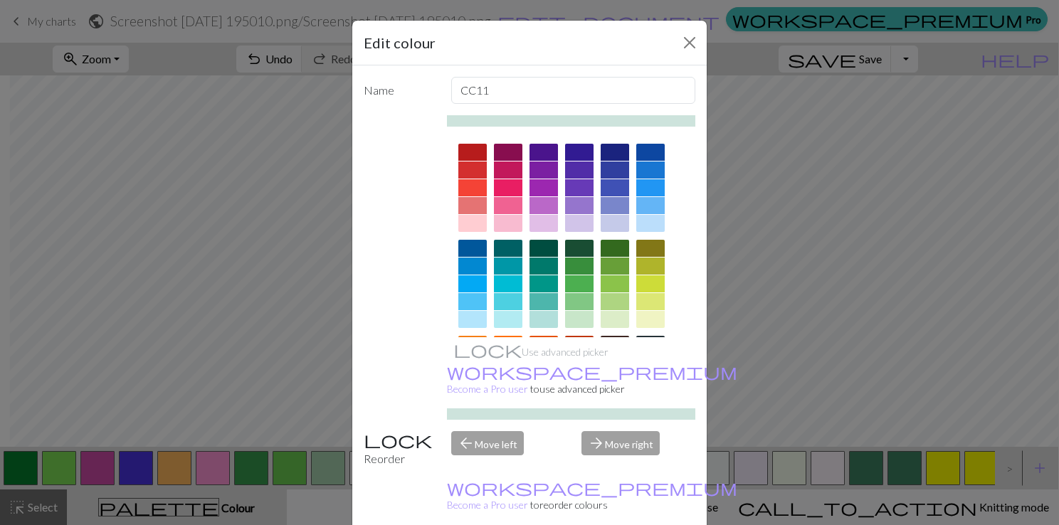
click at [581, 192] on div at bounding box center [579, 187] width 28 height 17
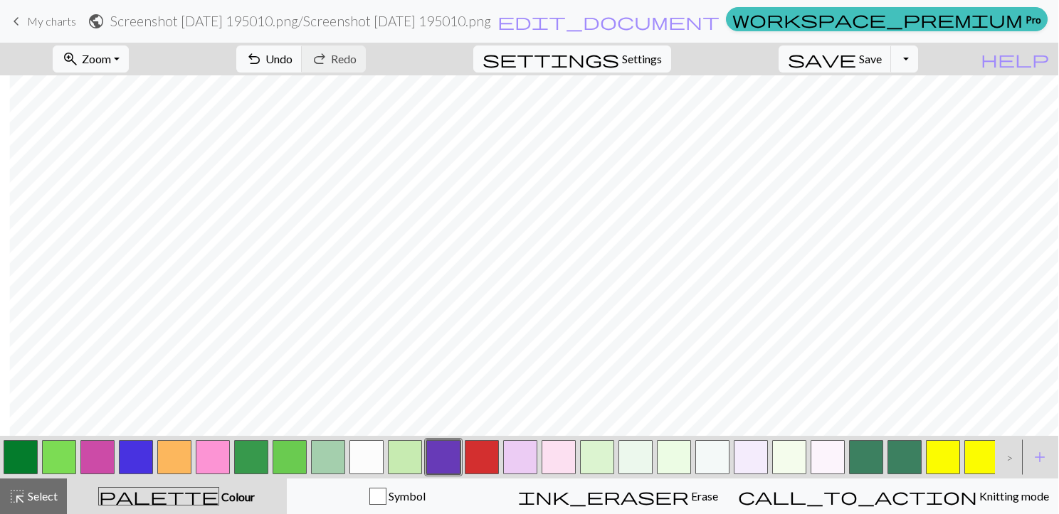
click at [363, 454] on button "button" at bounding box center [366, 457] width 34 height 34
click at [532, 450] on button "button" at bounding box center [520, 457] width 34 height 34
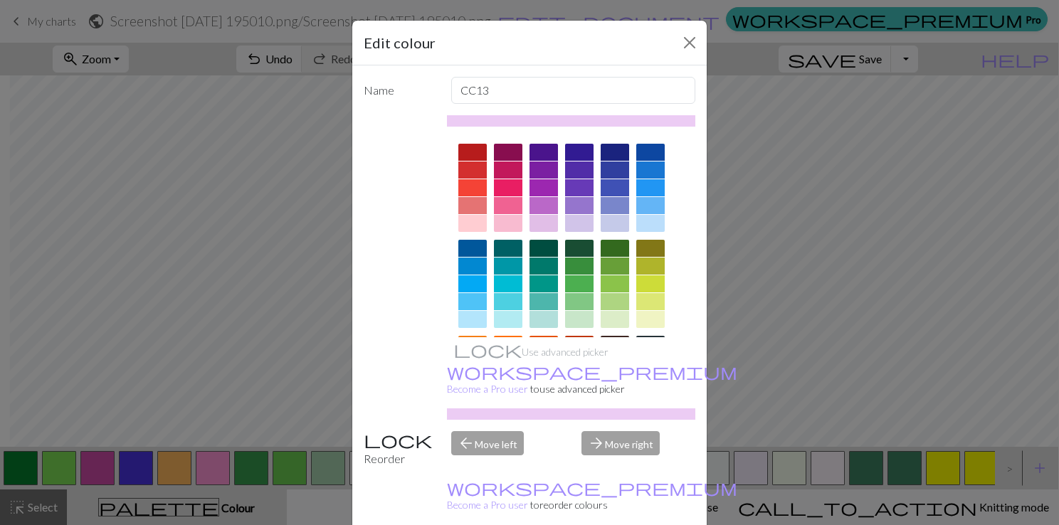
click at [549, 189] on div at bounding box center [543, 187] width 28 height 17
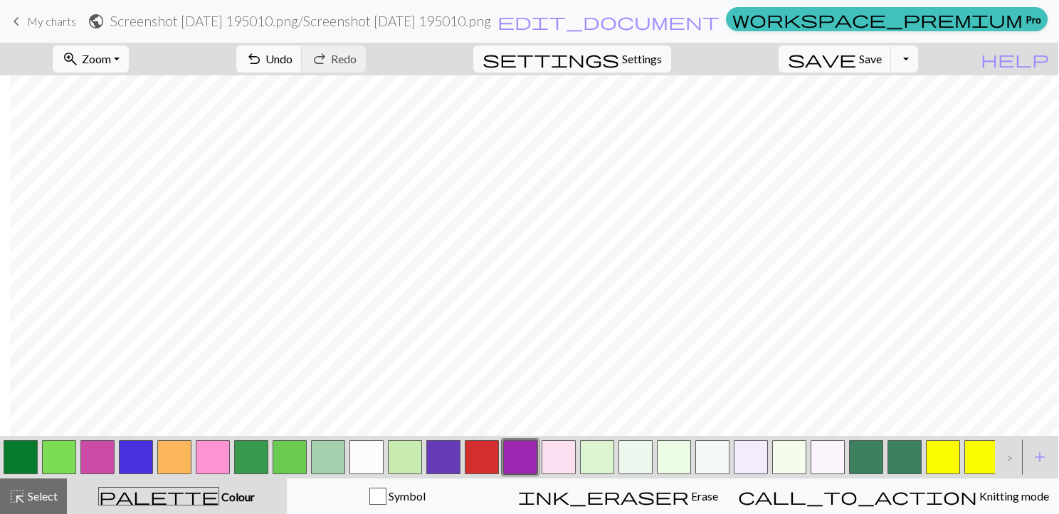
click at [371, 446] on button "button" at bounding box center [366, 457] width 34 height 34
click at [138, 451] on button "button" at bounding box center [136, 457] width 34 height 34
click at [377, 448] on button "button" at bounding box center [366, 457] width 34 height 34
click at [102, 453] on button "button" at bounding box center [97, 457] width 34 height 34
click at [84, 453] on button "button" at bounding box center [97, 457] width 34 height 34
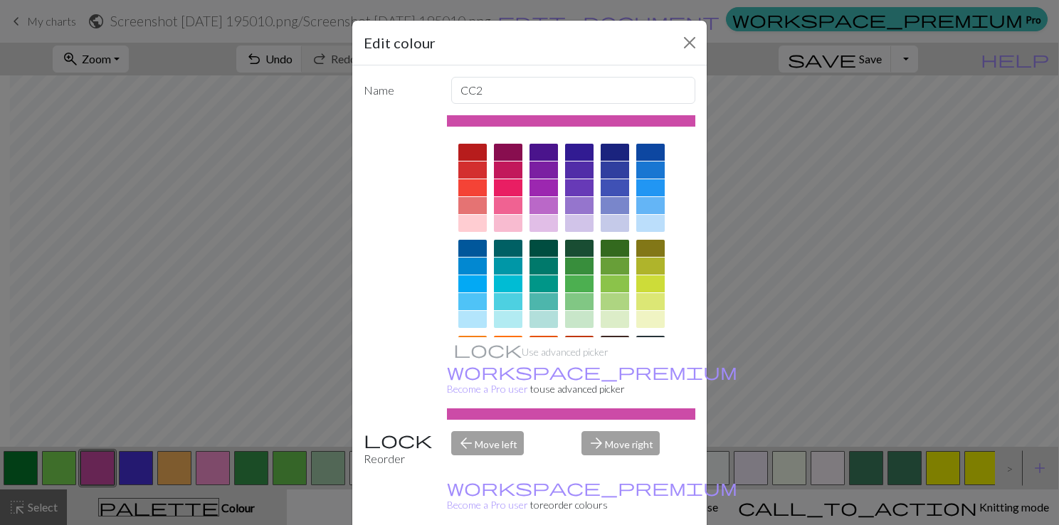
click at [504, 186] on div at bounding box center [508, 187] width 28 height 17
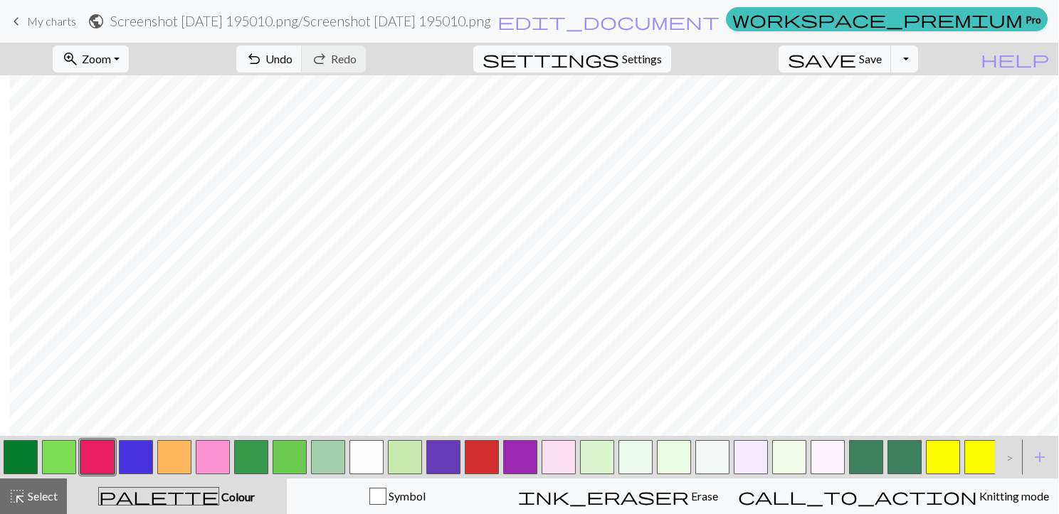
click at [372, 457] on button "button" at bounding box center [366, 457] width 34 height 34
click at [717, 463] on button "button" at bounding box center [712, 457] width 34 height 34
click at [131, 450] on button "button" at bounding box center [136, 457] width 34 height 34
click at [706, 453] on button "button" at bounding box center [712, 457] width 34 height 34
click at [709, 454] on button "button" at bounding box center [712, 457] width 34 height 34
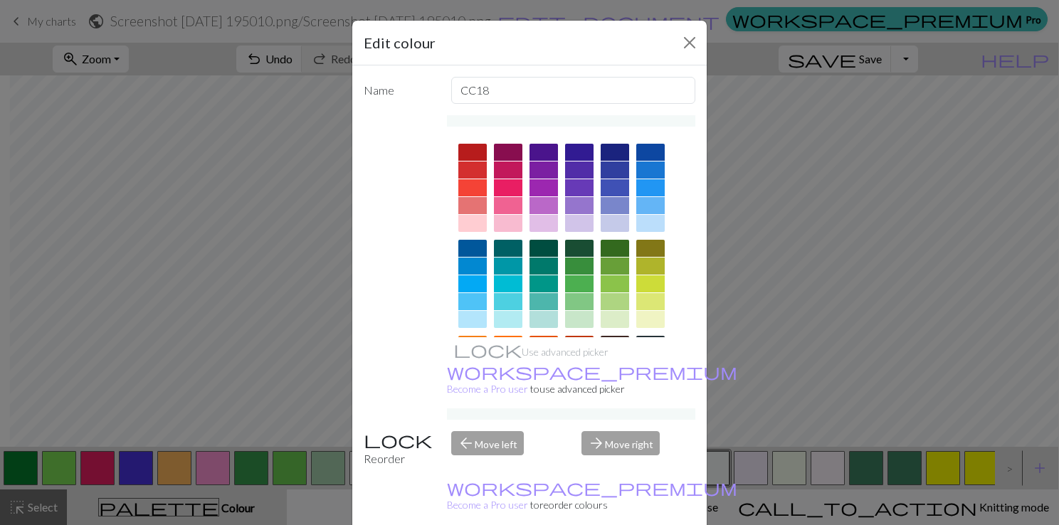
click at [506, 222] on div at bounding box center [508, 223] width 28 height 17
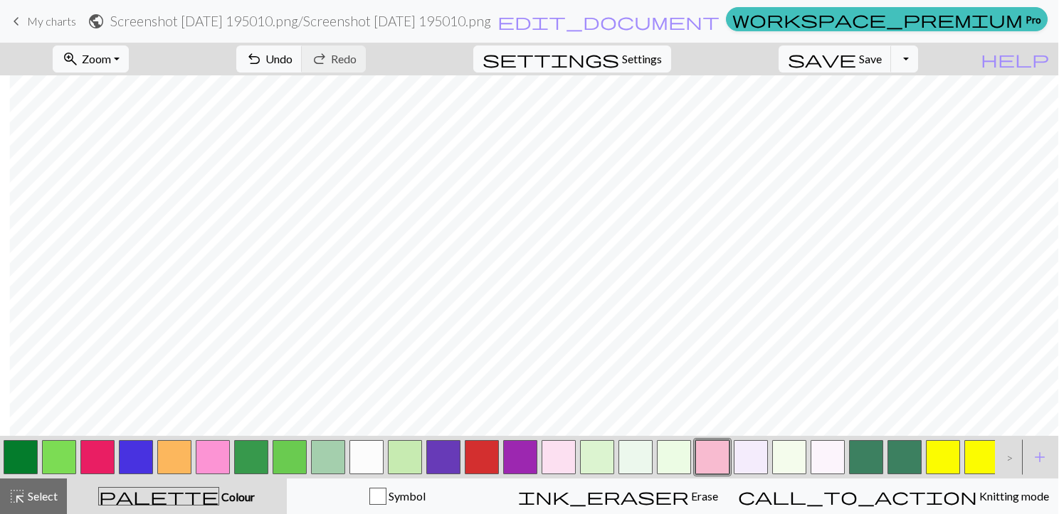
click at [379, 453] on button "button" at bounding box center [366, 457] width 34 height 34
click at [14, 459] on button "button" at bounding box center [21, 457] width 34 height 34
click at [366, 453] on button "button" at bounding box center [366, 457] width 34 height 34
click at [28, 450] on button "button" at bounding box center [21, 457] width 34 height 34
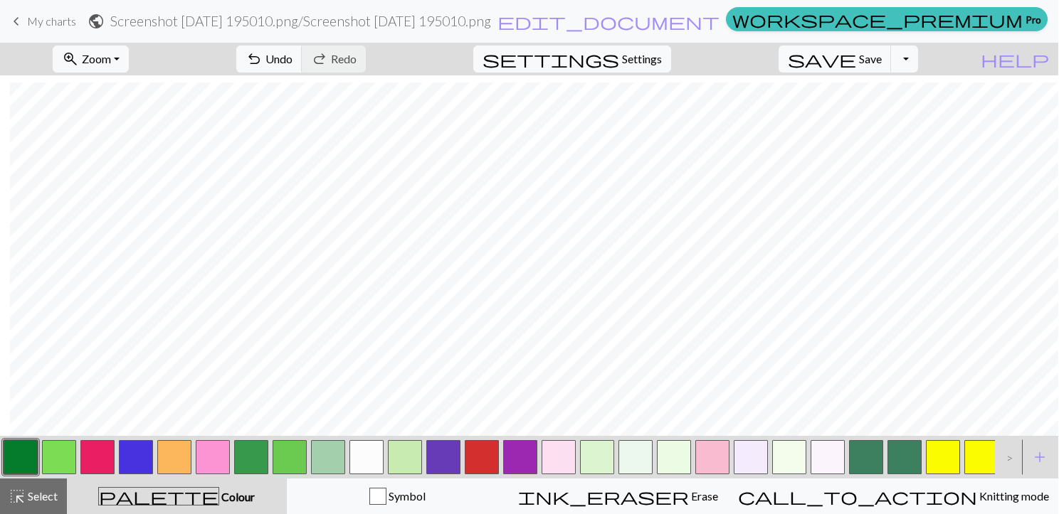
click at [364, 457] on button "button" at bounding box center [366, 457] width 34 height 34
click at [34, 453] on button "button" at bounding box center [21, 457] width 34 height 34
click at [65, 447] on button "button" at bounding box center [59, 457] width 34 height 34
click at [292, 63] on span "Undo" at bounding box center [278, 59] width 27 height 14
click at [358, 453] on button "button" at bounding box center [366, 457] width 34 height 34
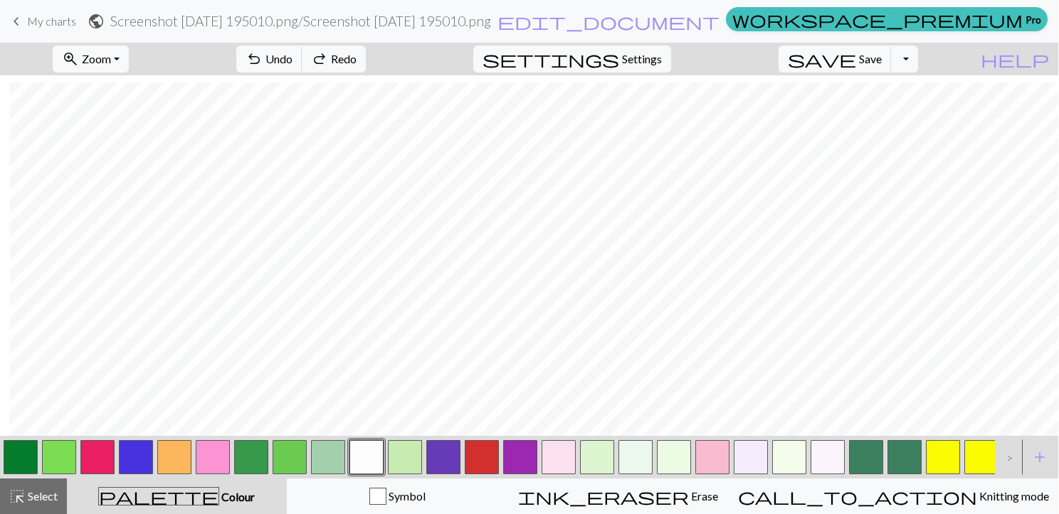
click at [31, 449] on button "button" at bounding box center [21, 457] width 34 height 34
click at [357, 444] on button "button" at bounding box center [366, 457] width 34 height 34
click at [22, 450] on button "button" at bounding box center [21, 457] width 34 height 34
click at [365, 457] on button "button" at bounding box center [366, 457] width 34 height 34
click at [4, 451] on button "button" at bounding box center [21, 457] width 34 height 34
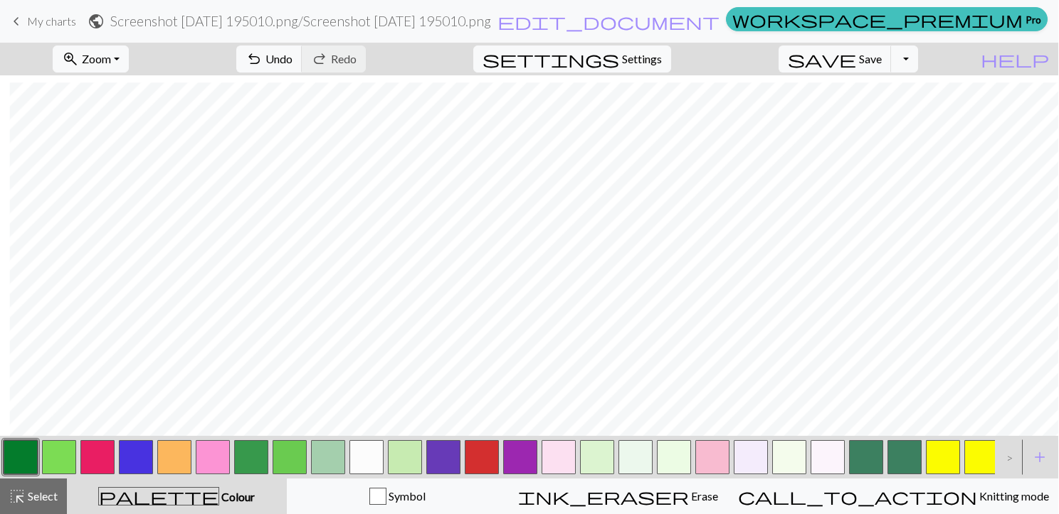
click at [289, 449] on button "button" at bounding box center [290, 457] width 34 height 34
click at [38, 450] on div at bounding box center [20, 457] width 38 height 38
click at [9, 457] on button "button" at bounding box center [21, 457] width 34 height 34
click at [353, 458] on button "button" at bounding box center [366, 457] width 34 height 34
click at [61, 448] on button "button" at bounding box center [59, 457] width 34 height 34
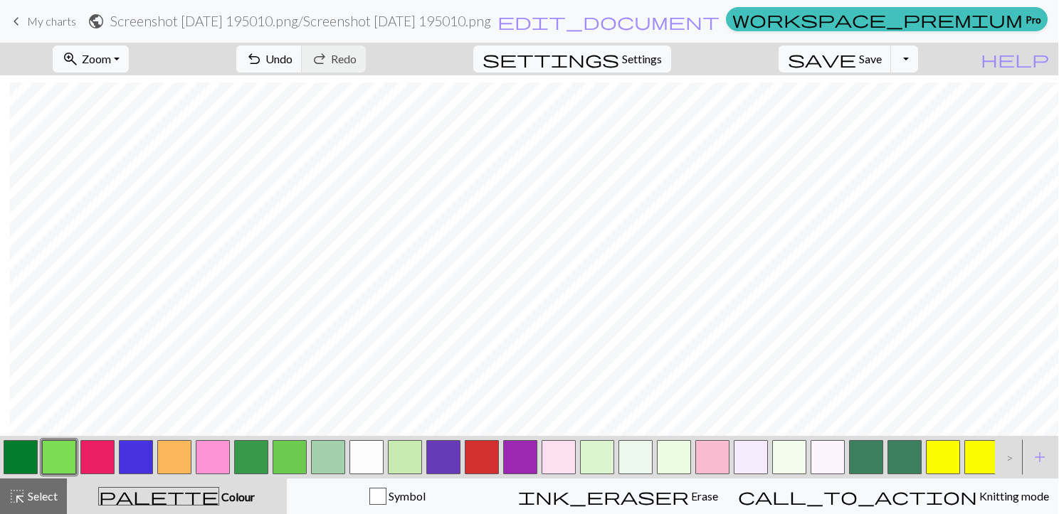
click at [15, 445] on button "button" at bounding box center [21, 457] width 34 height 34
click at [129, 58] on button "zoom_in Zoom Zoom" at bounding box center [91, 59] width 76 height 27
click at [138, 87] on button "Fit all" at bounding box center [110, 90] width 112 height 23
click at [361, 445] on button "button" at bounding box center [366, 457] width 34 height 34
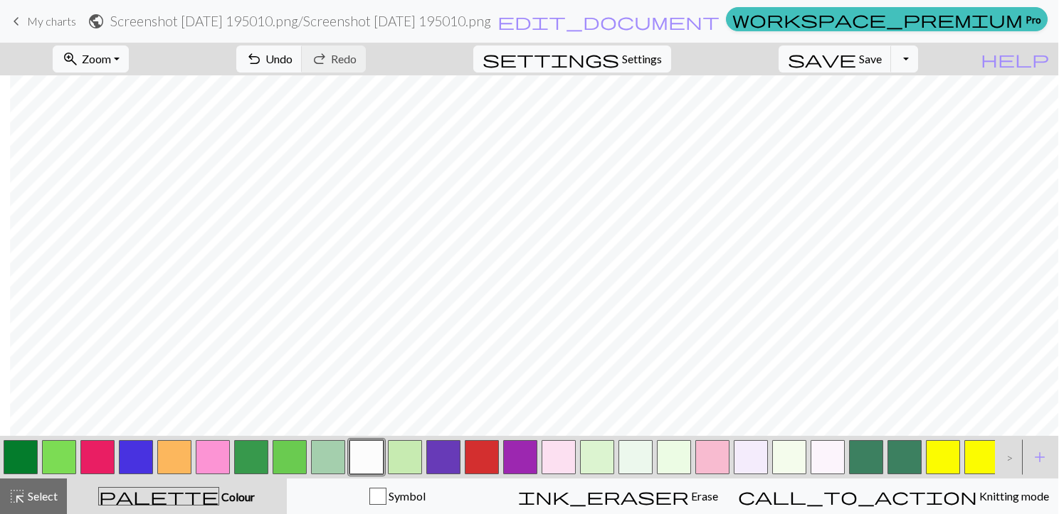
click at [68, 438] on div at bounding box center [59, 457] width 38 height 38
click at [65, 440] on button "button" at bounding box center [59, 457] width 34 height 34
click at [640, 452] on button "button" at bounding box center [635, 457] width 34 height 34
click at [1035, 453] on span "add" at bounding box center [1039, 458] width 17 height 20
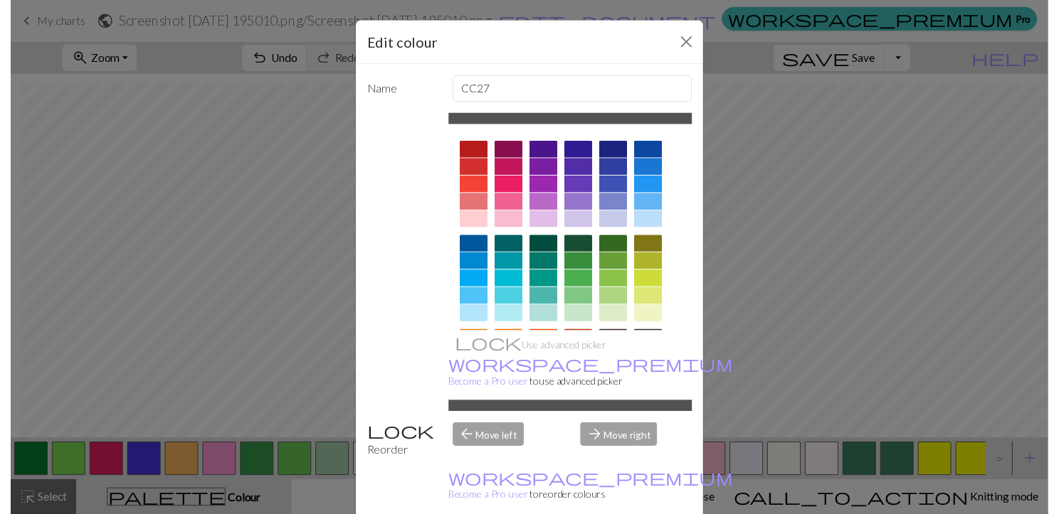
scroll to position [199, 0]
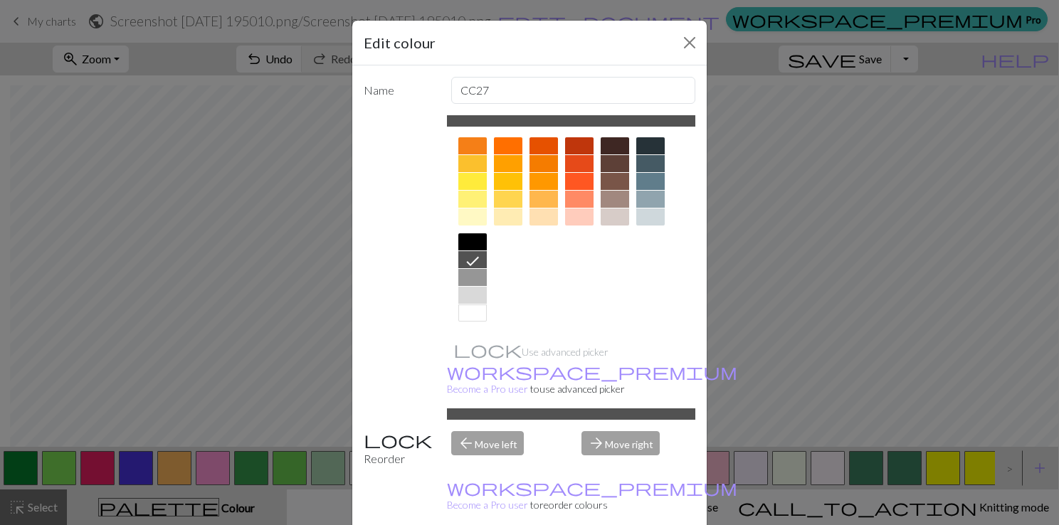
click at [473, 243] on div at bounding box center [472, 241] width 28 height 17
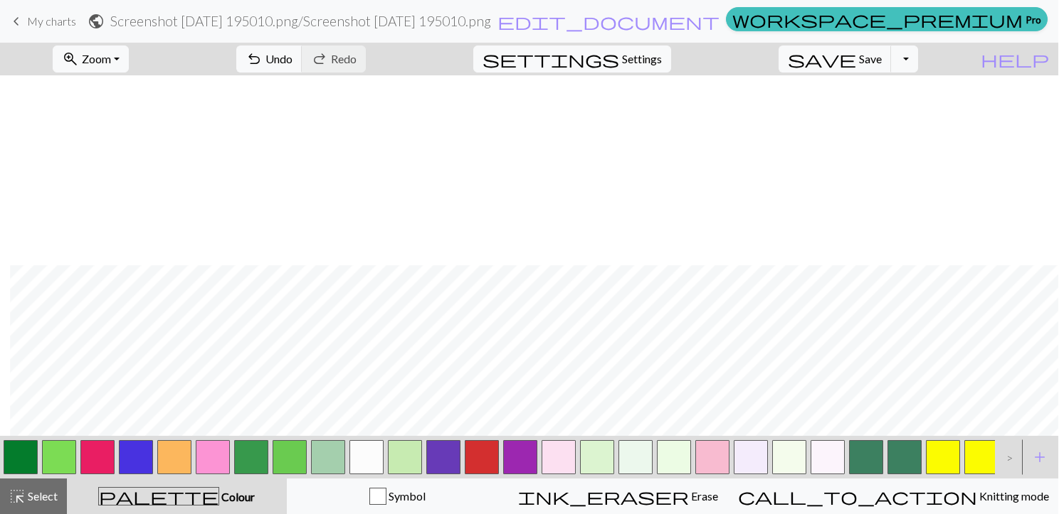
scroll to position [190, 11]
click at [17, 451] on button "button" at bounding box center [21, 457] width 34 height 34
click at [57, 445] on button "button" at bounding box center [59, 457] width 34 height 34
click at [28, 446] on button "button" at bounding box center [21, 457] width 34 height 34
click at [327, 444] on button "button" at bounding box center [328, 457] width 34 height 34
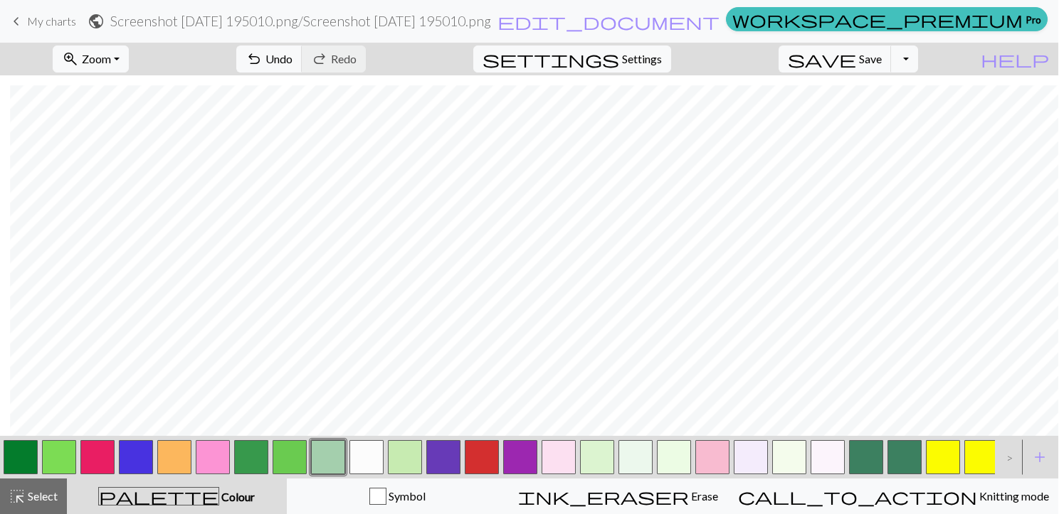
click at [354, 450] on button "button" at bounding box center [366, 457] width 34 height 34
click at [16, 442] on button "button" at bounding box center [21, 457] width 34 height 34
click at [370, 457] on button "button" at bounding box center [366, 457] width 34 height 34
click at [23, 448] on button "button" at bounding box center [21, 457] width 34 height 34
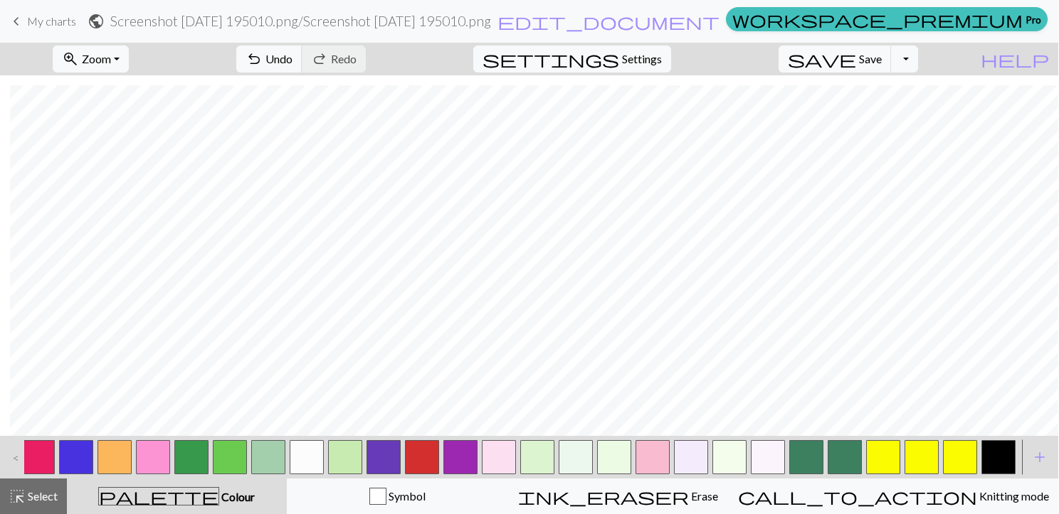
click at [1000, 462] on button "button" at bounding box center [998, 457] width 34 height 34
click at [111, 62] on span "Zoom" at bounding box center [96, 59] width 29 height 14
click at [144, 83] on button "Fit all" at bounding box center [110, 90] width 112 height 23
click at [129, 64] on button "zoom_in Zoom Zoom" at bounding box center [91, 59] width 76 height 27
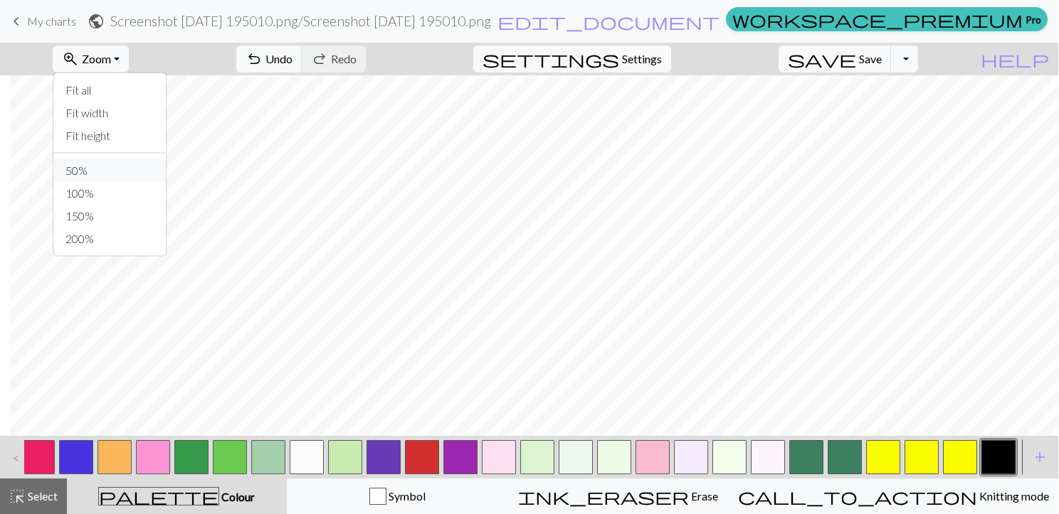
click at [137, 172] on button "50%" at bounding box center [110, 170] width 112 height 23
click at [129, 47] on button "zoom_in Zoom Zoom" at bounding box center [91, 59] width 76 height 27
click at [107, 167] on button "50%" at bounding box center [110, 170] width 112 height 23
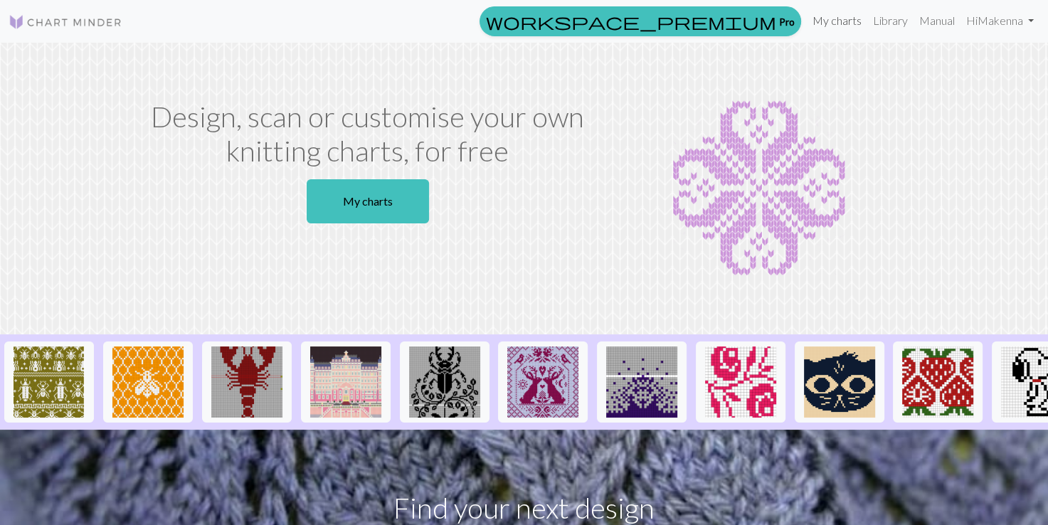
click at [832, 21] on link "My charts" at bounding box center [837, 20] width 60 height 28
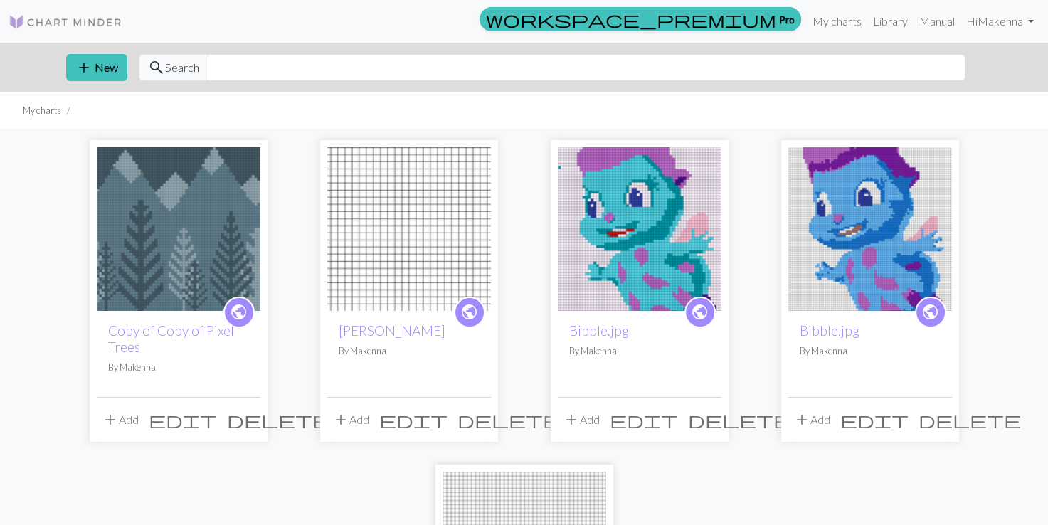
click at [618, 296] on img at bounding box center [640, 229] width 164 height 164
